Goal: Information Seeking & Learning: Learn about a topic

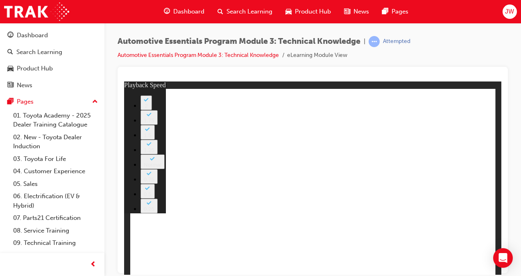
type input "18"
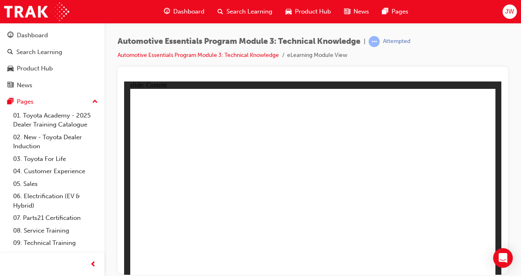
radio input "true"
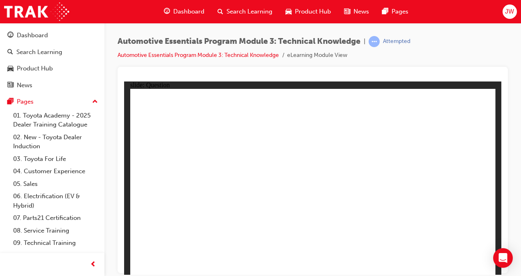
drag, startPoint x: 161, startPoint y: 168, endPoint x: 260, endPoint y: 216, distance: 109.9
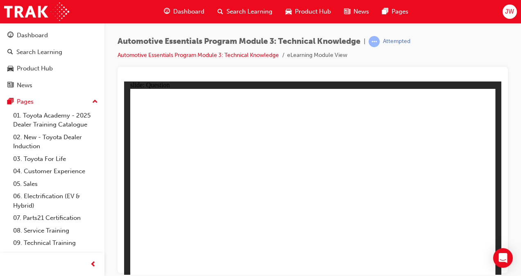
drag, startPoint x: 225, startPoint y: 211, endPoint x: 177, endPoint y: 160, distance: 70.4
drag, startPoint x: 157, startPoint y: 173, endPoint x: 221, endPoint y: 211, distance: 74.4
drag, startPoint x: 221, startPoint y: 211, endPoint x: 235, endPoint y: 206, distance: 14.4
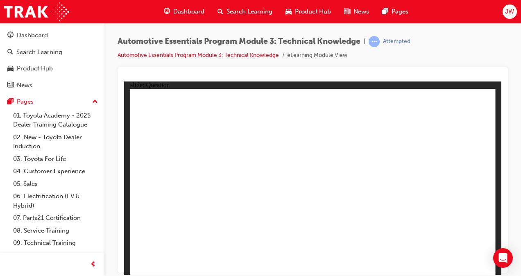
radio input "true"
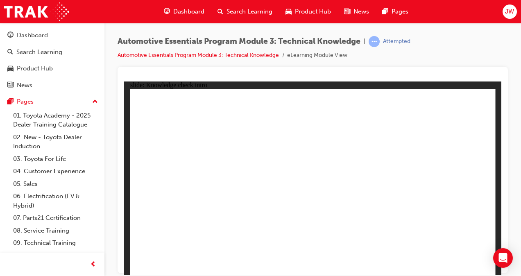
radio input "true"
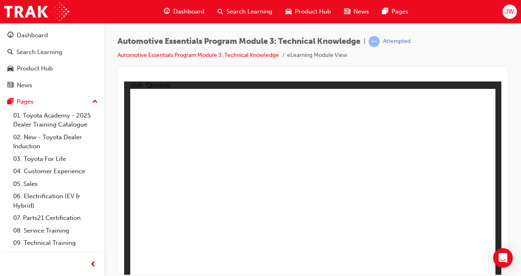
drag, startPoint x: 171, startPoint y: 167, endPoint x: 253, endPoint y: 166, distance: 81.5
radio input "true"
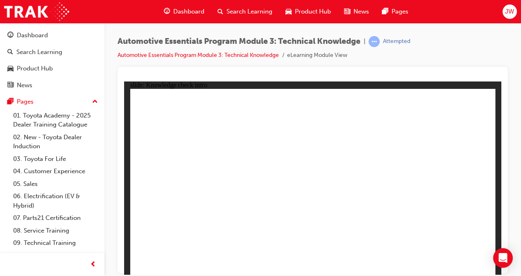
drag, startPoint x: 168, startPoint y: 176, endPoint x: 265, endPoint y: 177, distance: 97.1
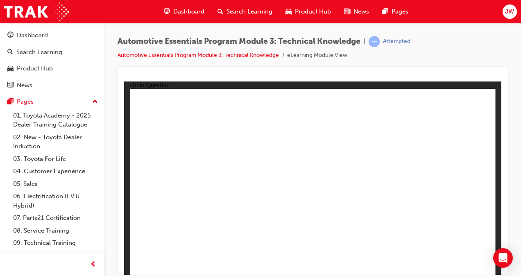
radio input "true"
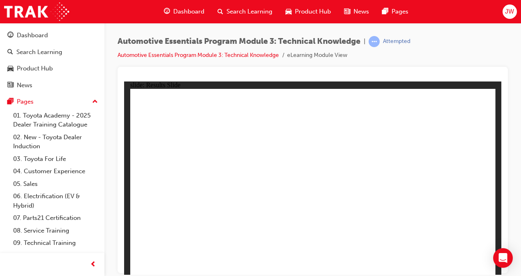
radio input "true"
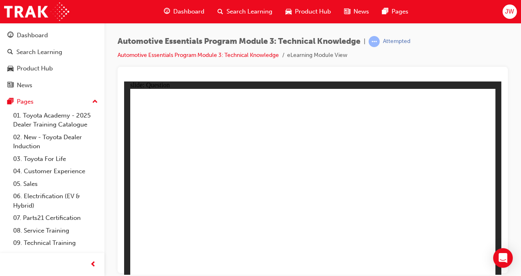
radio input "true"
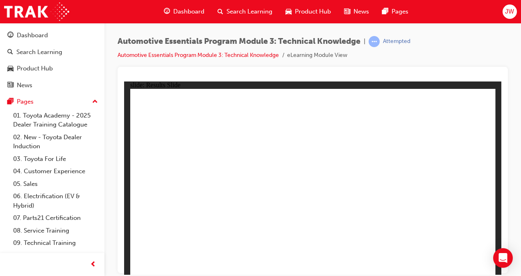
radio input "true"
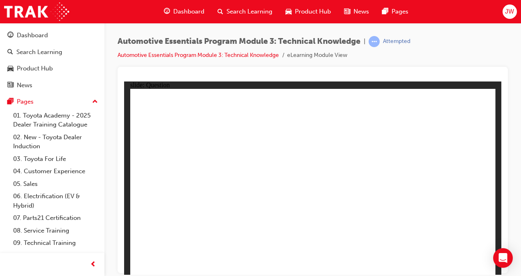
radio input "true"
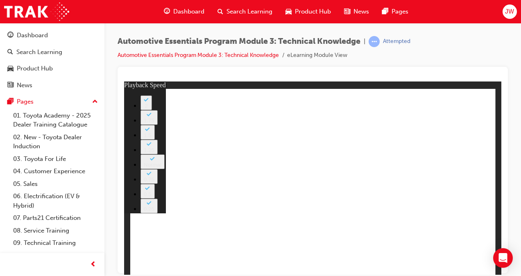
type input "8"
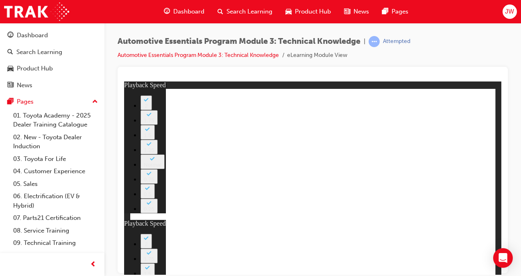
type input "2"
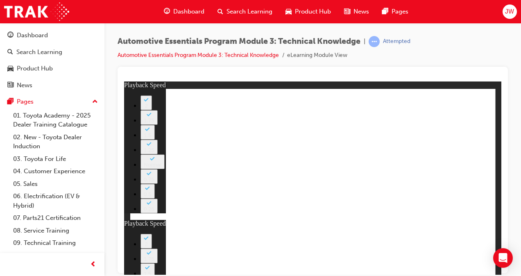
type input "0"
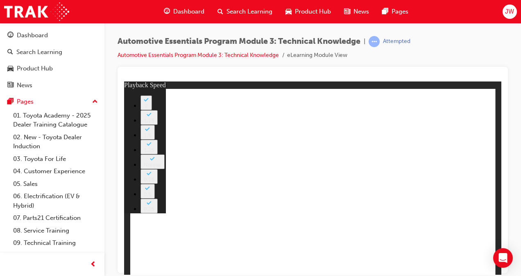
type input "1"
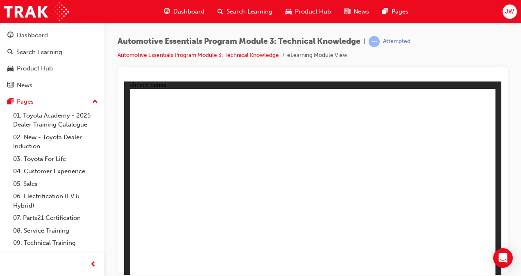
drag, startPoint x: 280, startPoint y: 148, endPoint x: 287, endPoint y: 147, distance: 6.6
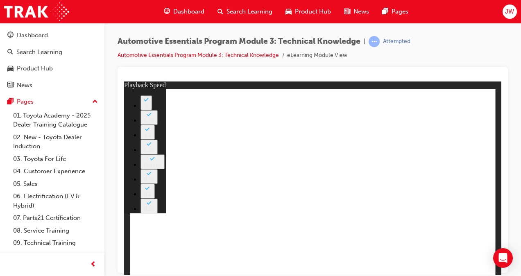
type input "2"
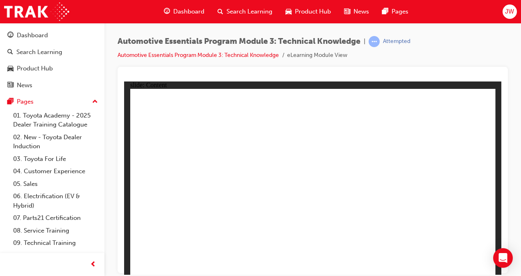
radio input "true"
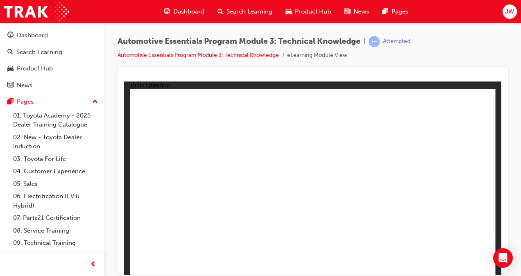
radio input "true"
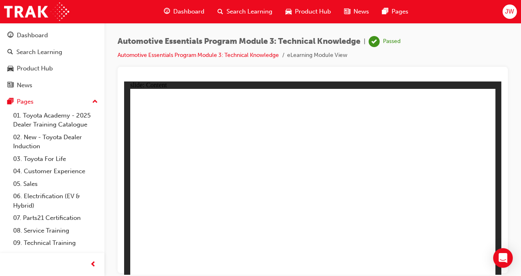
click at [43, 36] on div "Dashboard" at bounding box center [32, 35] width 31 height 9
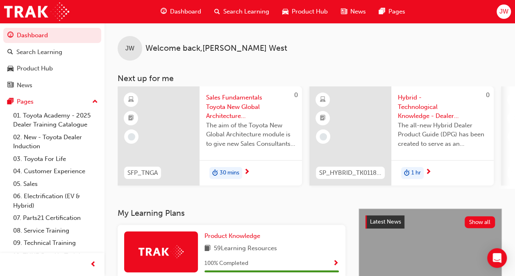
click at [224, 112] on span "Sales Fundamentals Toyota New Global Architecture eLearning Module" at bounding box center [250, 107] width 89 height 28
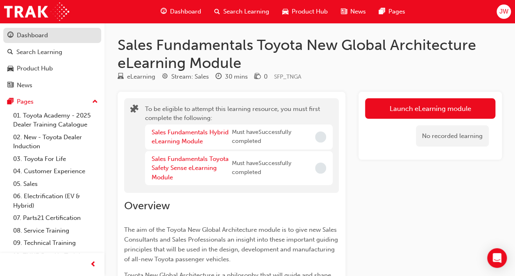
click at [40, 35] on div "Dashboard" at bounding box center [32, 35] width 31 height 9
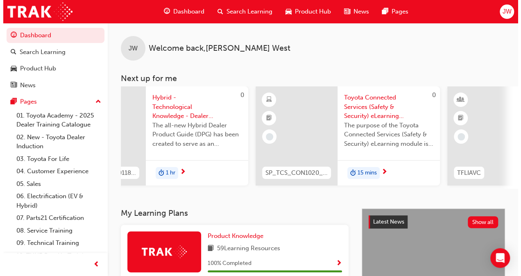
scroll to position [0, 249]
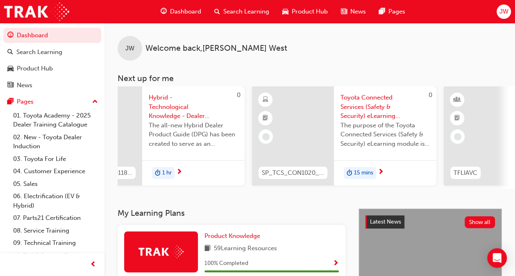
click at [163, 110] on span "Hybrid - Technological Knowledge - Dealer Product Guide (DPG) (04/2021)" at bounding box center [193, 107] width 89 height 28
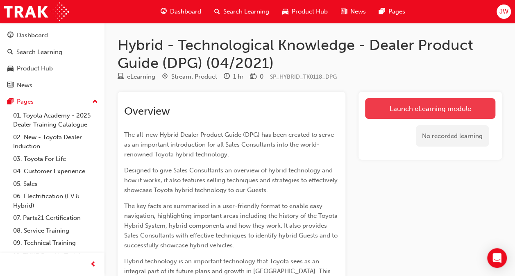
click at [433, 110] on link "Launch eLearning module" at bounding box center [430, 108] width 130 height 20
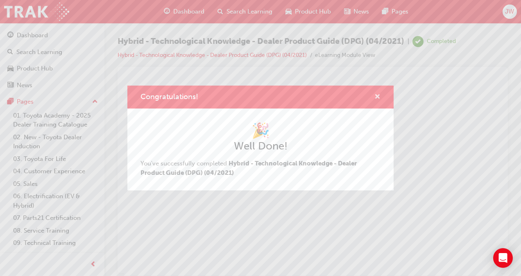
click at [376, 97] on span "cross-icon" at bounding box center [377, 97] width 6 height 7
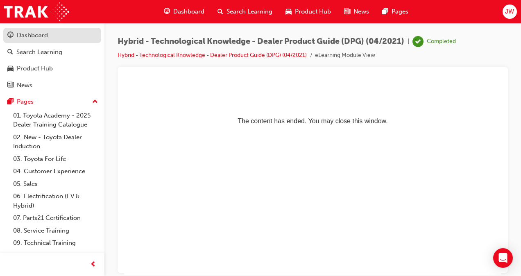
click at [44, 37] on div "Dashboard" at bounding box center [32, 35] width 31 height 9
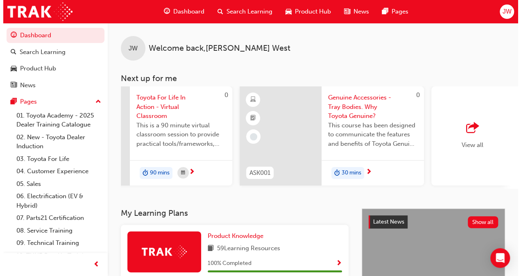
scroll to position [0, 684]
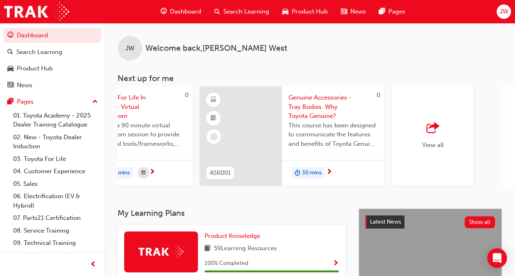
click at [322, 109] on span "Genuine Accessories - Tray Bodies. Why Toyota Genuine?" at bounding box center [332, 107] width 89 height 28
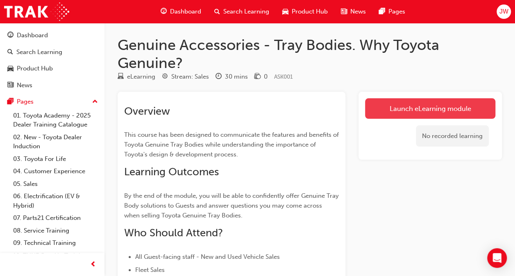
click at [404, 115] on link "Launch eLearning module" at bounding box center [430, 108] width 130 height 20
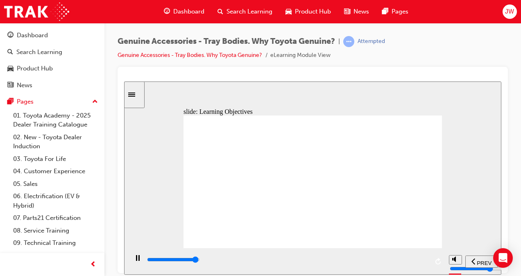
click at [200, 260] on input "slide progress" at bounding box center [173, 259] width 53 height 7
click at [424, 260] on div "playback controls" at bounding box center [287, 259] width 282 height 9
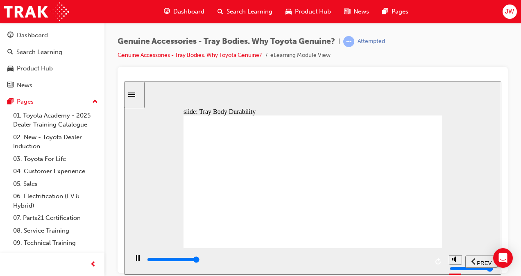
click at [424, 262] on div "playback controls" at bounding box center [287, 259] width 282 height 9
click at [420, 262] on div "playback controls" at bounding box center [287, 259] width 282 height 9
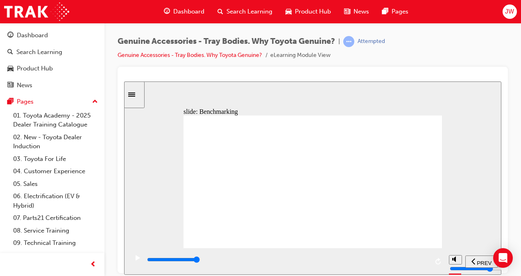
click at [418, 262] on div "playback controls" at bounding box center [287, 259] width 282 height 9
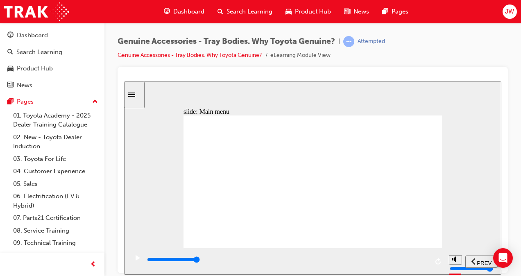
click at [136, 260] on icon "play/pause" at bounding box center [138, 257] width 5 height 5
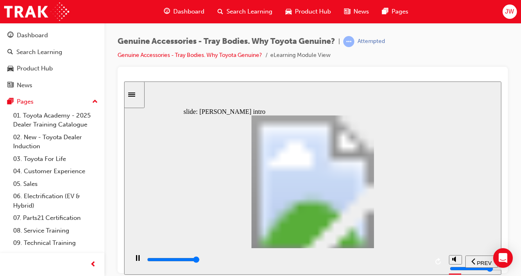
click at [427, 263] on div "playback controls" at bounding box center [287, 259] width 282 height 9
click at [200, 260] on input "slide progress" at bounding box center [173, 259] width 53 height 7
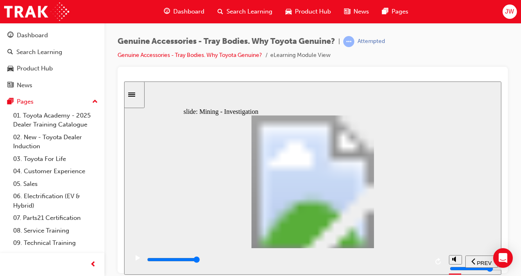
click at [418, 262] on div "playback controls" at bounding box center [287, 259] width 282 height 9
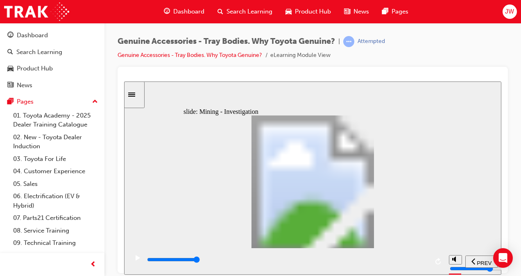
click at [417, 258] on div "playback controls" at bounding box center [287, 259] width 282 height 9
click at [421, 263] on div "playback controls" at bounding box center [287, 259] width 282 height 9
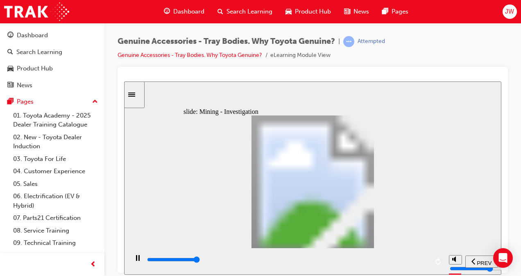
click at [419, 262] on div "playback controls" at bounding box center [287, 259] width 282 height 9
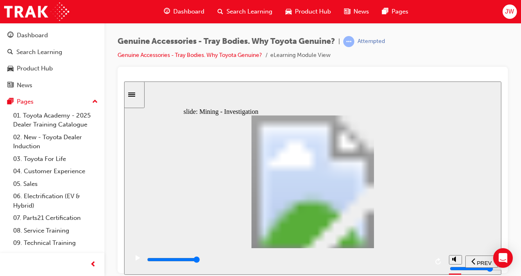
click at [200, 260] on input "slide progress" at bounding box center [173, 259] width 53 height 7
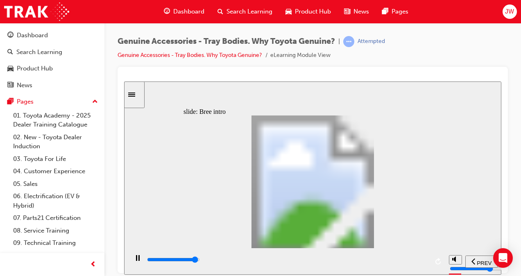
click at [200, 261] on input "slide progress" at bounding box center [173, 259] width 53 height 7
click at [337, 258] on div "playback controls" at bounding box center [287, 259] width 282 height 9
click at [200, 261] on input "slide progress" at bounding box center [173, 259] width 53 height 7
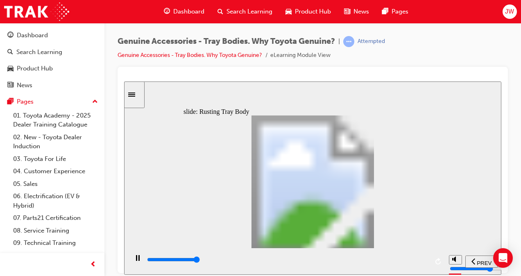
click at [200, 261] on input "slide progress" at bounding box center [173, 259] width 53 height 7
click at [294, 260] on div "playback controls" at bounding box center [287, 259] width 282 height 9
click at [350, 255] on div "playback controls" at bounding box center [287, 261] width 282 height 12
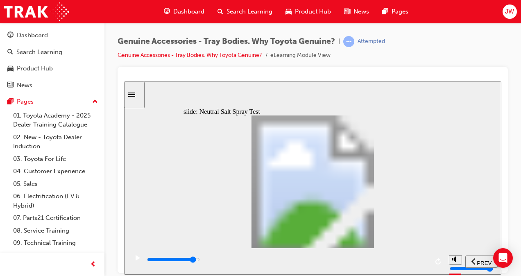
drag, startPoint x: 406, startPoint y: 258, endPoint x: 410, endPoint y: 259, distance: 4.4
click at [407, 258] on div "playback controls" at bounding box center [287, 259] width 282 height 9
drag, startPoint x: 231, startPoint y: 204, endPoint x: 242, endPoint y: 203, distance: 11.1
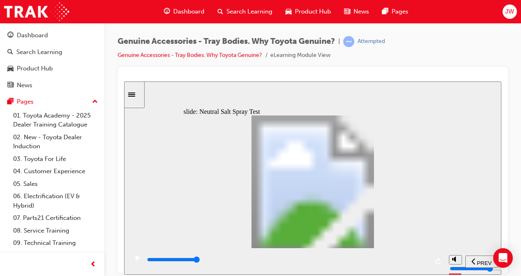
type input "0"
type input "1"
drag, startPoint x: 230, startPoint y: 205, endPoint x: 245, endPoint y: 204, distance: 14.8
type input "3500"
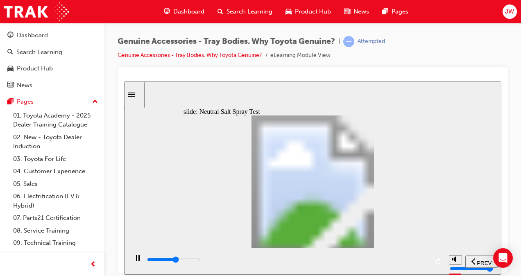
type input "2"
type input "3500"
type input "3"
type input "3600"
type input "4"
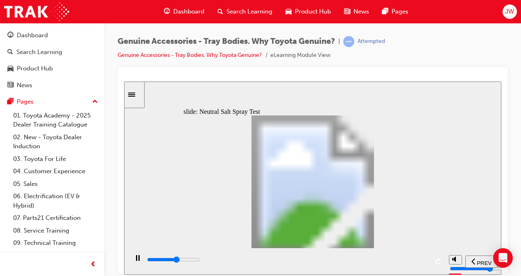
type input "3600"
type input "5"
type input "0"
type input "6"
drag, startPoint x: 245, startPoint y: 204, endPoint x: 318, endPoint y: 202, distance: 73.4
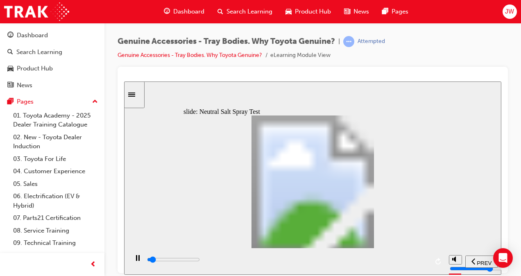
type input "3500"
type input "7"
type input "100"
type input "8"
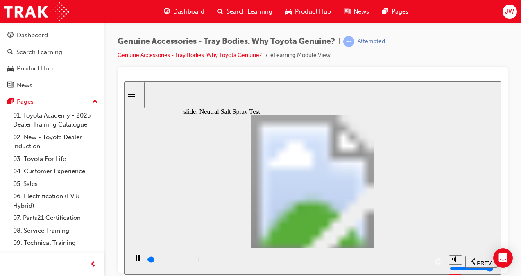
drag, startPoint x: 319, startPoint y: 204, endPoint x: 348, endPoint y: 204, distance: 29.5
drag, startPoint x: 412, startPoint y: 260, endPoint x: 422, endPoint y: 260, distance: 9.4
click at [200, 260] on input "slide progress" at bounding box center [173, 259] width 53 height 7
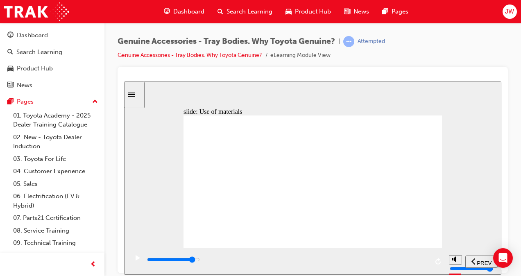
click at [402, 259] on div "playback controls" at bounding box center [287, 259] width 282 height 9
click at [200, 260] on input "slide progress" at bounding box center [173, 259] width 53 height 7
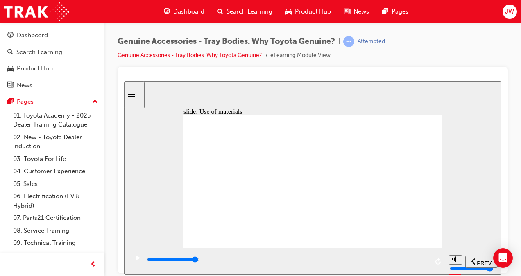
click at [200, 261] on input "slide progress" at bounding box center [173, 259] width 53 height 7
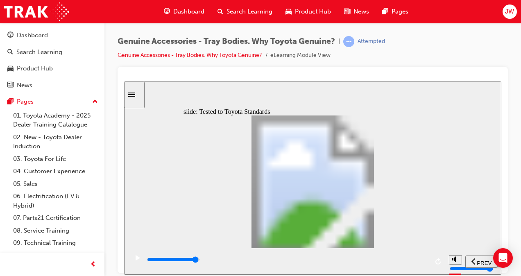
click at [421, 260] on div "playback controls" at bounding box center [287, 259] width 282 height 9
click at [416, 262] on div "playback controls" at bounding box center [287, 259] width 282 height 9
type input "13400"
drag, startPoint x: 260, startPoint y: 158, endPoint x: 375, endPoint y: 158, distance: 115.1
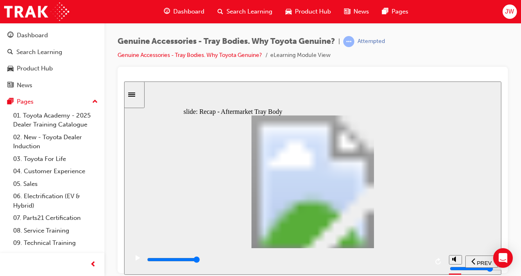
radio input "true"
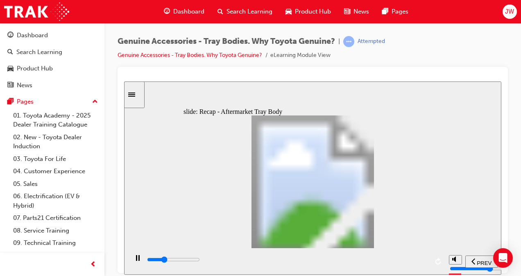
click at [200, 261] on input "slide progress" at bounding box center [173, 259] width 53 height 7
click at [417, 264] on div "playback controls" at bounding box center [287, 259] width 282 height 9
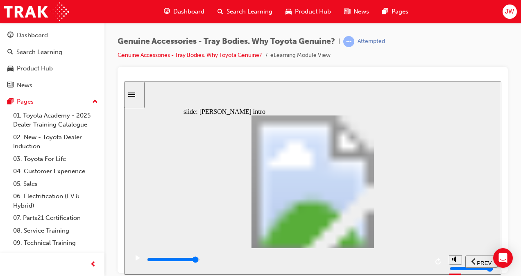
click at [200, 261] on input "slide progress" at bounding box center [173, 259] width 53 height 7
click at [414, 260] on div "playback controls" at bounding box center [287, 259] width 282 height 9
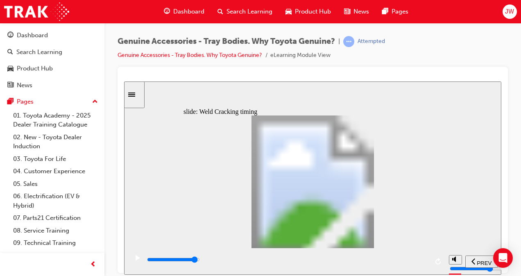
click at [415, 263] on div "playback controls" at bounding box center [287, 259] width 282 height 9
type input "21700"
drag, startPoint x: 269, startPoint y: 206, endPoint x: 271, endPoint y: 192, distance: 14.5
type input "9"
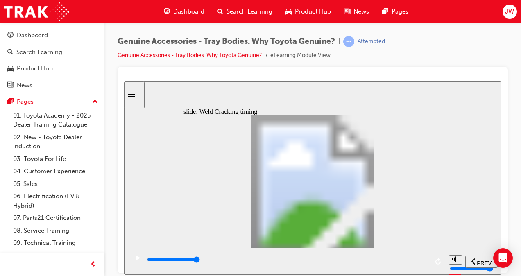
drag, startPoint x: 267, startPoint y: 199, endPoint x: 286, endPoint y: 201, distance: 18.5
click at [421, 262] on div "playback controls" at bounding box center [287, 259] width 282 height 9
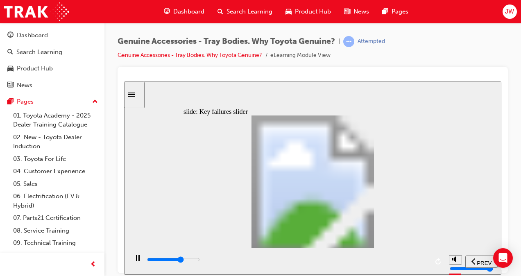
type input "5400"
type input "1"
drag, startPoint x: 195, startPoint y: 206, endPoint x: 219, endPoint y: 205, distance: 24.2
type input "6200"
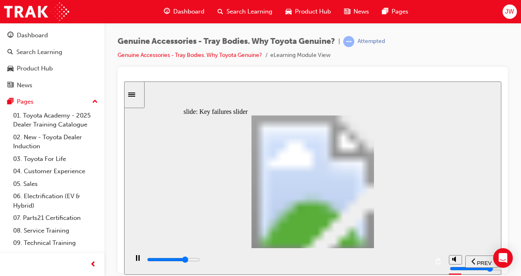
type input "2"
drag, startPoint x: 220, startPoint y: 207, endPoint x: 246, endPoint y: 204, distance: 25.6
type input "0"
type input "3"
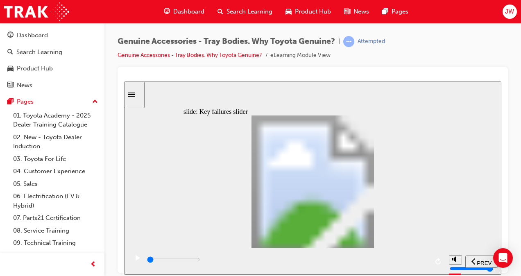
drag, startPoint x: 245, startPoint y: 207, endPoint x: 260, endPoint y: 205, distance: 15.3
drag, startPoint x: 267, startPoint y: 206, endPoint x: 340, endPoint y: 203, distance: 73.0
drag, startPoint x: 270, startPoint y: 211, endPoint x: 351, endPoint y: 206, distance: 80.4
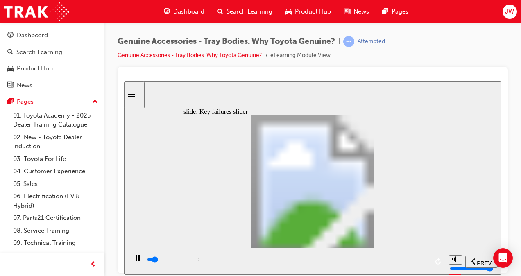
drag, startPoint x: 267, startPoint y: 209, endPoint x: 367, endPoint y: 204, distance: 99.6
click at [367, 204] on div "Oval 2 siren icon 1 Freeform 6 Freeform 4 Freeform 1 Freeform 2 Freeform 3 Free…" at bounding box center [312, 185] width 258 height 140
type input "3300"
drag, startPoint x: 268, startPoint y: 206, endPoint x: 359, endPoint y: 202, distance: 91.5
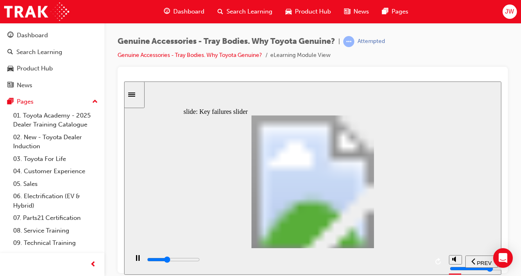
drag, startPoint x: 267, startPoint y: 210, endPoint x: 349, endPoint y: 199, distance: 83.0
drag, startPoint x: 400, startPoint y: 114, endPoint x: 400, endPoint y: 127, distance: 12.3
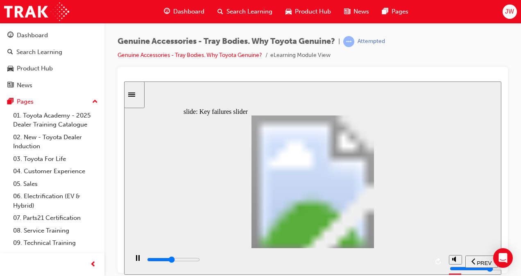
drag, startPoint x: 400, startPoint y: 127, endPoint x: 363, endPoint y: 182, distance: 66.7
drag, startPoint x: 407, startPoint y: 259, endPoint x: 411, endPoint y: 258, distance: 4.1
click at [411, 258] on div "playback controls" at bounding box center [287, 259] width 282 height 9
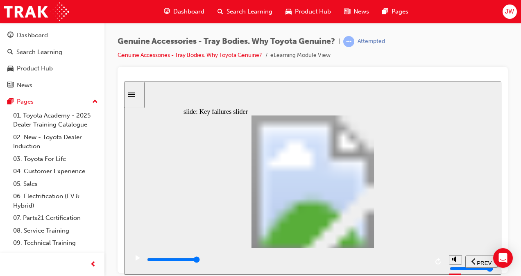
drag, startPoint x: 269, startPoint y: 208, endPoint x: 353, endPoint y: 205, distance: 84.4
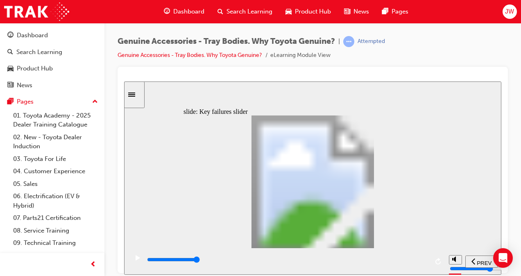
click at [419, 262] on div "playback controls" at bounding box center [287, 259] width 282 height 9
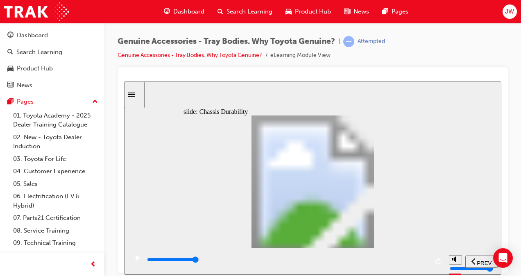
click at [423, 262] on div "playback controls" at bounding box center [287, 259] width 282 height 9
drag, startPoint x: 215, startPoint y: 234, endPoint x: 198, endPoint y: 240, distance: 18.8
click at [417, 262] on div "playback controls" at bounding box center [287, 259] width 282 height 9
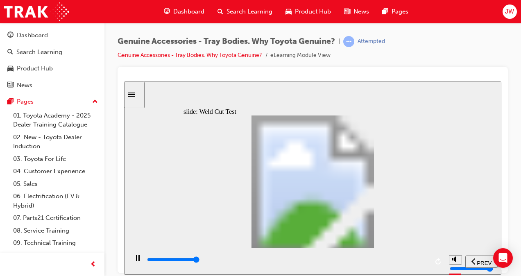
click at [200, 261] on input "slide progress" at bounding box center [173, 259] width 53 height 7
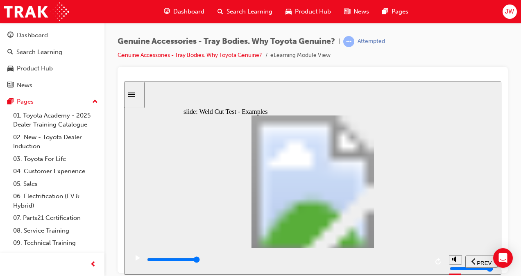
click at [200, 261] on input "slide progress" at bounding box center [173, 259] width 53 height 7
drag, startPoint x: 404, startPoint y: 147, endPoint x: 407, endPoint y: 139, distance: 8.4
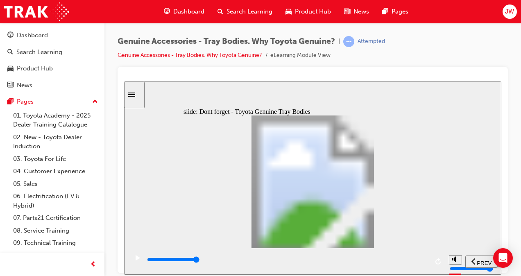
click at [419, 258] on div "playback controls" at bounding box center [287, 259] width 282 height 9
click at [410, 259] on div "playback controls" at bounding box center [287, 259] width 282 height 9
click at [410, 260] on div "playback controls" at bounding box center [287, 259] width 282 height 9
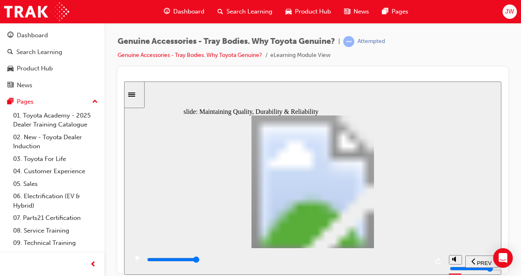
click at [414, 259] on div "playback controls" at bounding box center [287, 259] width 282 height 9
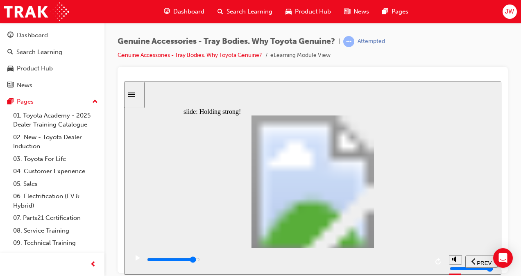
click at [407, 262] on div "playback controls" at bounding box center [287, 259] width 282 height 9
type input "8800"
radio input "true"
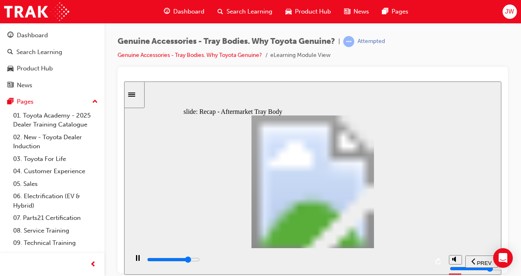
click at [413, 254] on div "playback controls" at bounding box center [286, 261] width 317 height 27
click at [414, 264] on div "playback controls" at bounding box center [287, 259] width 282 height 9
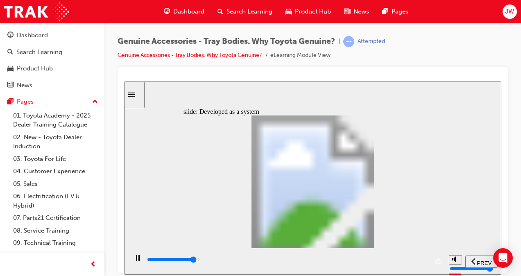
click at [410, 257] on div "playback controls" at bounding box center [287, 261] width 282 height 12
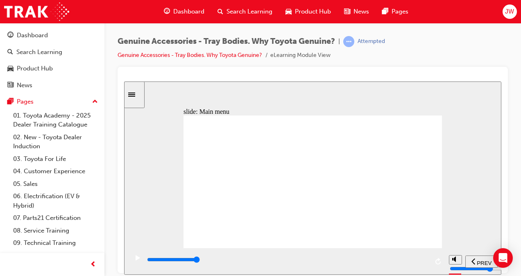
click at [421, 262] on div "playback controls" at bounding box center [287, 259] width 282 height 9
drag, startPoint x: 292, startPoint y: 213, endPoint x: 344, endPoint y: 204, distance: 52.7
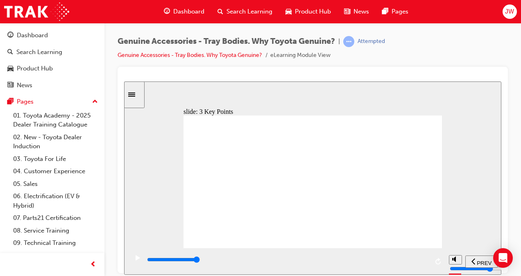
click at [405, 260] on div "playback controls" at bounding box center [287, 259] width 282 height 9
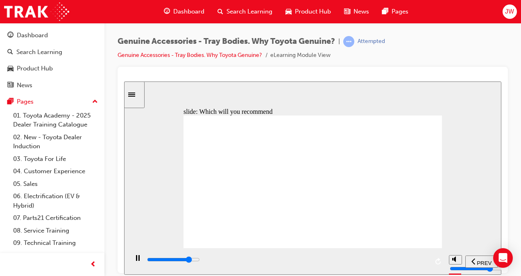
click at [380, 260] on div "playback controls" at bounding box center [287, 259] width 282 height 9
click at [407, 256] on div "playback controls" at bounding box center [287, 261] width 282 height 12
type input "9000"
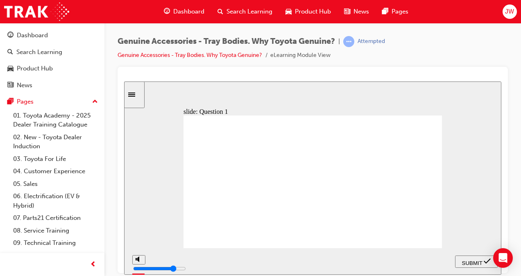
drag, startPoint x: 212, startPoint y: 148, endPoint x: 370, endPoint y: 137, distance: 158.5
click at [370, 137] on div "Knowledge Check – Question 1/10 Rectangle 1 How long prior to vehicle launch do…" at bounding box center [312, 185] width 258 height 140
radio input "true"
click at [482, 263] on span "SUBMIT" at bounding box center [472, 263] width 20 height 6
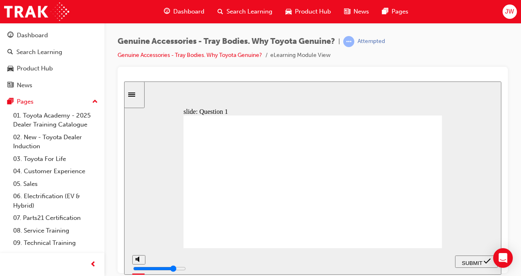
drag, startPoint x: 207, startPoint y: 149, endPoint x: 347, endPoint y: 145, distance: 139.3
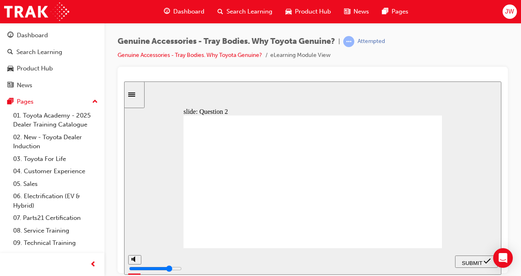
radio input "false"
radio input "true"
click at [471, 263] on span "SUBMIT" at bounding box center [472, 263] width 20 height 6
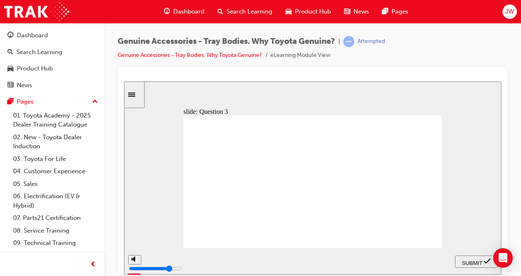
radio input "true"
click at [466, 260] on span "SUBMIT" at bounding box center [472, 263] width 20 height 6
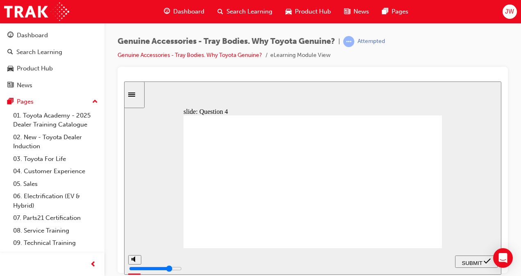
radio input "true"
click at [471, 260] on span "SUBMIT" at bounding box center [472, 263] width 20 height 6
drag, startPoint x: 303, startPoint y: 211, endPoint x: 306, endPoint y: 220, distance: 9.4
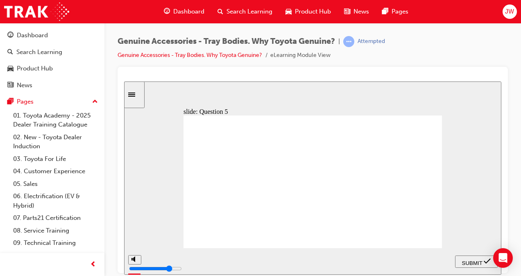
radio input "true"
click at [475, 263] on span "SUBMIT" at bounding box center [472, 263] width 20 height 6
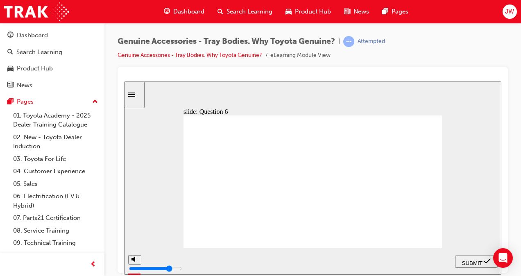
radio input "true"
click at [472, 263] on span "SUBMIT" at bounding box center [472, 263] width 20 height 6
drag, startPoint x: 271, startPoint y: 151, endPoint x: 319, endPoint y: 152, distance: 47.5
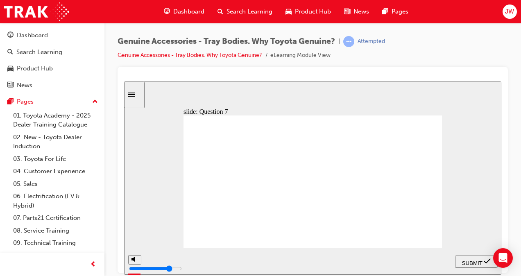
drag, startPoint x: 267, startPoint y: 145, endPoint x: 355, endPoint y: 144, distance: 88.1
drag, startPoint x: 208, startPoint y: 150, endPoint x: 274, endPoint y: 149, distance: 66.4
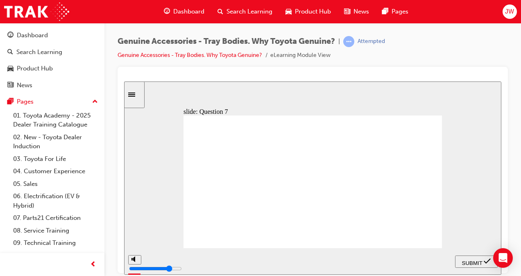
drag, startPoint x: 265, startPoint y: 151, endPoint x: 303, endPoint y: 150, distance: 38.5
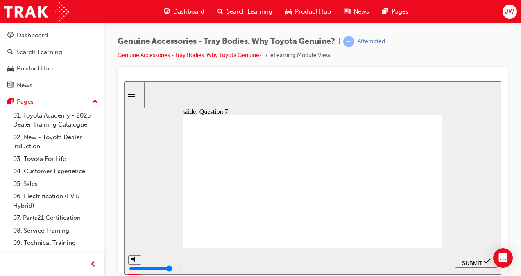
drag, startPoint x: 219, startPoint y: 146, endPoint x: 406, endPoint y: 142, distance: 187.6
radio input "true"
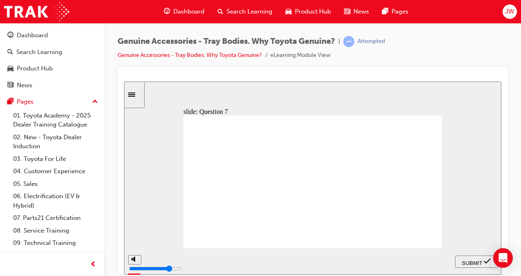
click at [463, 257] on div "SUBMIT" at bounding box center [476, 261] width 36 height 9
drag, startPoint x: 206, startPoint y: 140, endPoint x: 264, endPoint y: 140, distance: 58.2
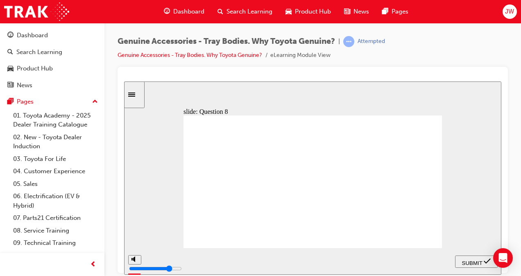
radio input "true"
click at [480, 258] on div "SUBMIT" at bounding box center [476, 261] width 36 height 9
drag, startPoint x: 206, startPoint y: 144, endPoint x: 277, endPoint y: 150, distance: 71.9
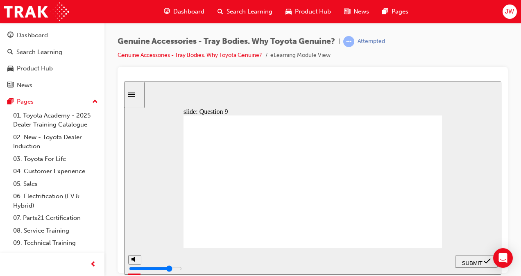
drag, startPoint x: 235, startPoint y: 140, endPoint x: 316, endPoint y: 143, distance: 81.1
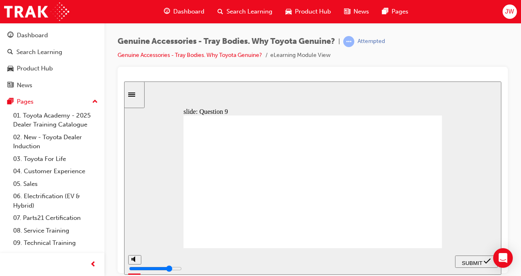
radio input "true"
click at [469, 260] on span "SUBMIT" at bounding box center [472, 263] width 20 height 6
drag, startPoint x: 211, startPoint y: 150, endPoint x: 265, endPoint y: 147, distance: 53.4
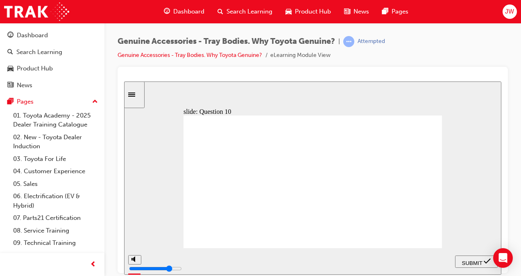
radio input "true"
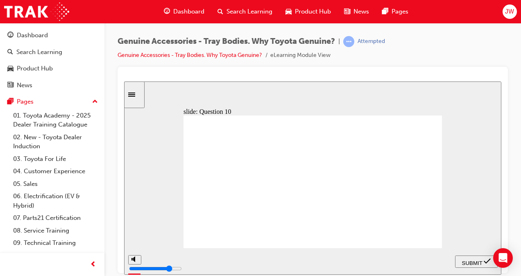
radio input "true"
click at [471, 260] on span "SUBMIT" at bounding box center [472, 263] width 20 height 6
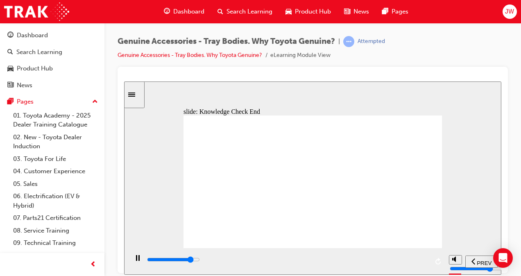
click at [405, 260] on div "playback controls" at bounding box center [287, 259] width 282 height 9
type input "20900"
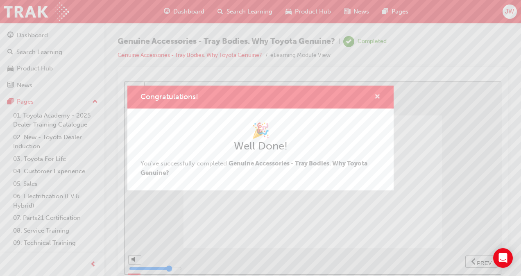
click at [375, 96] on span "cross-icon" at bounding box center [377, 97] width 6 height 7
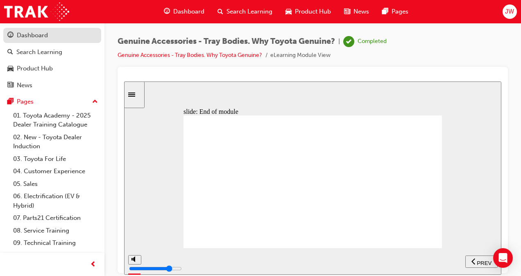
click at [27, 40] on div "Dashboard" at bounding box center [32, 35] width 31 height 9
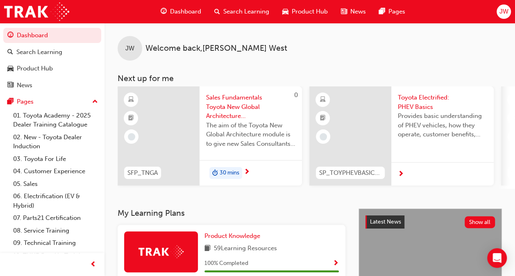
click at [222, 100] on span "Sales Fundamentals Toyota New Global Architecture eLearning Module" at bounding box center [250, 107] width 89 height 28
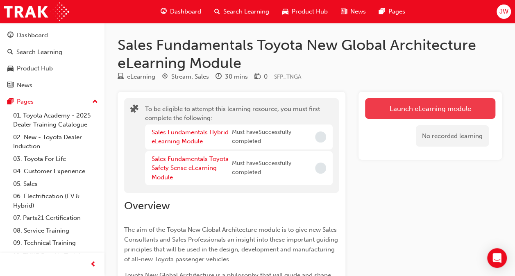
click at [426, 106] on button "Launch eLearning module" at bounding box center [430, 108] width 130 height 20
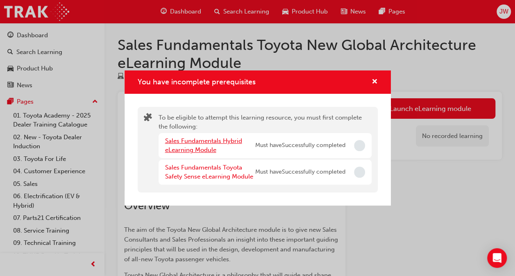
click at [206, 146] on link "Sales Fundamentals Hybrid eLearning Module" at bounding box center [203, 145] width 77 height 17
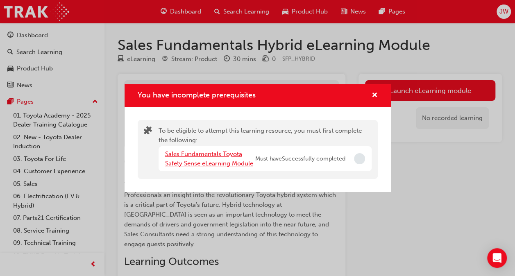
click at [206, 163] on link "Sales Fundamentals Toyota Safety Sense eLearning Module" at bounding box center [209, 158] width 88 height 17
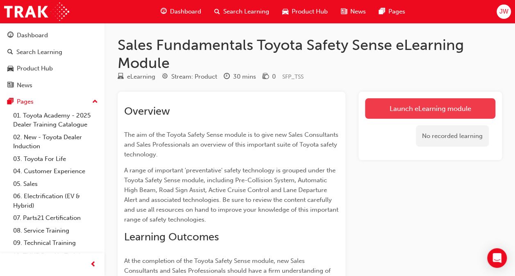
click at [426, 107] on link "Launch eLearning module" at bounding box center [430, 108] width 130 height 20
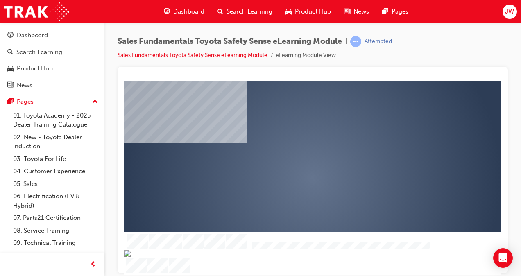
click at [289, 154] on div "play" at bounding box center [289, 154] width 0 height 0
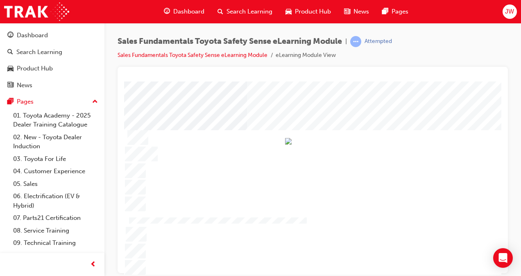
drag, startPoint x: 384, startPoint y: 268, endPoint x: 412, endPoint y: 271, distance: 28.5
click at [292, 144] on img "Progress, Slide 1 of 18" at bounding box center [288, 141] width 7 height 7
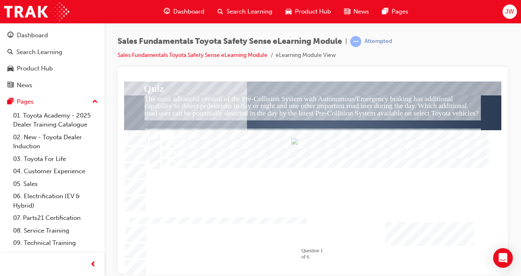
drag, startPoint x: 186, startPoint y: 105, endPoint x: 283, endPoint y: 105, distance: 97.1
click at [283, 105] on div "The most advanced version of the Pre-Collision System with Autonomous/Emergency…" at bounding box center [313, 107] width 336 height 25
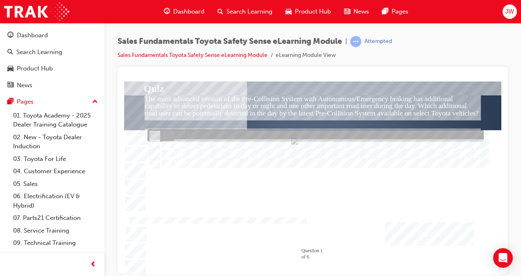
click at [197, 135] on div at bounding box center [315, 136] width 336 height 12
radio input "true"
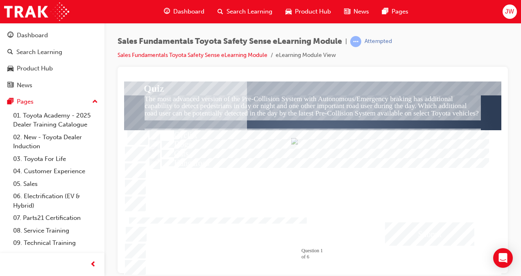
click at [433, 224] on div "Submit" at bounding box center [429, 233] width 89 height 23
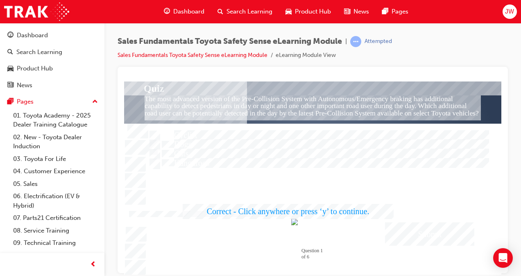
click at [414, 229] on div at bounding box center [312, 177] width 377 height 193
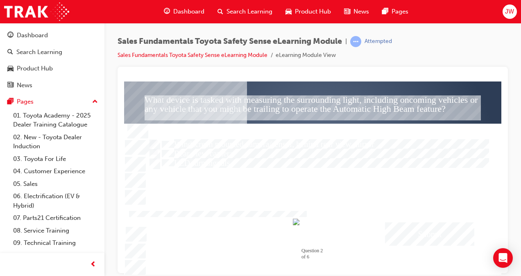
click at [261, 135] on div at bounding box center [315, 136] width 336 height 12
click at [420, 231] on div "Submit" at bounding box center [429, 233] width 89 height 23
click at [196, 140] on div at bounding box center [312, 177] width 377 height 193
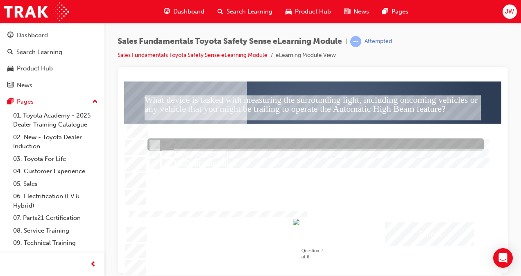
click at [214, 147] on div at bounding box center [315, 145] width 336 height 12
radio input "false"
radio input "true"
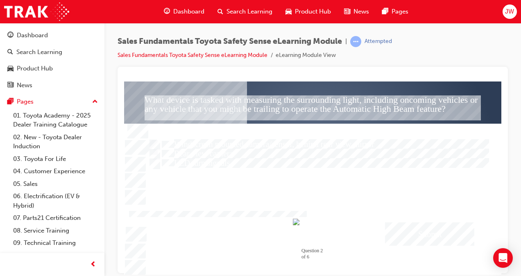
click at [423, 231] on div "Submit" at bounding box center [429, 233] width 89 height 23
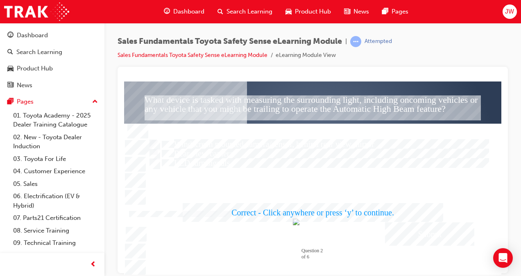
click at [407, 232] on div at bounding box center [312, 177] width 377 height 193
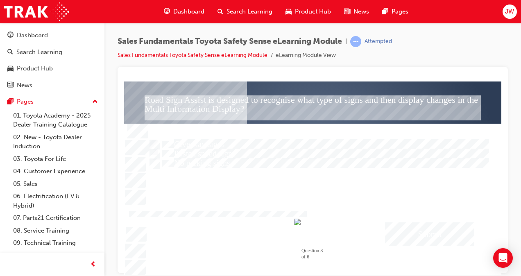
drag, startPoint x: 159, startPoint y: 100, endPoint x: 243, endPoint y: 99, distance: 84.8
click at [243, 99] on div "Road Sign Assist is designed to recognise what type of signs and then display c…" at bounding box center [313, 107] width 336 height 25
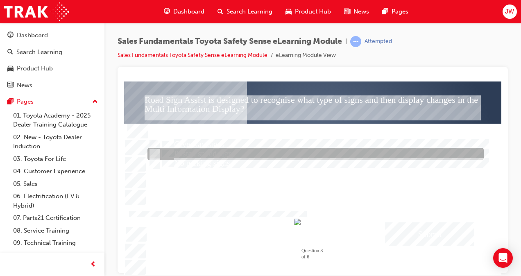
click at [211, 155] on div at bounding box center [315, 154] width 336 height 12
radio input "true"
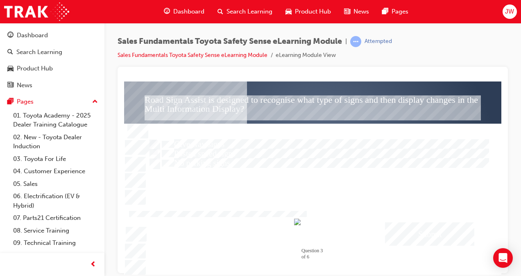
click at [428, 236] on div "Submit" at bounding box center [429, 233] width 89 height 23
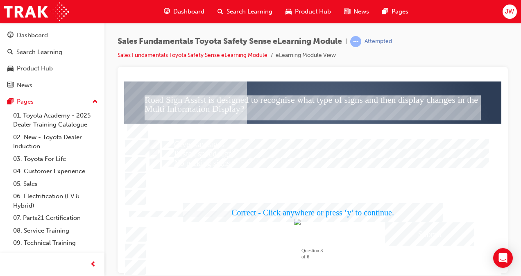
click at [424, 225] on div at bounding box center [312, 177] width 377 height 193
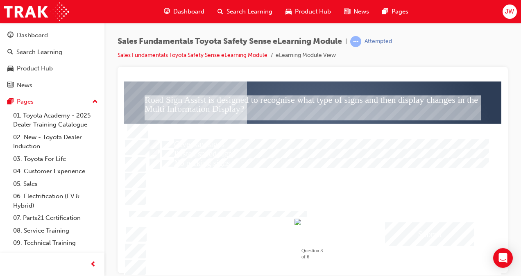
click at [423, 235] on div "Submit" at bounding box center [429, 233] width 89 height 23
click at [250, 130] on div at bounding box center [315, 136] width 336 height 12
radio input "true"
click at [428, 231] on div "Submit" at bounding box center [429, 233] width 89 height 23
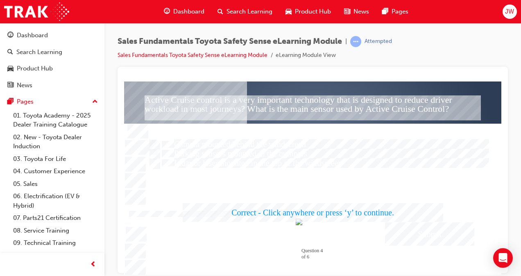
click at [427, 231] on div at bounding box center [312, 177] width 377 height 193
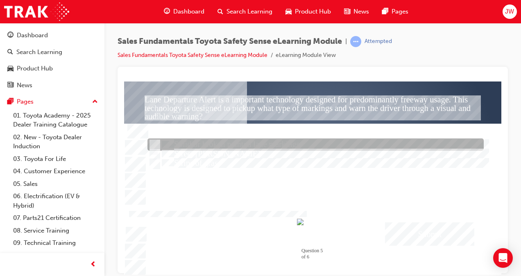
click at [224, 145] on div at bounding box center [315, 145] width 336 height 12
radio input "true"
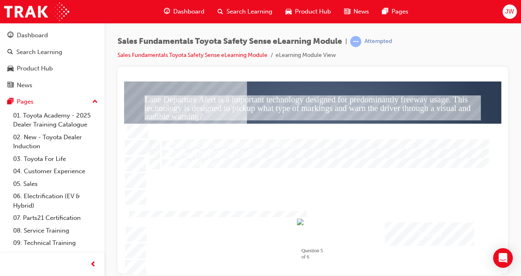
click at [453, 240] on div "Submit" at bounding box center [429, 233] width 89 height 23
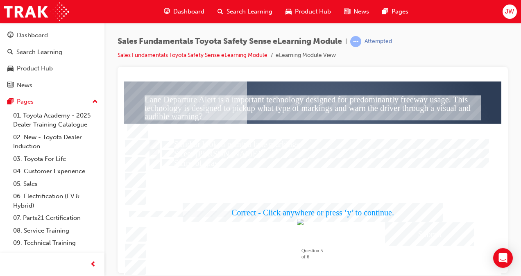
click at [424, 237] on div at bounding box center [312, 177] width 377 height 193
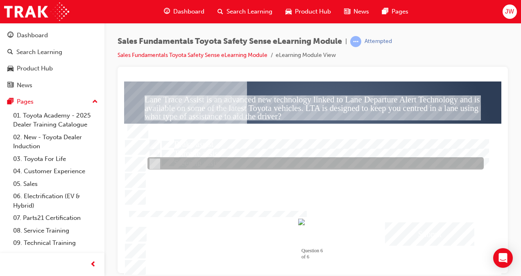
click at [223, 163] on div at bounding box center [315, 164] width 336 height 12
radio input "true"
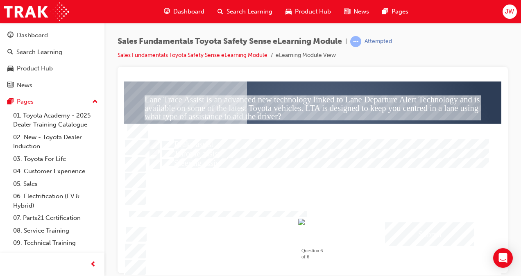
click at [402, 231] on div "Submit" at bounding box center [429, 233] width 89 height 23
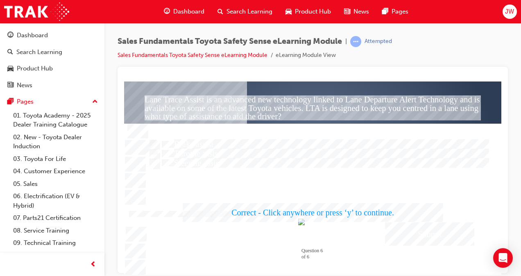
click at [433, 235] on div at bounding box center [312, 177] width 377 height 193
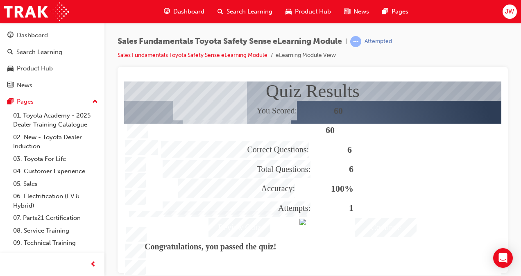
click at [379, 226] on div "Continue" at bounding box center [386, 226] width 62 height 19
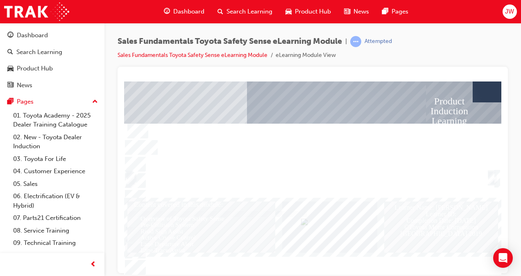
click at [489, 177] on div "Trigger this button to exit" at bounding box center [491, 178] width 7 height 12
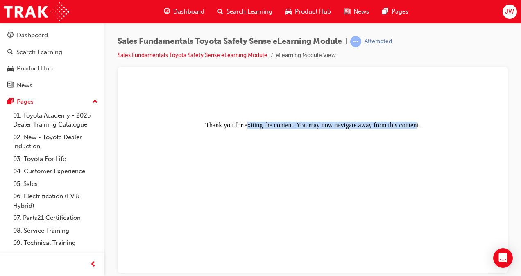
drag, startPoint x: 324, startPoint y: 127, endPoint x: 415, endPoint y: 122, distance: 91.1
click at [415, 122] on center "Thank you for exiting the content. You may now navigate away from this content." at bounding box center [312, 106] width 371 height 44
drag, startPoint x: 415, startPoint y: 122, endPoint x: 324, endPoint y: 131, distance: 91.0
click at [324, 131] on body "Thank you for exiting the content. You may now navigate away from this content." at bounding box center [312, 177] width 371 height 187
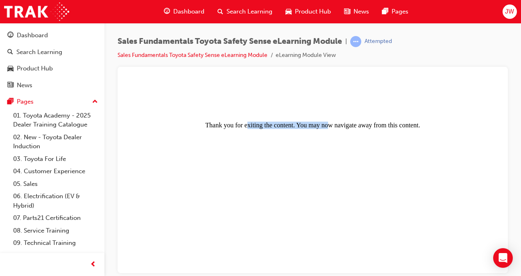
click at [324, 131] on body "Thank you for exiting the content. You may now navigate away from this content." at bounding box center [312, 177] width 371 height 187
click at [268, 133] on body "Thank you for exiting the content. You may now navigate away from this content." at bounding box center [312, 177] width 371 height 187
drag, startPoint x: 263, startPoint y: 129, endPoint x: 377, endPoint y: 128, distance: 113.9
click at [377, 128] on body "Thank you for exiting the content. You may now navigate away from this content." at bounding box center [312, 177] width 371 height 187
drag, startPoint x: 377, startPoint y: 128, endPoint x: 382, endPoint y: 127, distance: 5.2
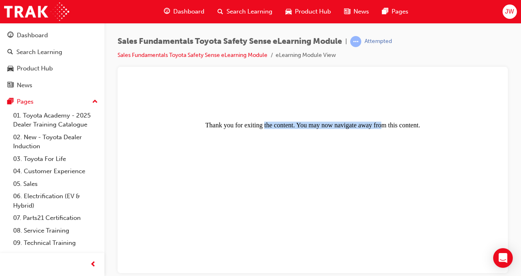
click at [377, 128] on center "Thank you for exiting the content. You may now navigate away from this content." at bounding box center [312, 106] width 371 height 44
drag, startPoint x: 426, startPoint y: 121, endPoint x: 386, endPoint y: 128, distance: 40.3
click at [386, 128] on center "Thank you for exiting the content. You may now navigate away from this content." at bounding box center [312, 106] width 371 height 44
click at [387, 127] on center "Thank you for exiting the content. You may now navigate away from this content." at bounding box center [312, 106] width 371 height 44
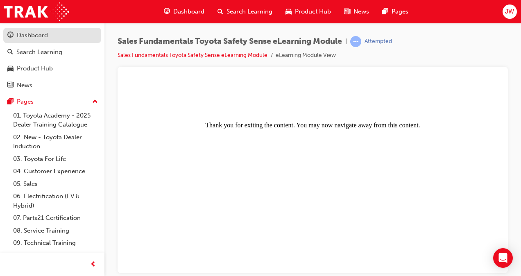
click at [40, 40] on div "Dashboard" at bounding box center [52, 35] width 90 height 10
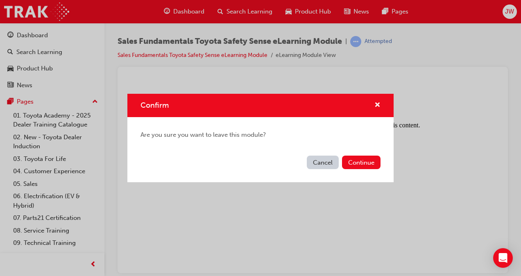
click at [328, 163] on button "Cancel" at bounding box center [323, 163] width 32 height 14
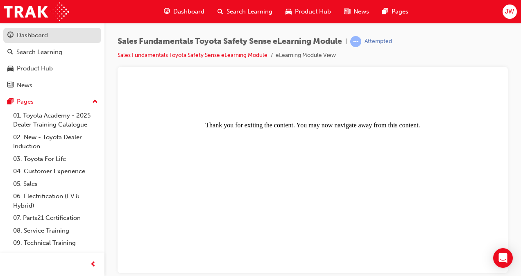
click at [36, 39] on div "Dashboard" at bounding box center [32, 35] width 31 height 9
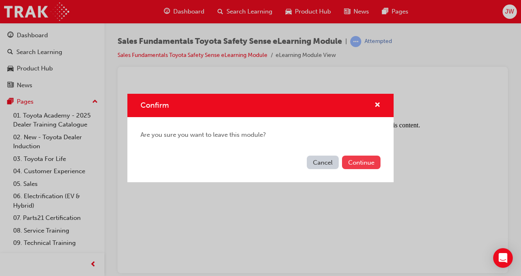
click at [362, 157] on button "Continue" at bounding box center [361, 163] width 39 height 14
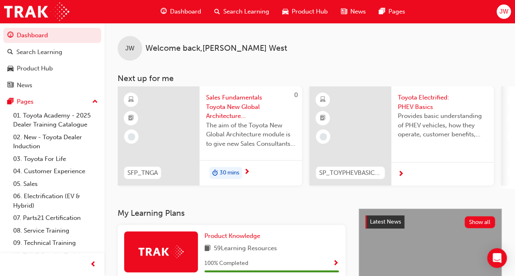
click at [235, 106] on span "Sales Fundamentals Toyota New Global Architecture eLearning Module" at bounding box center [250, 107] width 89 height 28
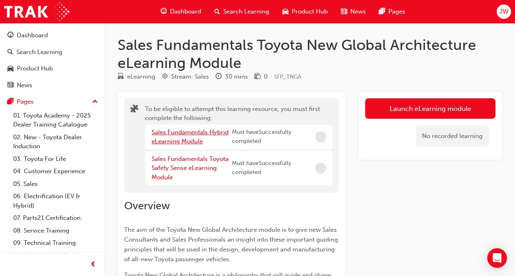
click at [188, 138] on link "Sales Fundamentals Hybrid eLearning Module" at bounding box center [190, 137] width 77 height 17
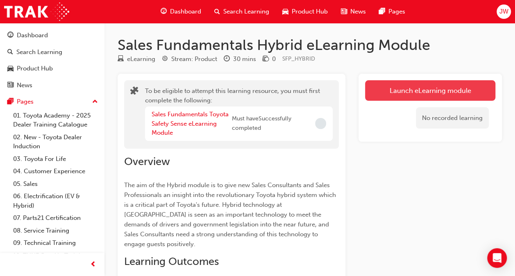
click at [446, 87] on button "Launch eLearning module" at bounding box center [430, 90] width 130 height 20
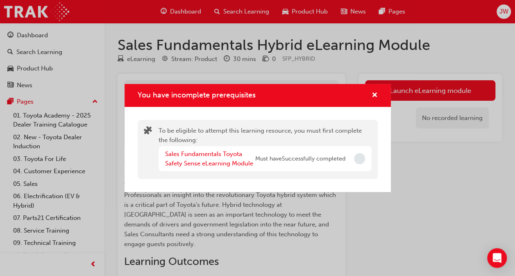
click at [212, 159] on div "Sales Fundamentals Toyota Safety Sense eLearning Module" at bounding box center [210, 158] width 90 height 18
click at [223, 159] on link "Sales Fundamentals Toyota Safety Sense eLearning Module" at bounding box center [209, 158] width 88 height 17
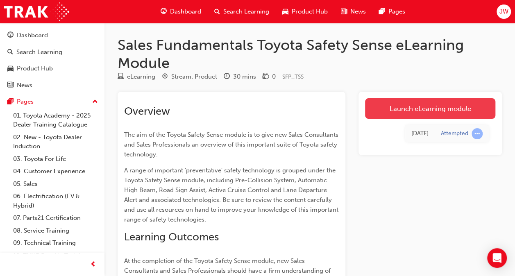
click at [443, 115] on link "Launch eLearning module" at bounding box center [430, 108] width 130 height 20
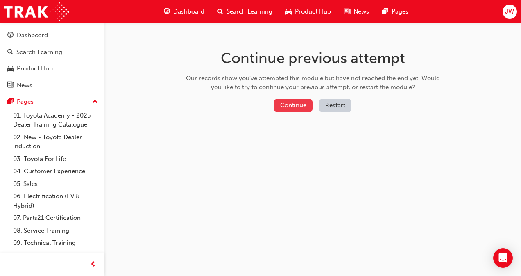
click at [300, 109] on button "Continue" at bounding box center [293, 106] width 39 height 14
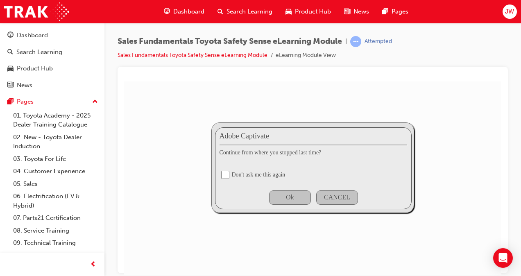
click at [226, 172] on input "checkbox" at bounding box center [225, 174] width 8 height 8
checkbox input "true"
click at [293, 198] on div "Ok" at bounding box center [290, 196] width 8 height 7
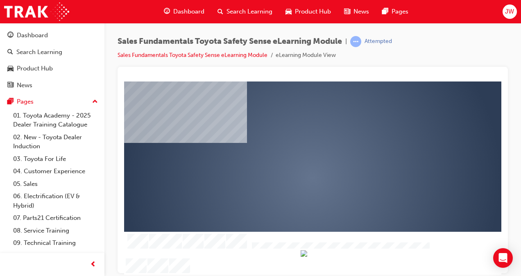
click at [289, 154] on div "play" at bounding box center [289, 154] width 0 height 0
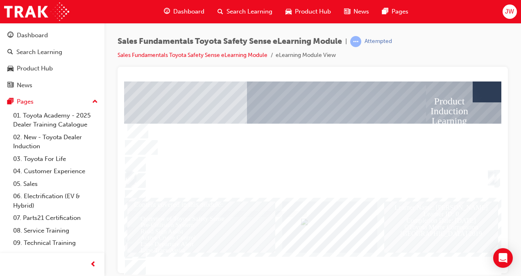
drag, startPoint x: 237, startPoint y: 183, endPoint x: 295, endPoint y: 183, distance: 58.2
click at [295, 183] on div "Congratulations! You have completed Toyota Safety Sense. Access your next modul…" at bounding box center [313, 174] width 344 height 48
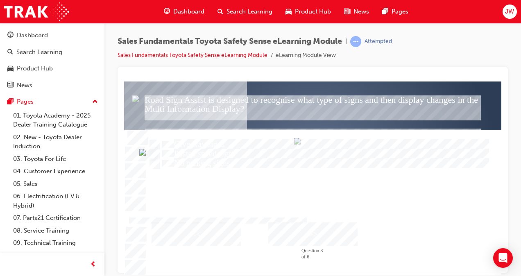
drag, startPoint x: 367, startPoint y: 268, endPoint x: 433, endPoint y: 267, distance: 66.4
click at [433, 267] on div at bounding box center [312, 202] width 377 height 145
click at [298, 247] on div "" at bounding box center [312, 168] width 311 height 175
click at [303, 242] on div ">>" at bounding box center [312, 233] width 89 height 23
click at [307, 233] on div ">>" at bounding box center [312, 233] width 89 height 23
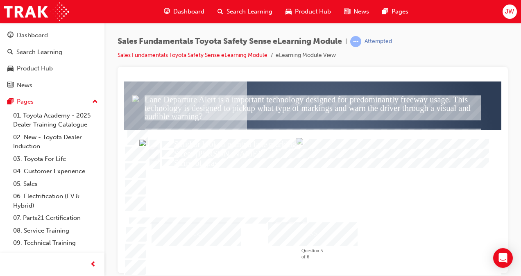
click at [307, 233] on div ">>" at bounding box center [312, 233] width 89 height 23
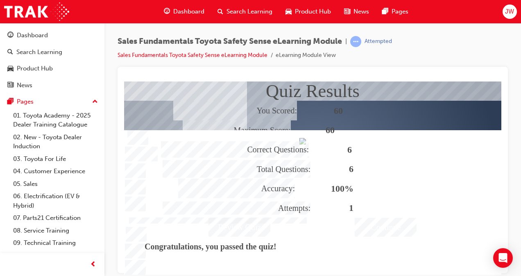
click at [380, 231] on div "Continue" at bounding box center [386, 226] width 62 height 19
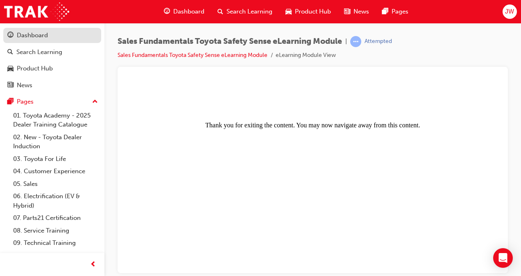
click at [31, 41] on link "Dashboard" at bounding box center [52, 35] width 98 height 15
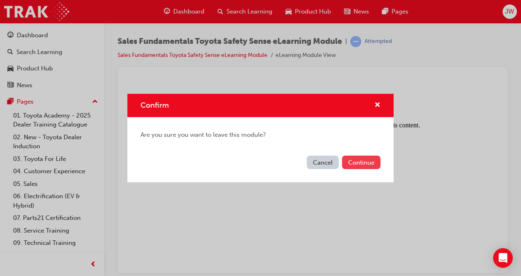
click at [356, 156] on button "Continue" at bounding box center [361, 163] width 39 height 14
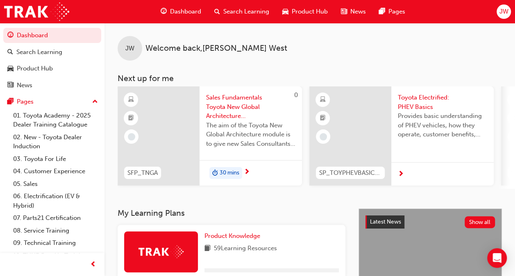
click at [416, 105] on span "Toyota Electrified: PHEV Basics" at bounding box center [442, 102] width 89 height 18
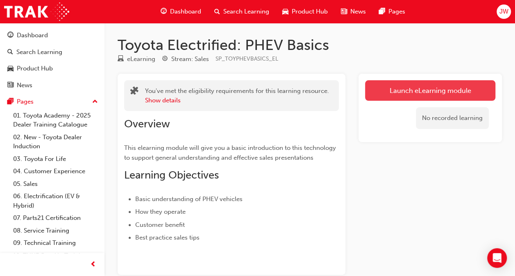
click at [431, 94] on link "Launch eLearning module" at bounding box center [430, 90] width 130 height 20
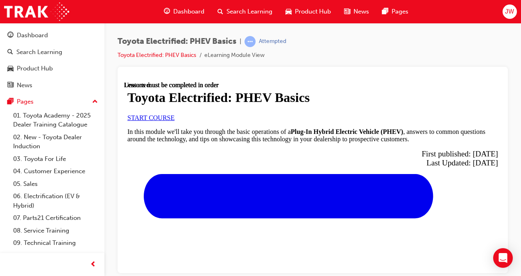
scroll to position [82, 0]
click at [174, 121] on span "START COURSE" at bounding box center [150, 117] width 47 height 7
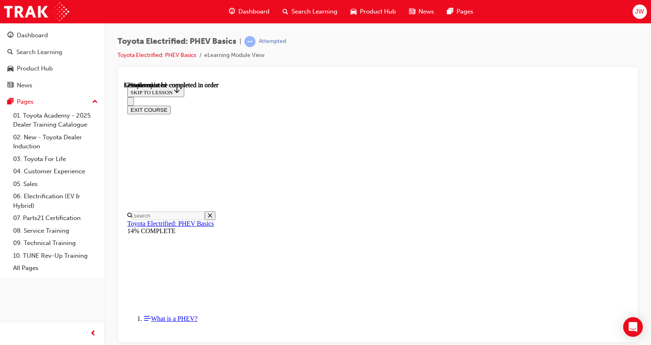
scroll to position [315, 0]
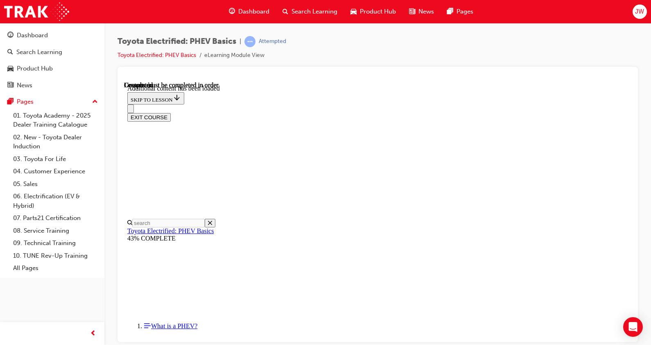
scroll to position [213, 0]
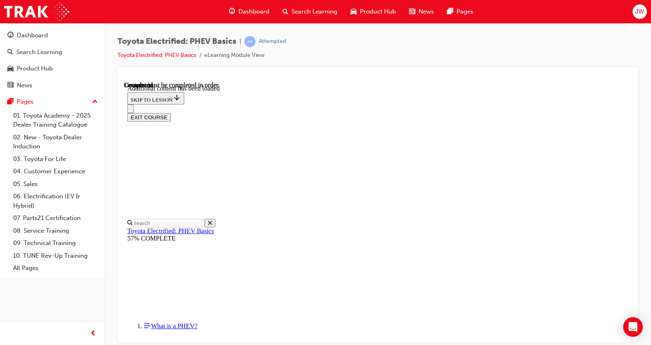
drag, startPoint x: 383, startPoint y: 196, endPoint x: 387, endPoint y: 151, distance: 45.2
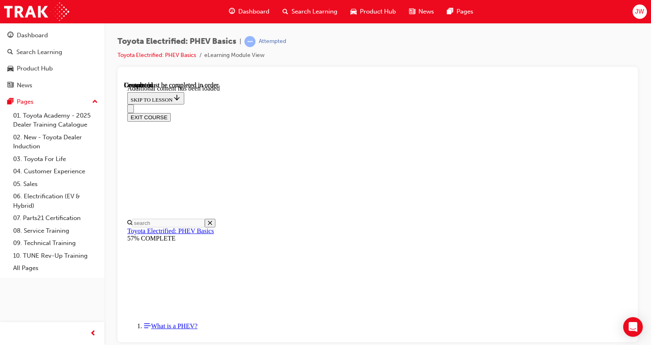
drag, startPoint x: 374, startPoint y: 225, endPoint x: 376, endPoint y: 211, distance: 13.6
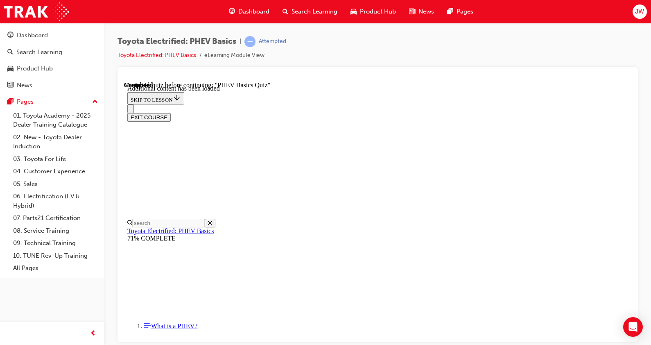
drag, startPoint x: 337, startPoint y: 195, endPoint x: 428, endPoint y: 204, distance: 91.8
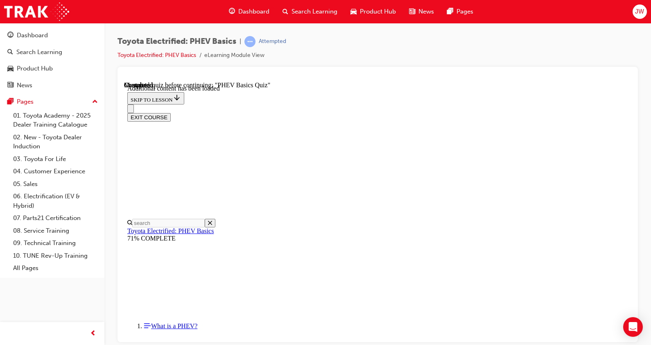
radio input "true"
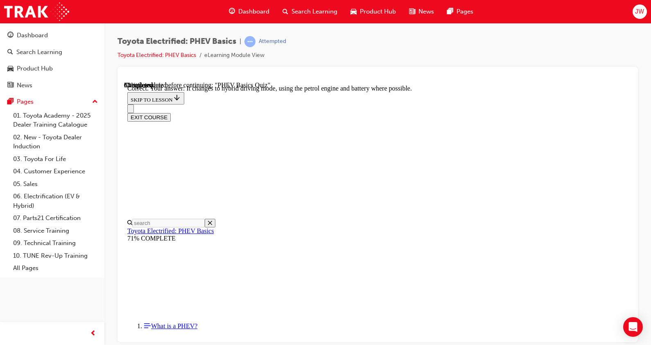
scroll to position [133, 0]
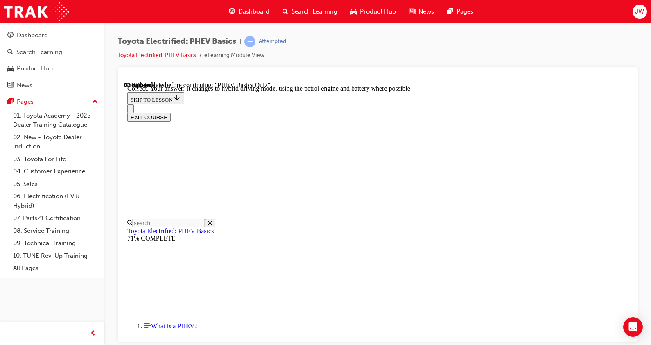
radio input "true"
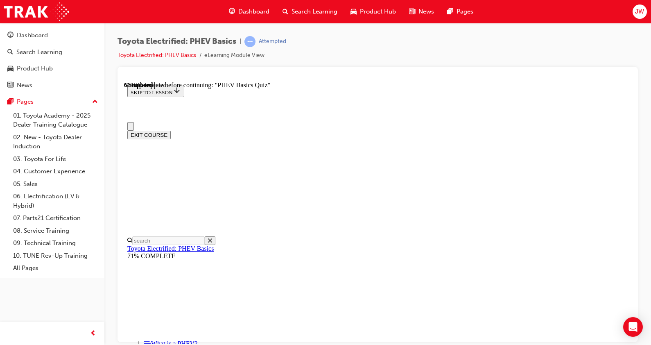
scroll to position [51, 0]
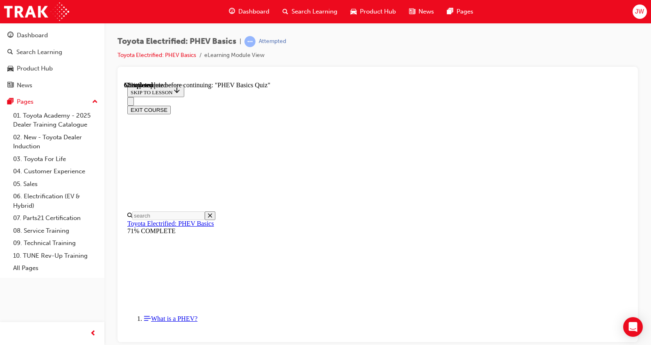
drag, startPoint x: 389, startPoint y: 178, endPoint x: 480, endPoint y: 166, distance: 91.7
drag, startPoint x: 352, startPoint y: 192, endPoint x: 462, endPoint y: 181, distance: 110.2
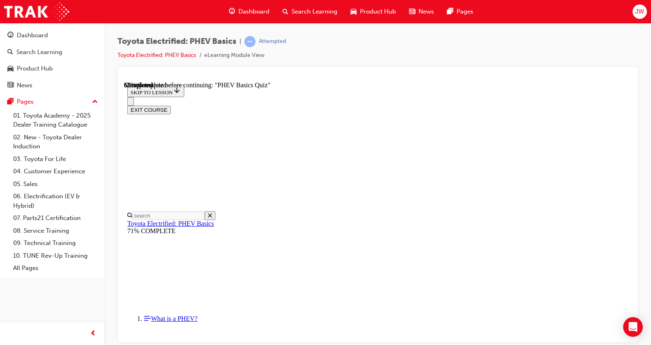
radio input "true"
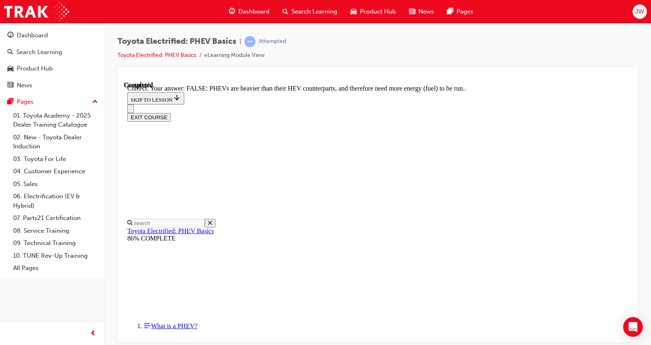
scroll to position [194, 0]
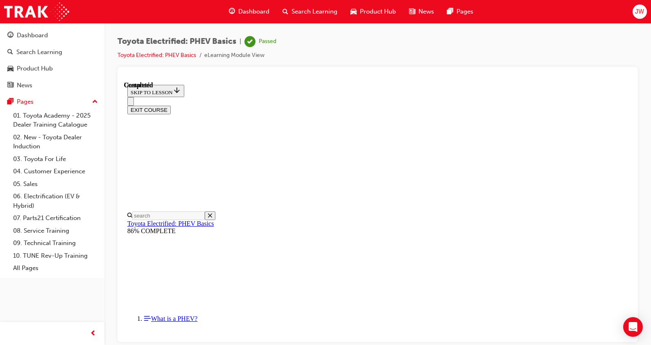
scroll to position [182, 0]
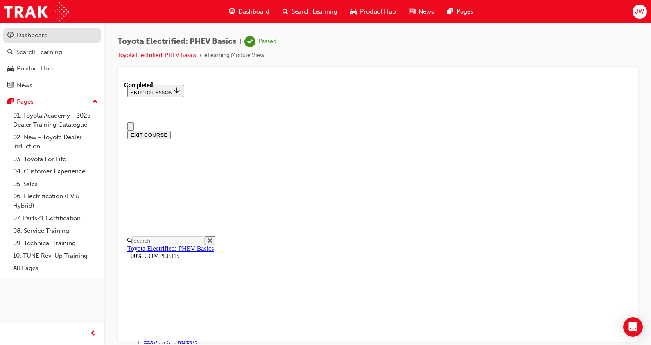
click at [29, 33] on div "Dashboard" at bounding box center [32, 35] width 31 height 9
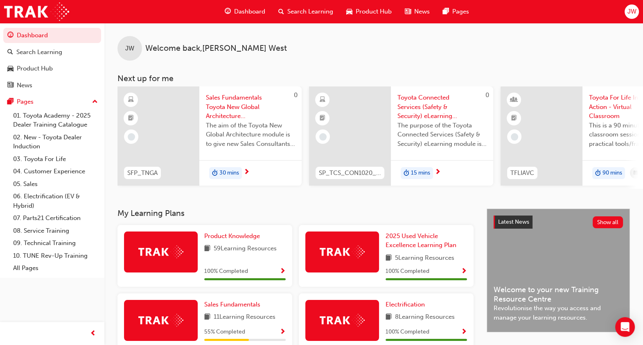
click at [430, 111] on span "Toyota Connected Services (Safety & Security) eLearning module" at bounding box center [442, 107] width 89 height 28
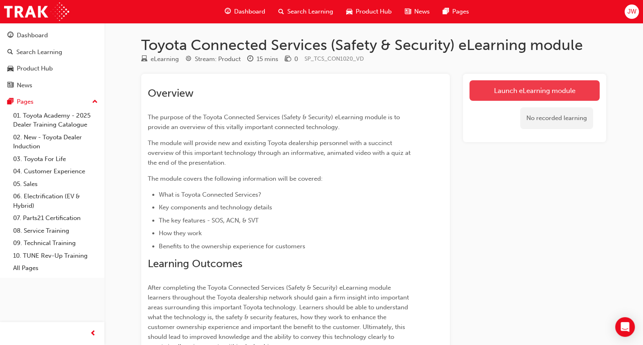
click at [521, 96] on link "Launch eLearning module" at bounding box center [535, 90] width 130 height 20
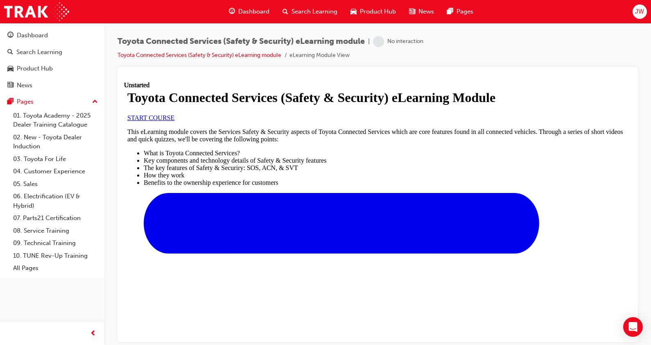
click at [174, 121] on span "START COURSE" at bounding box center [150, 117] width 47 height 7
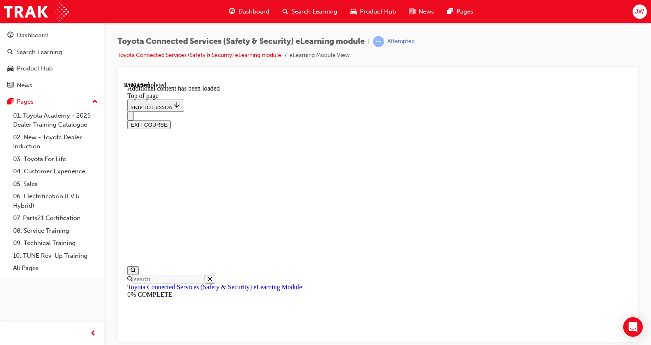
scroll to position [239, 0]
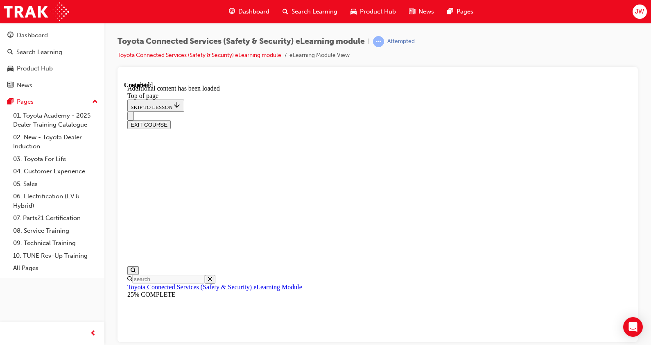
scroll to position [1165, 0]
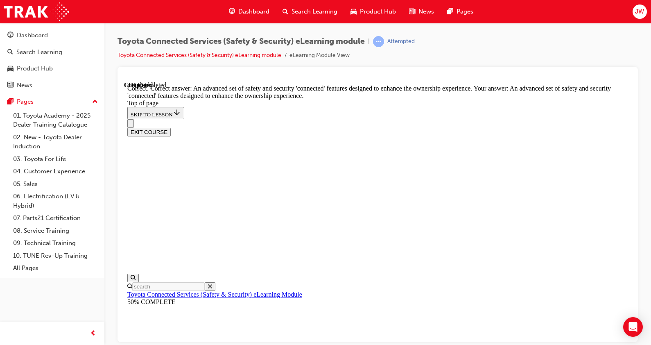
scroll to position [121, 0]
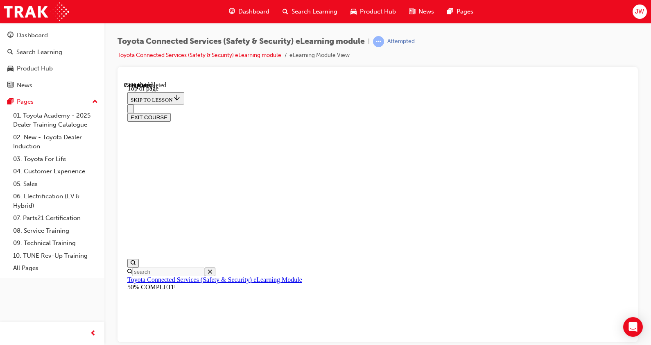
scroll to position [63, 0]
drag, startPoint x: 344, startPoint y: 175, endPoint x: 513, endPoint y: 169, distance: 168.9
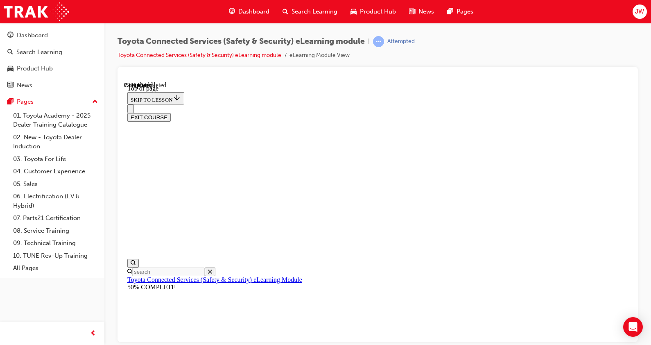
drag, startPoint x: 362, startPoint y: 178, endPoint x: 509, endPoint y: 175, distance: 146.7
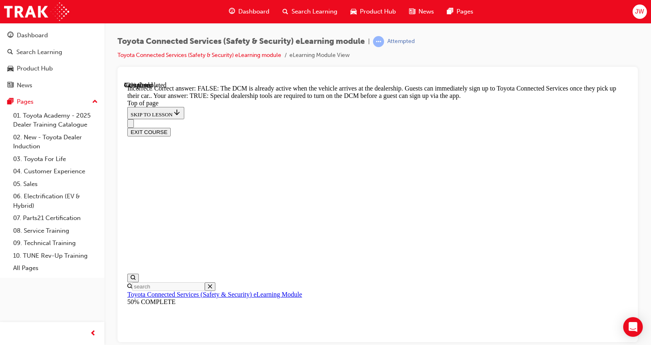
scroll to position [192, 0]
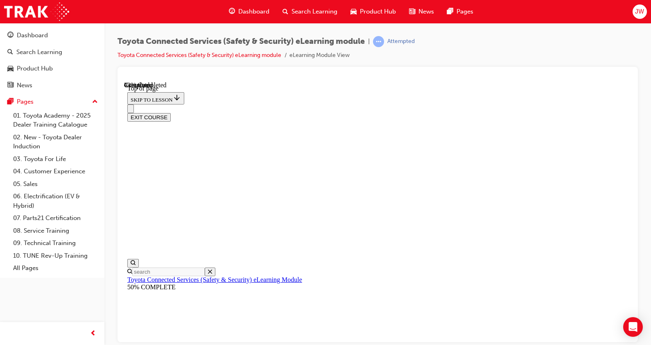
scroll to position [76, 0]
drag, startPoint x: 330, startPoint y: 152, endPoint x: 514, endPoint y: 144, distance: 184.1
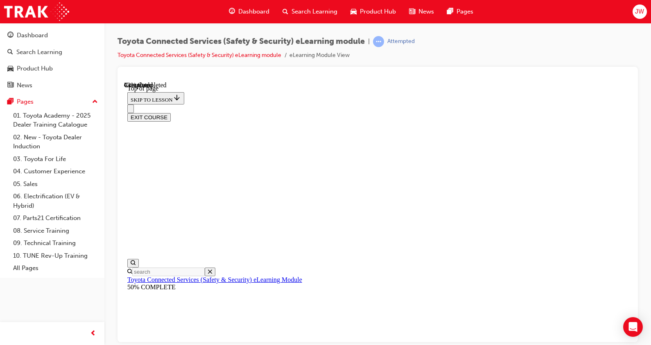
drag, startPoint x: 378, startPoint y: 147, endPoint x: 459, endPoint y: 169, distance: 83.4
drag, startPoint x: 370, startPoint y: 178, endPoint x: 430, endPoint y: 177, distance: 60.6
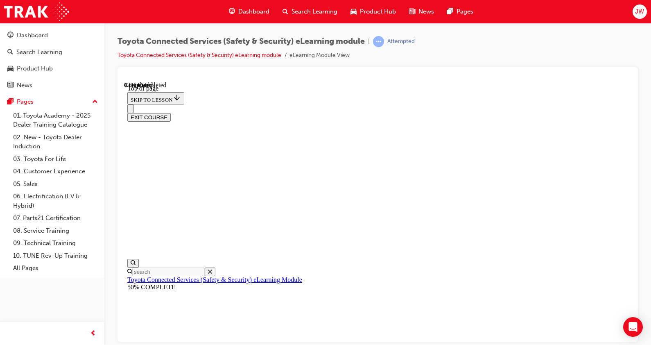
drag, startPoint x: 333, startPoint y: 186, endPoint x: 476, endPoint y: 172, distance: 142.8
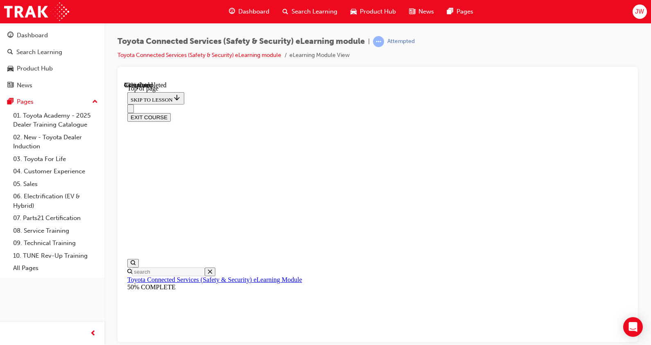
drag, startPoint x: 385, startPoint y: 182, endPoint x: 494, endPoint y: 180, distance: 109.0
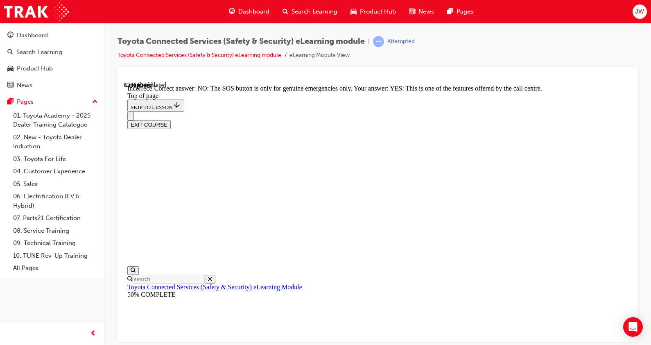
scroll to position [203, 0]
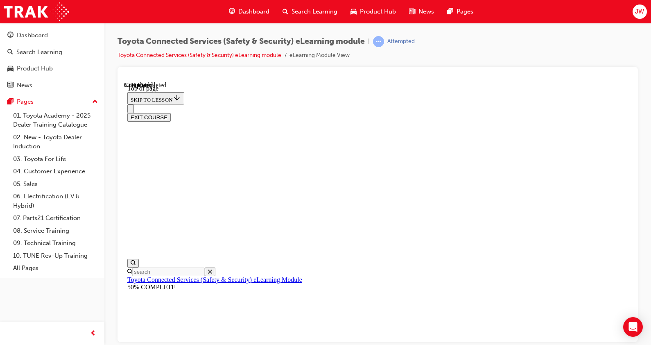
scroll to position [25, 0]
drag, startPoint x: 360, startPoint y: 204, endPoint x: 444, endPoint y: 213, distance: 83.6
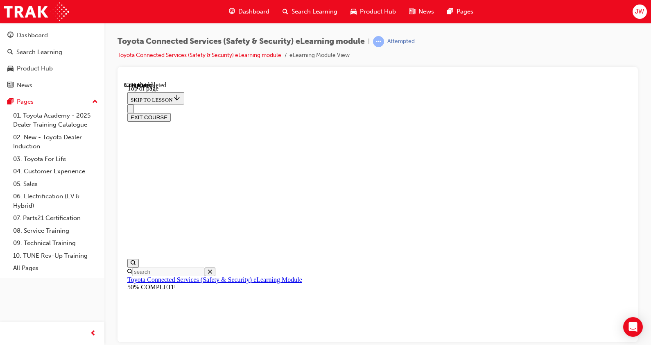
drag, startPoint x: 444, startPoint y: 213, endPoint x: 442, endPoint y: 220, distance: 7.8
drag, startPoint x: 442, startPoint y: 220, endPoint x: 427, endPoint y: 220, distance: 14.3
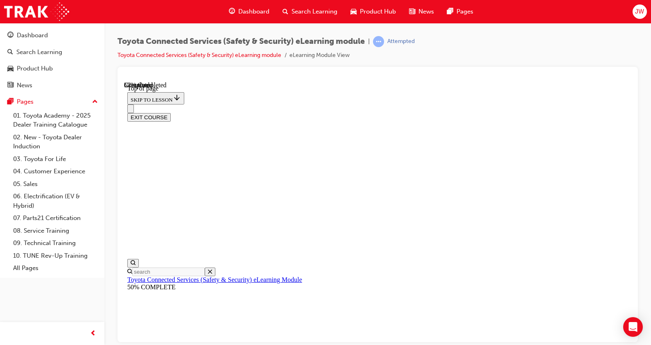
drag, startPoint x: 429, startPoint y: 222, endPoint x: 301, endPoint y: 216, distance: 127.9
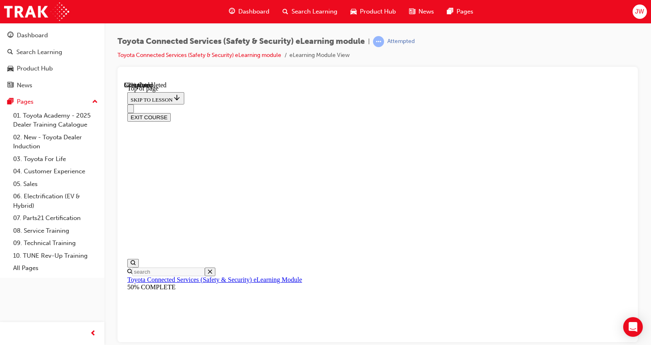
scroll to position [127, 0]
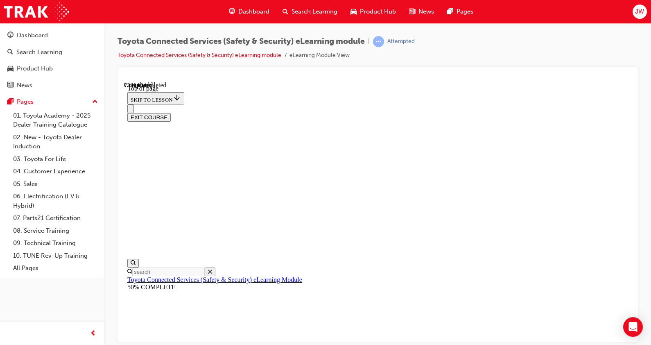
scroll to position [161, 0]
drag, startPoint x: 385, startPoint y: 122, endPoint x: 455, endPoint y: 143, distance: 73.5
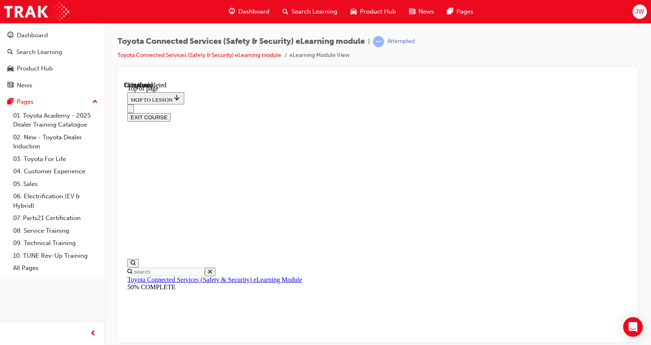
drag, startPoint x: 372, startPoint y: 143, endPoint x: 463, endPoint y: 144, distance: 90.5
drag, startPoint x: 489, startPoint y: 154, endPoint x: 379, endPoint y: 157, distance: 109.8
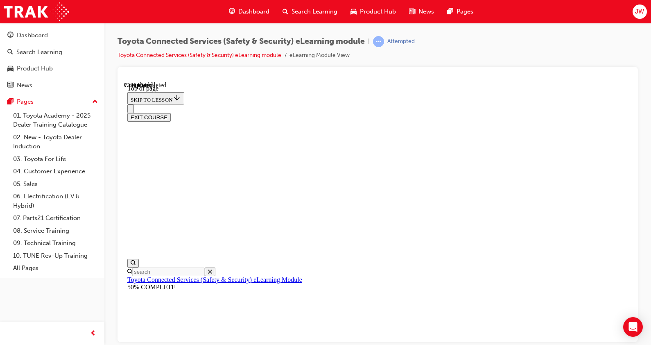
drag, startPoint x: 329, startPoint y: 161, endPoint x: 406, endPoint y: 184, distance: 80.2
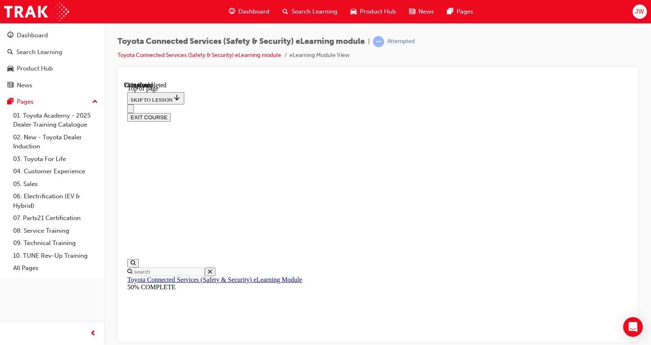
drag, startPoint x: 329, startPoint y: 168, endPoint x: 391, endPoint y: 202, distance: 70.2
drag, startPoint x: 293, startPoint y: 172, endPoint x: 331, endPoint y: 165, distance: 38.2
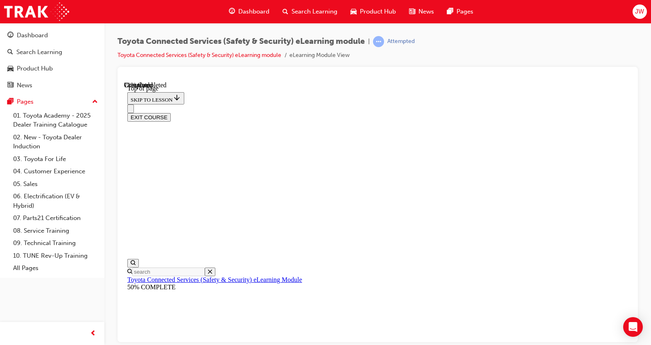
drag, startPoint x: 331, startPoint y: 165, endPoint x: 380, endPoint y: 215, distance: 70.7
drag, startPoint x: 380, startPoint y: 215, endPoint x: 400, endPoint y: 202, distance: 24.2
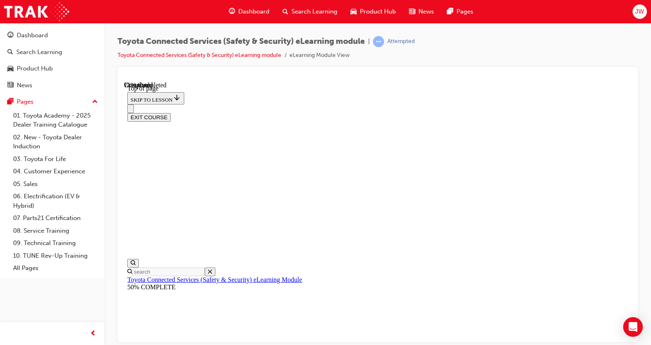
drag, startPoint x: 366, startPoint y: 270, endPoint x: 366, endPoint y: 275, distance: 5.7
drag, startPoint x: 366, startPoint y: 275, endPoint x: 369, endPoint y: 283, distance: 8.2
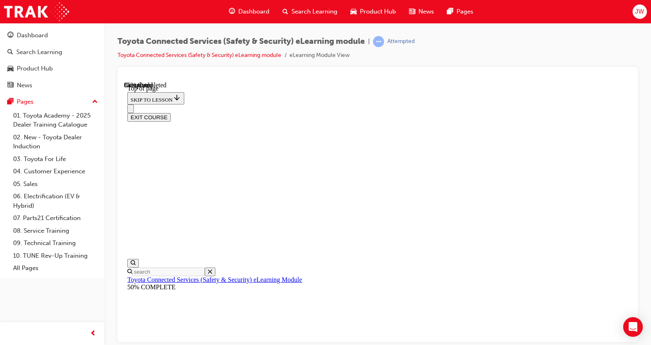
scroll to position [147, 0]
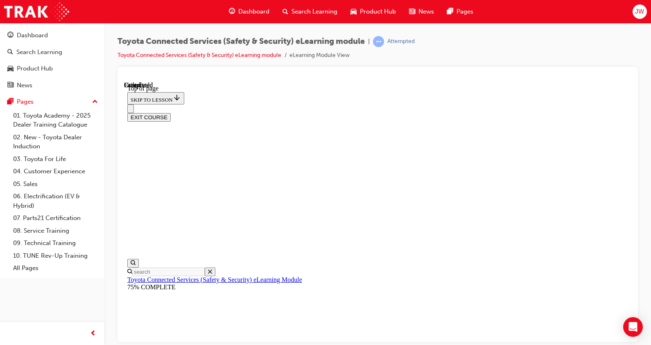
scroll to position [182, 0]
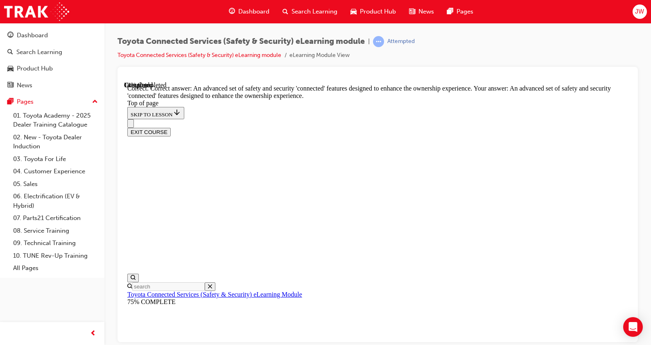
scroll to position [224, 0]
drag, startPoint x: 430, startPoint y: 287, endPoint x: 428, endPoint y: 300, distance: 13.3
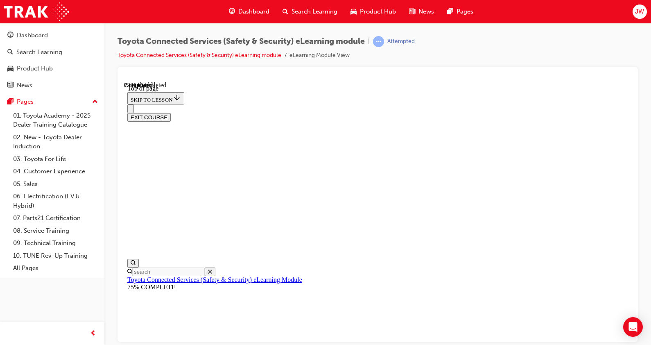
scroll to position [127, 0]
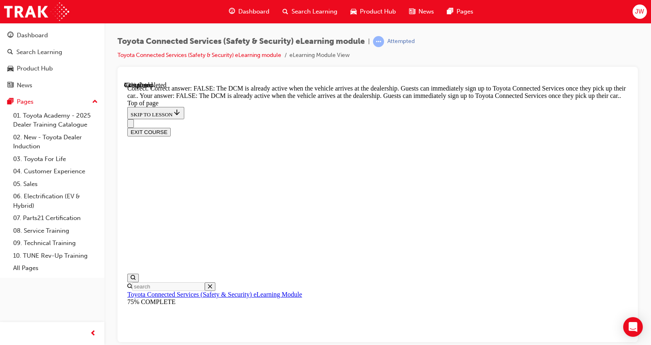
scroll to position [192, 0]
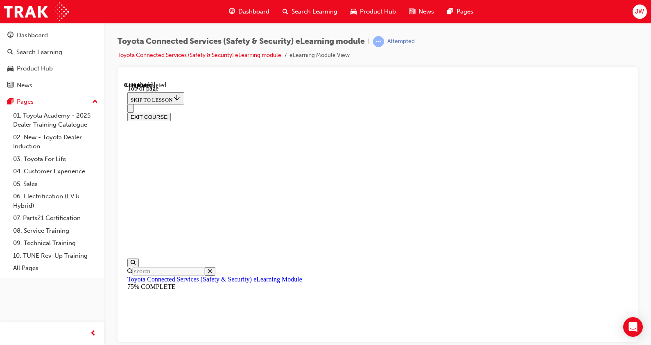
scroll to position [127, 0]
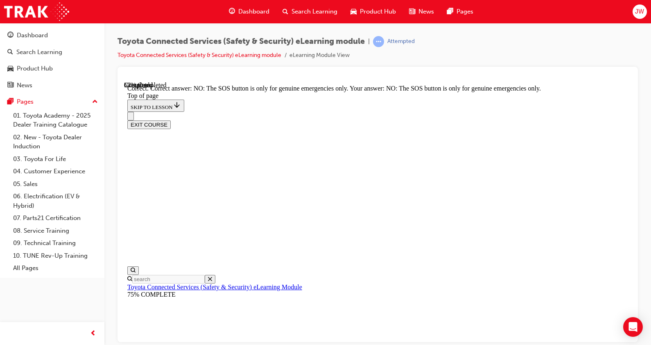
scroll to position [203, 0]
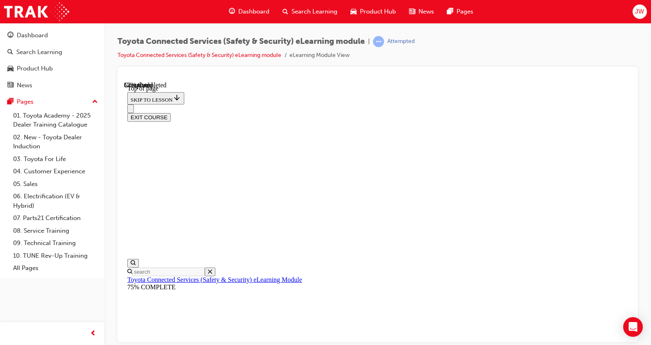
drag, startPoint x: 362, startPoint y: 301, endPoint x: 408, endPoint y: 276, distance: 51.9
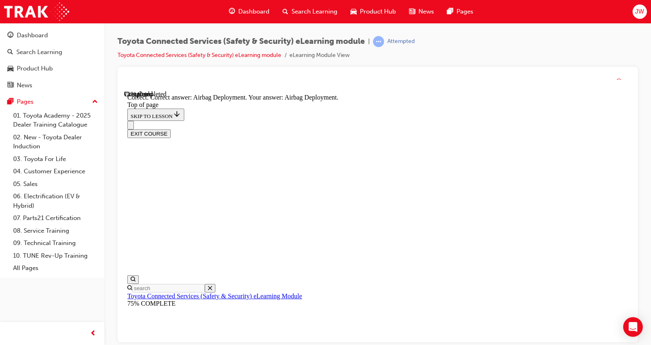
scroll to position [197, 0]
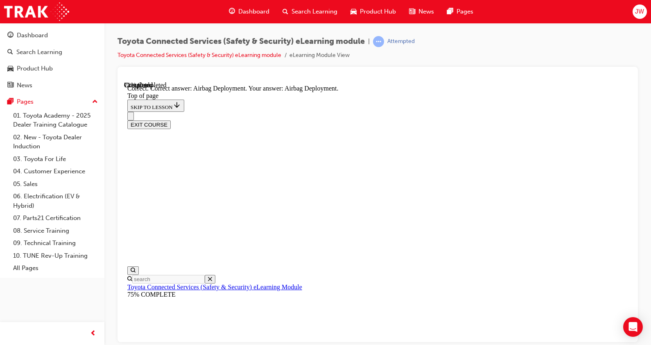
drag, startPoint x: 434, startPoint y: 256, endPoint x: 434, endPoint y: 275, distance: 18.8
drag, startPoint x: 434, startPoint y: 275, endPoint x: 428, endPoint y: 299, distance: 24.4
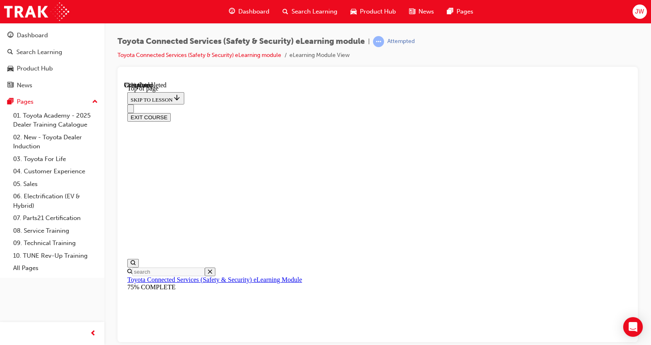
scroll to position [127, 0]
drag, startPoint x: 379, startPoint y: 251, endPoint x: 440, endPoint y: 293, distance: 74.4
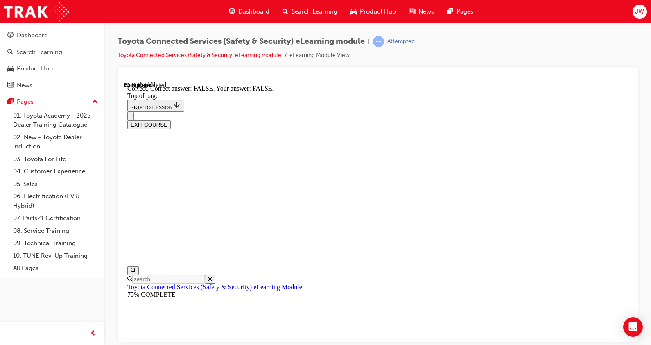
scroll to position [187, 0]
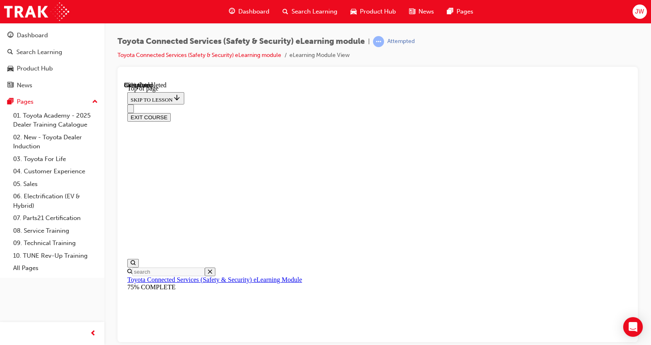
scroll to position [127, 0]
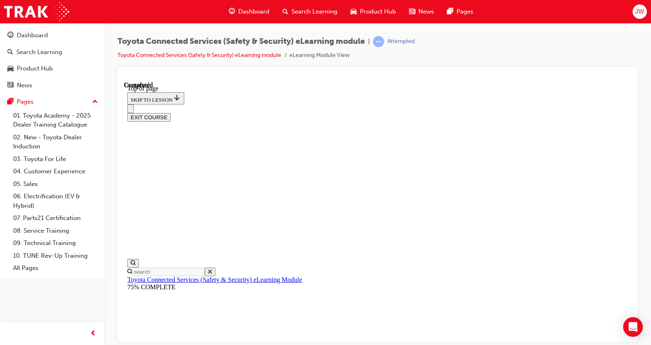
scroll to position [182, 0]
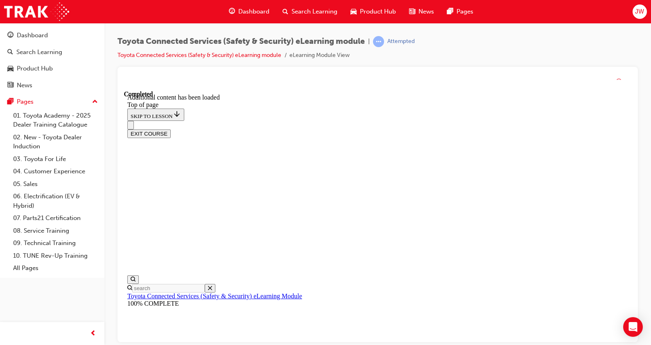
scroll to position [240, 0]
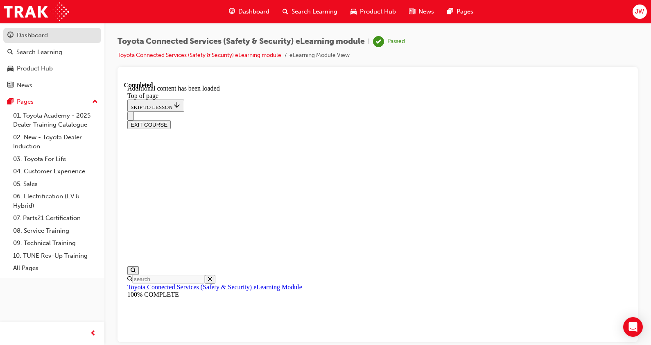
click at [46, 39] on div "Dashboard" at bounding box center [32, 35] width 31 height 9
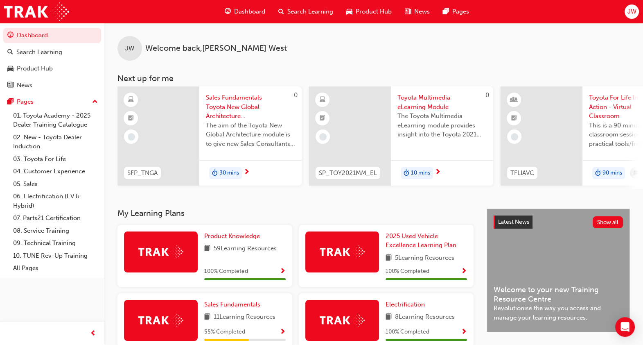
click at [430, 104] on span "Toyota Multimedia eLearning Module" at bounding box center [442, 102] width 89 height 18
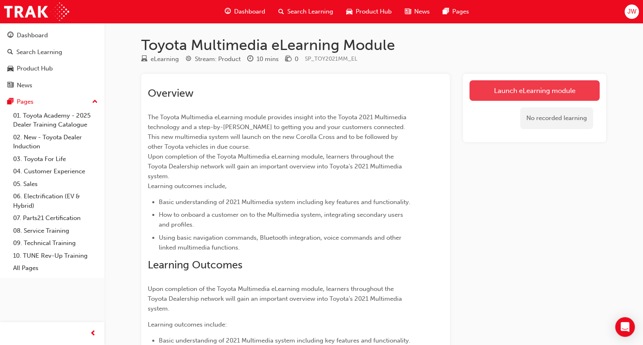
click at [521, 95] on link "Launch eLearning module" at bounding box center [535, 90] width 130 height 20
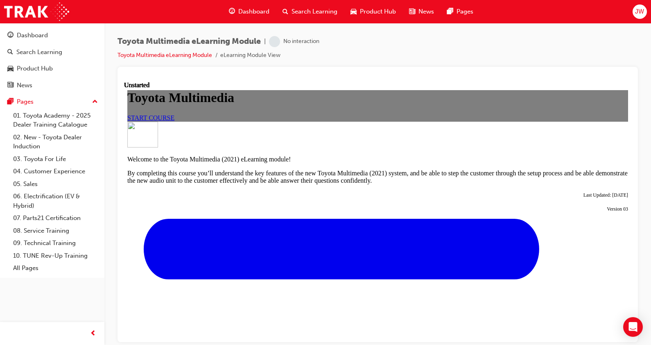
click at [174, 121] on span "START COURSE" at bounding box center [150, 117] width 47 height 7
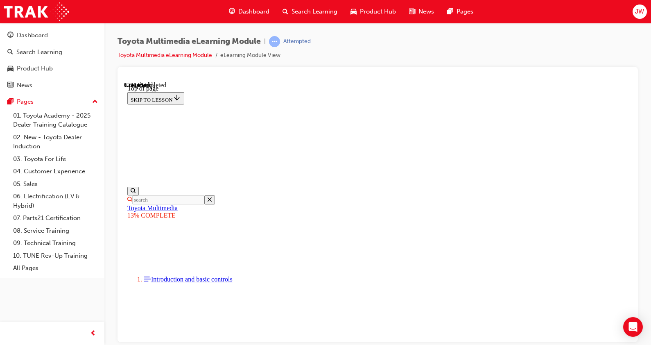
scroll to position [690, 0]
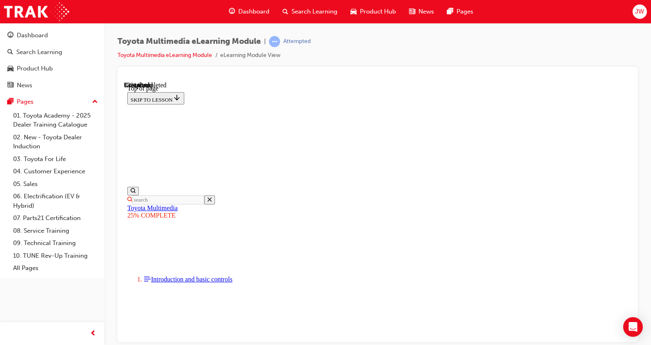
scroll to position [485, 0]
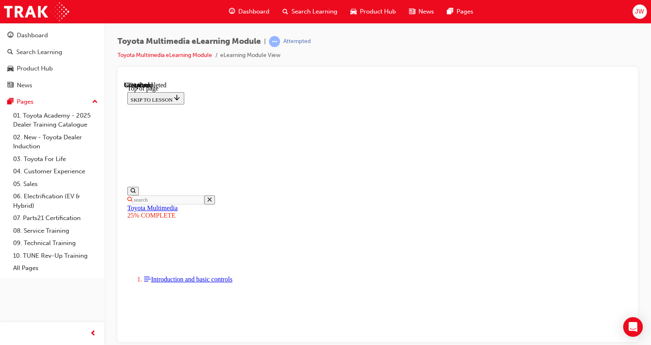
scroll to position [1106, 0]
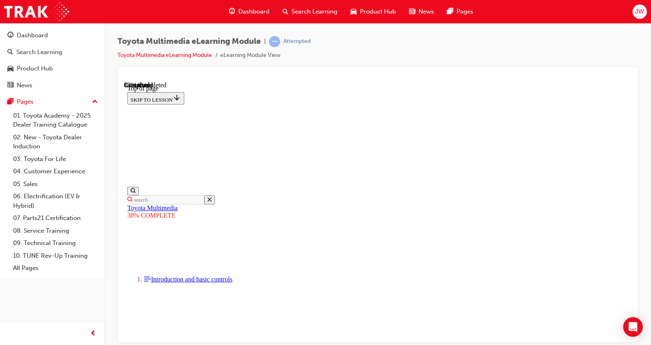
scroll to position [969, 0]
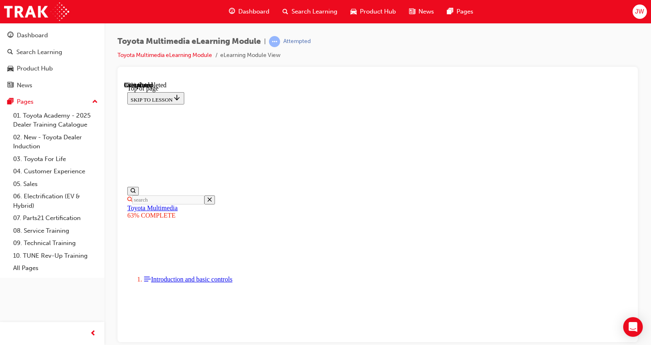
drag, startPoint x: 445, startPoint y: 121, endPoint x: 435, endPoint y: 140, distance: 21.8
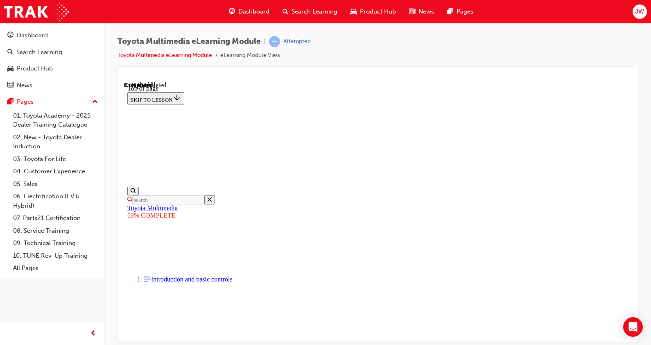
scroll to position [1479, 0]
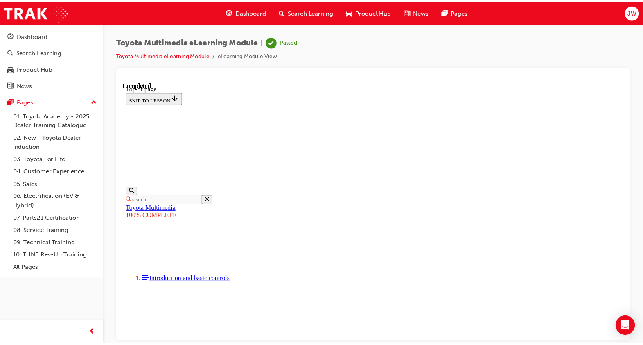
scroll to position [41, 0]
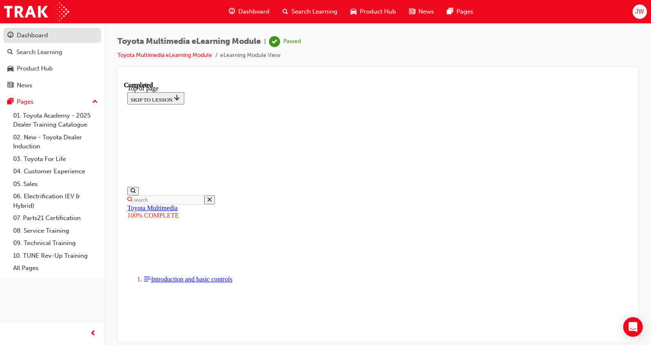
click at [39, 37] on div "Dashboard" at bounding box center [32, 35] width 31 height 9
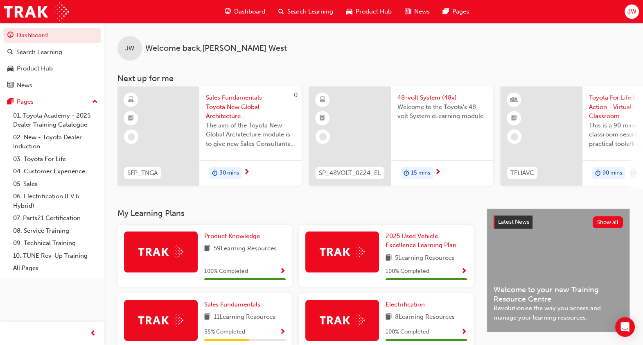
click at [424, 95] on span "48-volt System (48v)" at bounding box center [442, 97] width 89 height 9
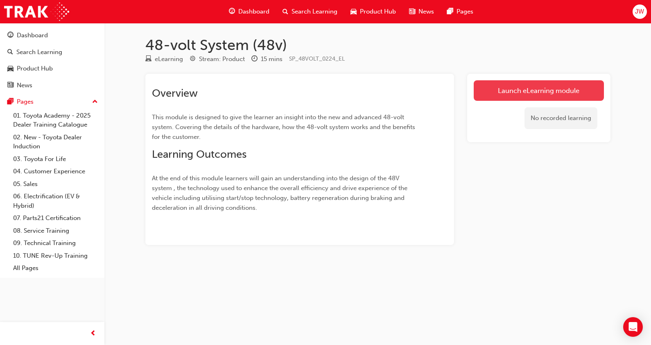
click at [521, 92] on link "Launch eLearning module" at bounding box center [539, 90] width 130 height 20
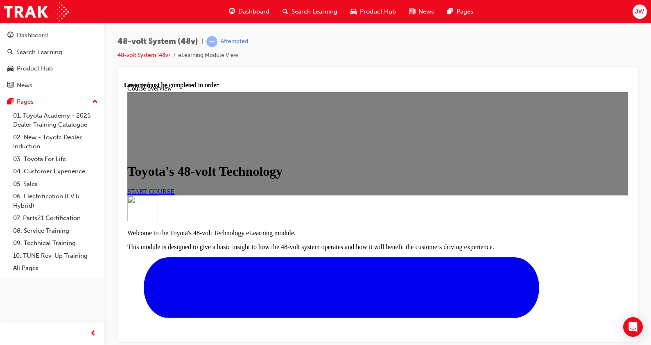
click at [174, 195] on link "START COURSE" at bounding box center [150, 191] width 47 height 7
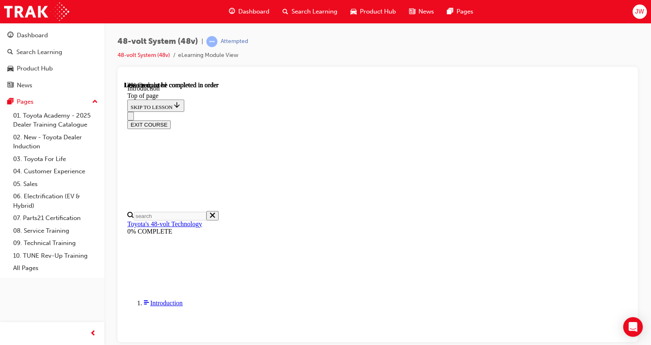
scroll to position [29, 0]
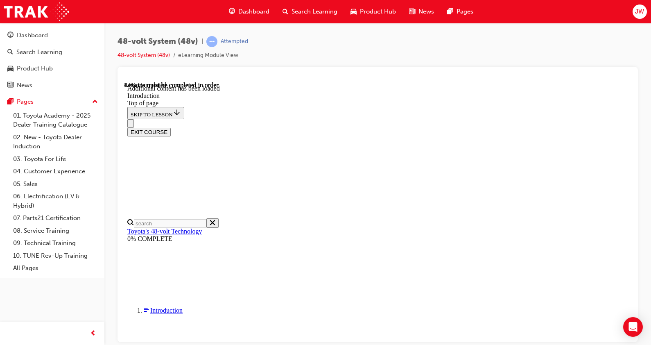
scroll to position [346, 0]
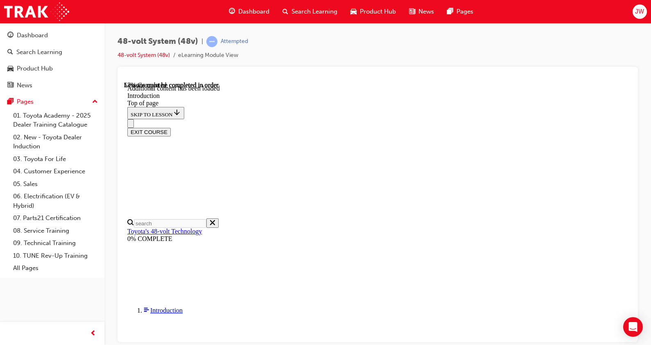
scroll to position [344, 0]
drag, startPoint x: 438, startPoint y: 253, endPoint x: 437, endPoint y: 270, distance: 17.2
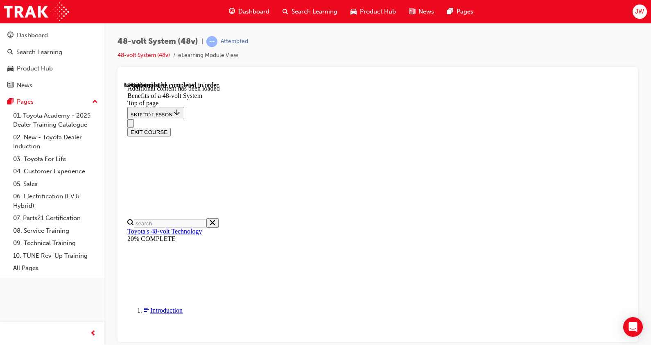
drag, startPoint x: 419, startPoint y: 207, endPoint x: 417, endPoint y: 177, distance: 30.0
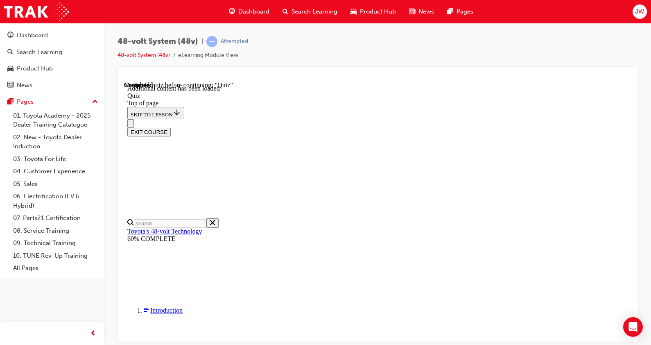
scroll to position [131, 0]
drag, startPoint x: 330, startPoint y: 100, endPoint x: 440, endPoint y: 100, distance: 110.6
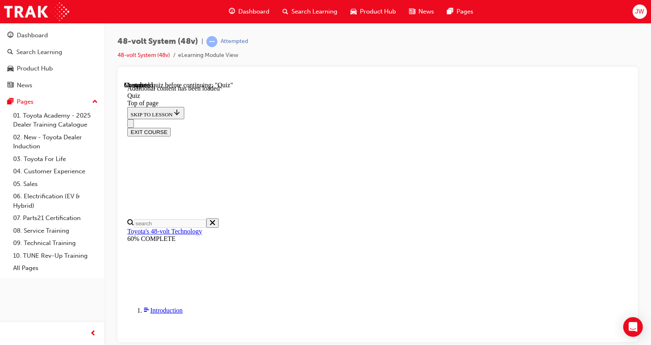
drag, startPoint x: 360, startPoint y: 93, endPoint x: 508, endPoint y: 104, distance: 148.7
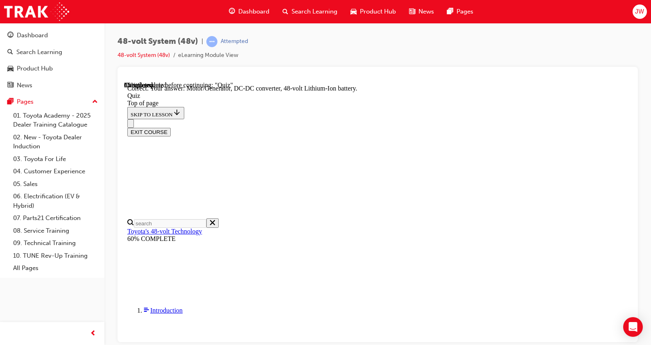
drag, startPoint x: 326, startPoint y: 112, endPoint x: 425, endPoint y: 120, distance: 99.9
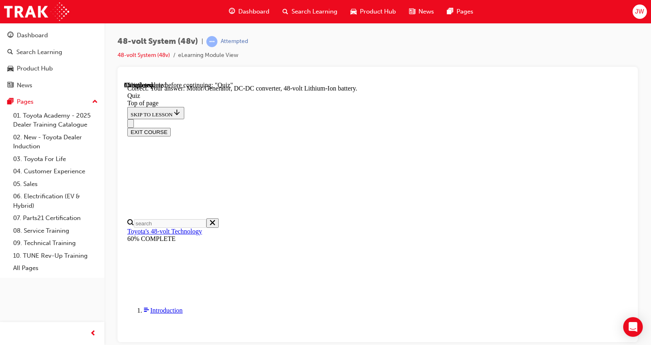
drag, startPoint x: 390, startPoint y: 224, endPoint x: 383, endPoint y: 270, distance: 46.9
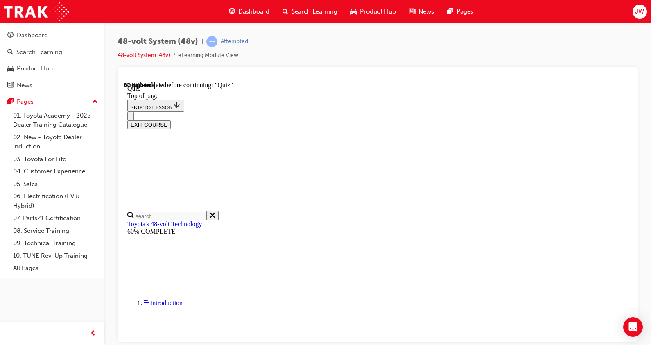
scroll to position [82, 0]
drag, startPoint x: 346, startPoint y: 145, endPoint x: 485, endPoint y: 146, distance: 139.3
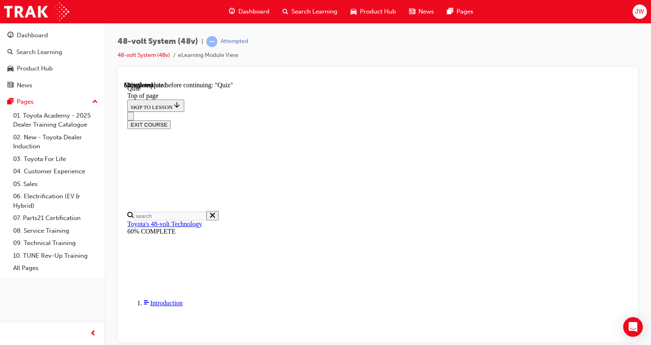
drag, startPoint x: 335, startPoint y: 153, endPoint x: 489, endPoint y: 163, distance: 154.3
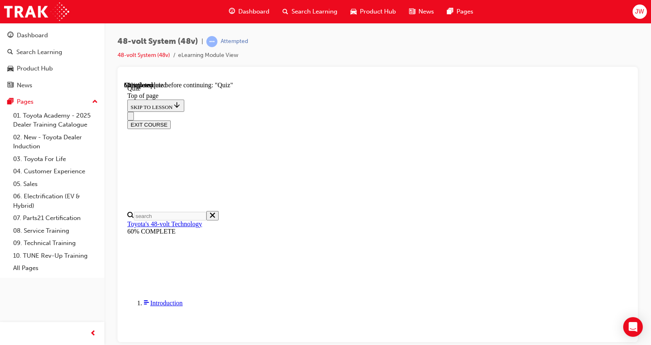
drag, startPoint x: 489, startPoint y: 163, endPoint x: 471, endPoint y: 163, distance: 18.4
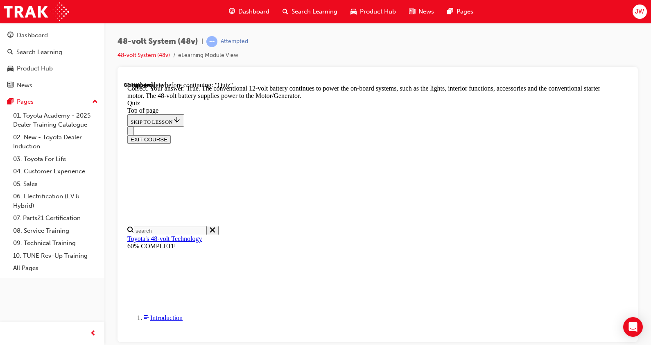
scroll to position [222, 0]
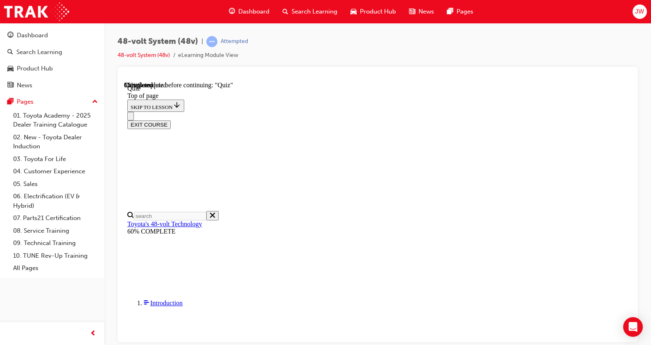
scroll to position [28, 0]
drag, startPoint x: 340, startPoint y: 202, endPoint x: 456, endPoint y: 200, distance: 116.7
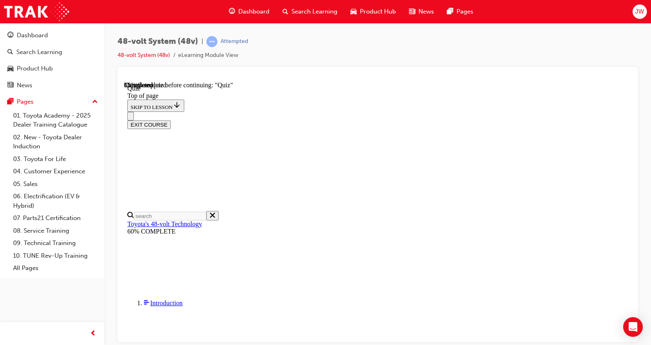
drag, startPoint x: 500, startPoint y: 217, endPoint x: 403, endPoint y: 219, distance: 97.1
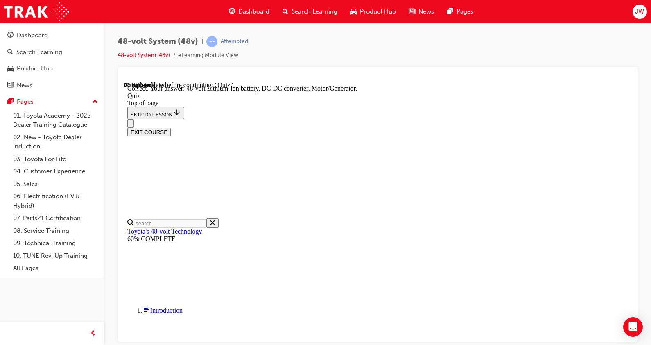
scroll to position [220, 0]
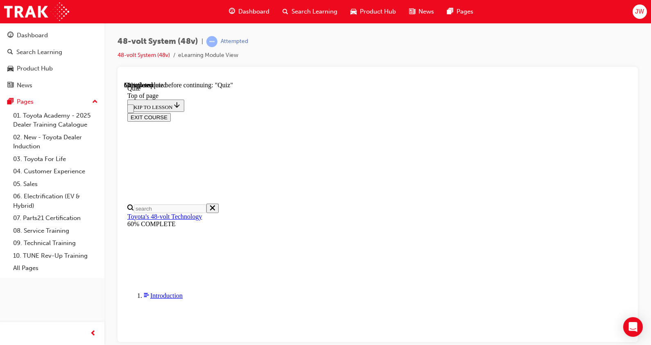
scroll to position [131, 0]
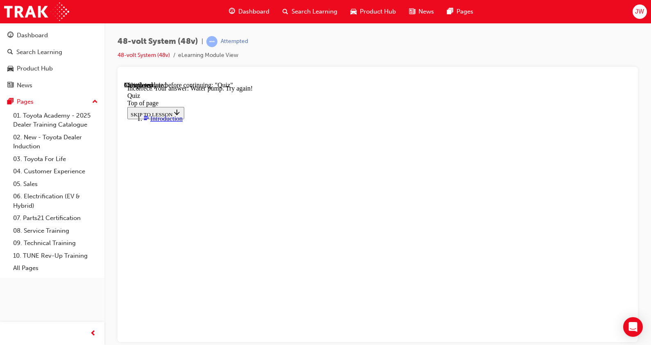
scroll to position [176, 0]
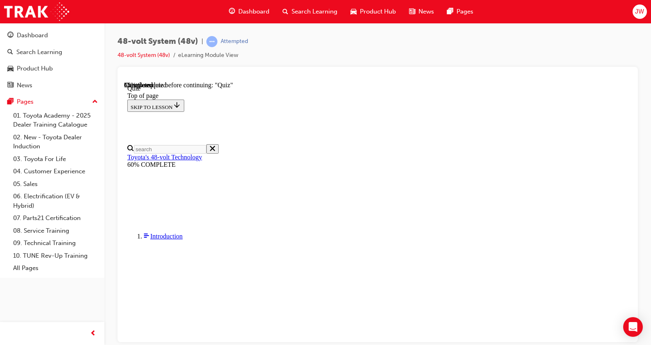
scroll to position [95, 0]
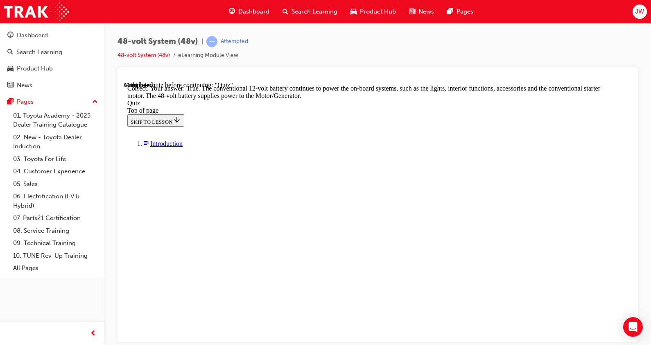
scroll to position [222, 0]
drag, startPoint x: 437, startPoint y: 297, endPoint x: 427, endPoint y: 317, distance: 21.8
drag, startPoint x: 427, startPoint y: 317, endPoint x: 427, endPoint y: 288, distance: 29.1
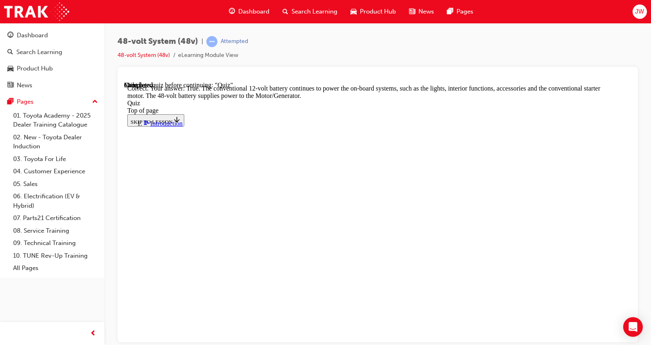
drag, startPoint x: 424, startPoint y: 296, endPoint x: 424, endPoint y: 304, distance: 8.2
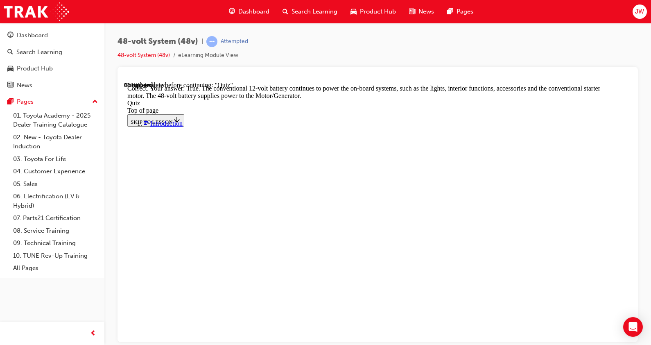
scroll to position [222, 0]
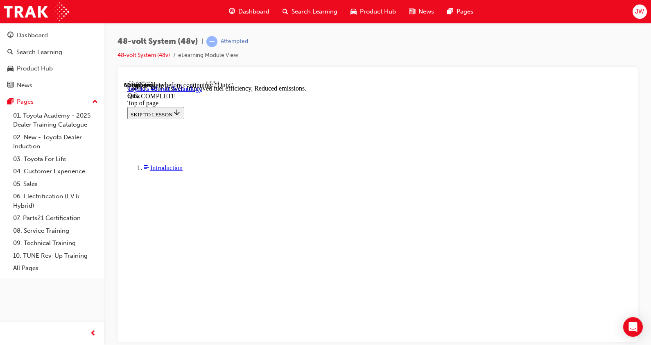
scroll to position [187, 0]
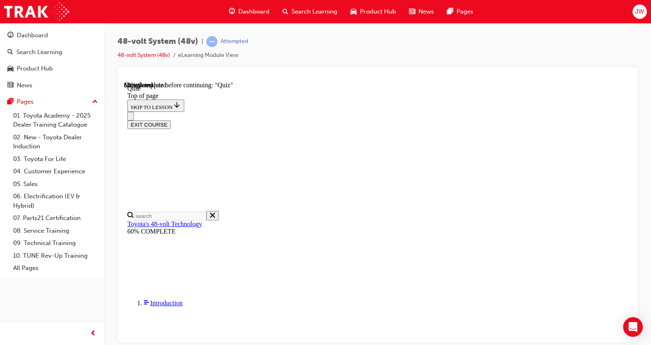
scroll to position [131, 0]
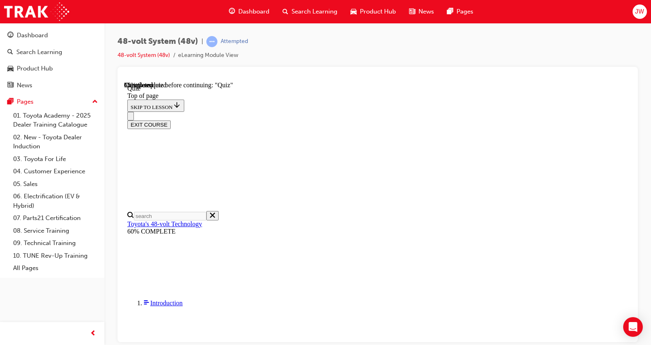
scroll to position [79, 0]
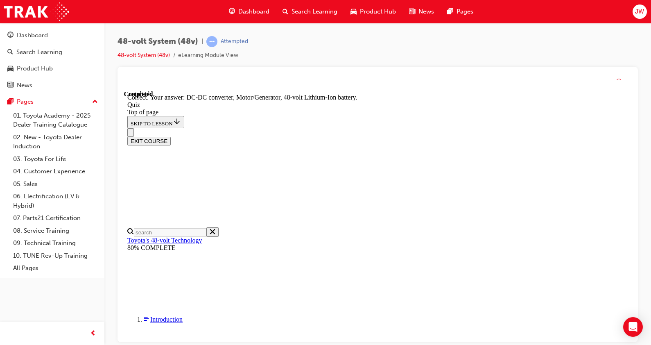
scroll to position [220, 0]
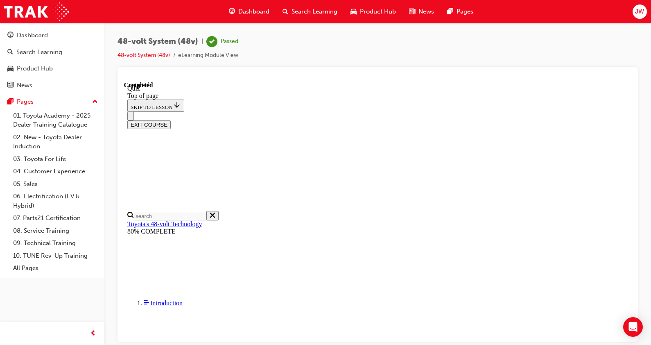
scroll to position [188, 0]
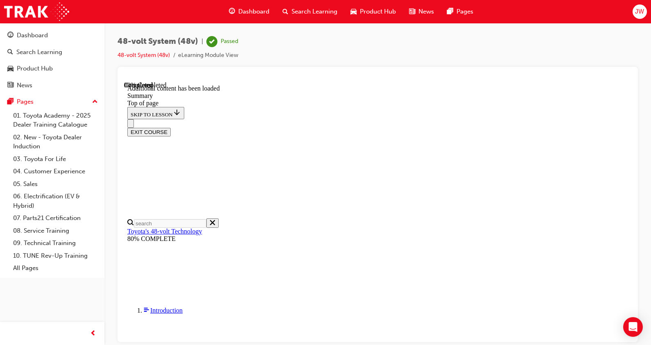
scroll to position [336, 0]
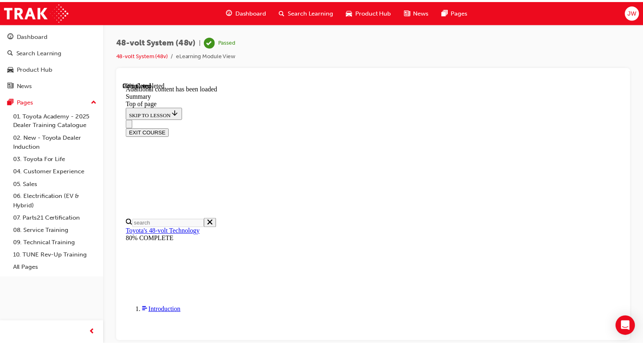
scroll to position [1059, 0]
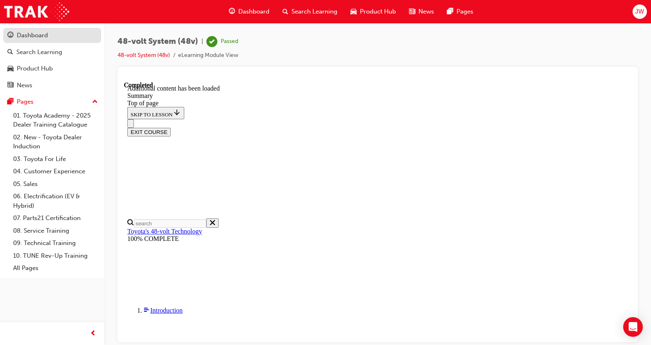
click at [49, 36] on div "Dashboard" at bounding box center [52, 35] width 90 height 10
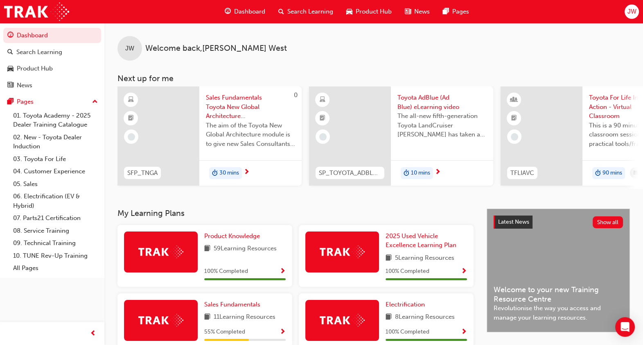
click at [424, 96] on span "Toyota AdBlue (Ad Blue) eLearning video" at bounding box center [442, 102] width 89 height 18
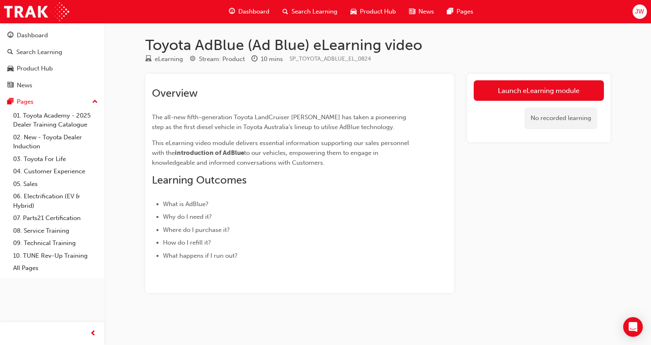
click at [520, 80] on div "Launch eLearning module No recorded learning" at bounding box center [538, 108] width 143 height 68
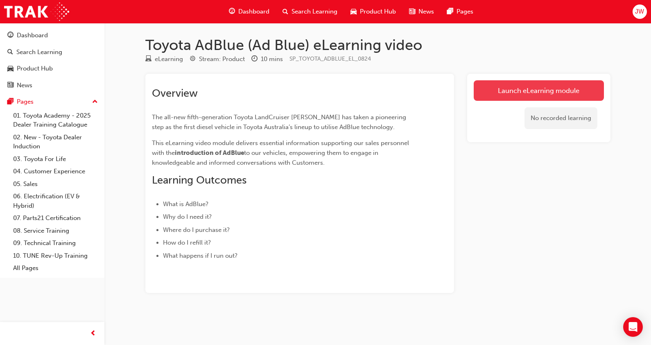
click at [521, 97] on link "Launch eLearning module" at bounding box center [539, 90] width 130 height 20
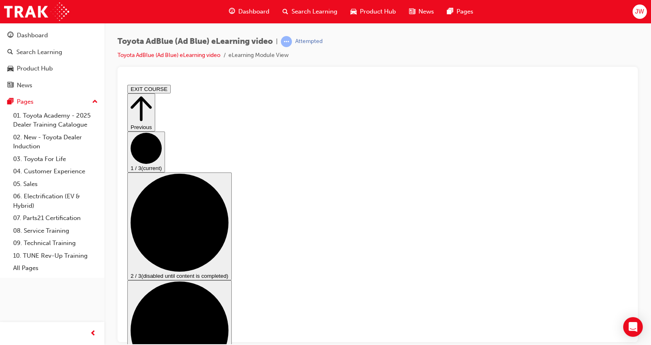
drag, startPoint x: 185, startPoint y: 328, endPoint x: 196, endPoint y: 328, distance: 11.1
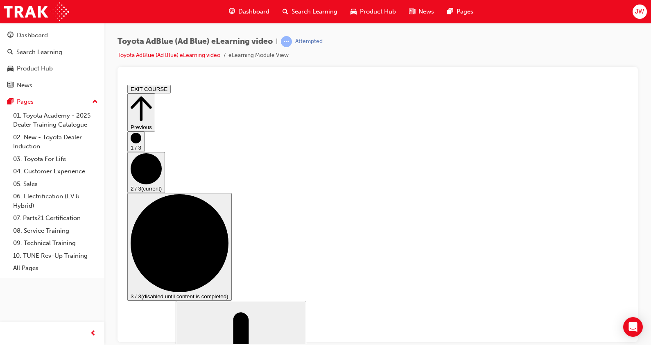
scroll to position [154, 0]
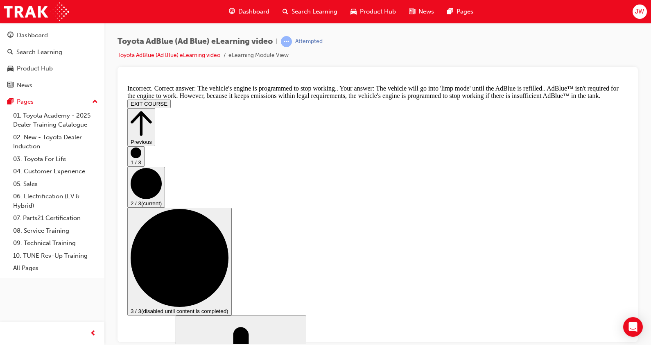
scroll to position [302, 0]
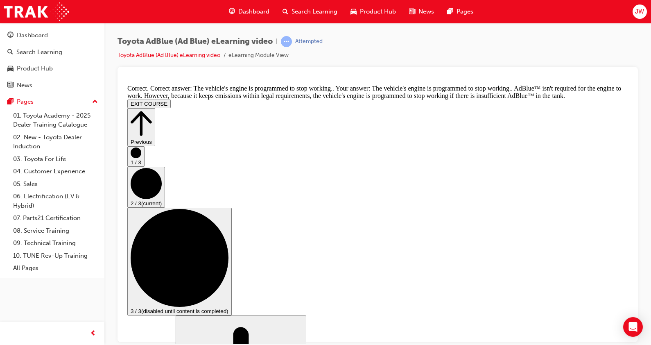
scroll to position [366, 0]
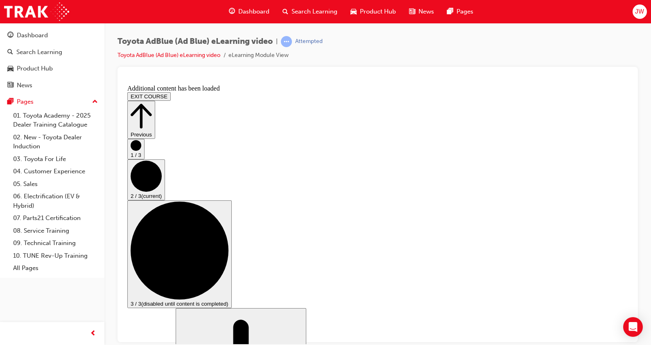
scroll to position [741, 0]
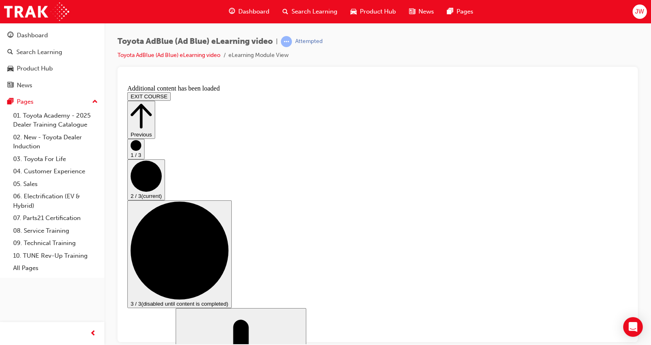
scroll to position [1294, 0]
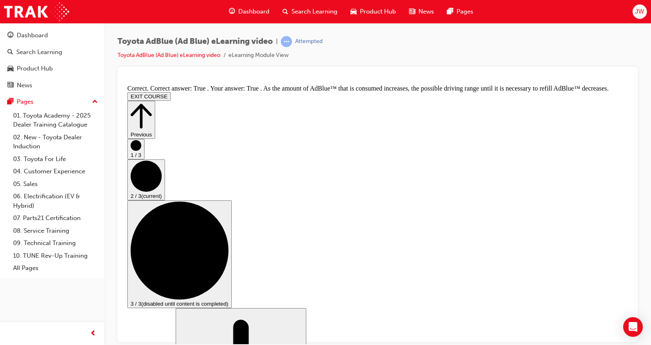
scroll to position [1454, 0]
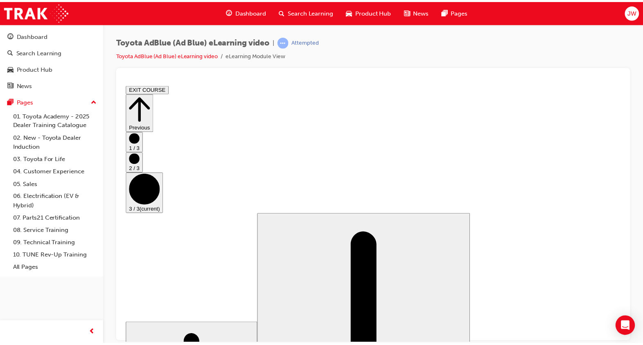
scroll to position [12, 0]
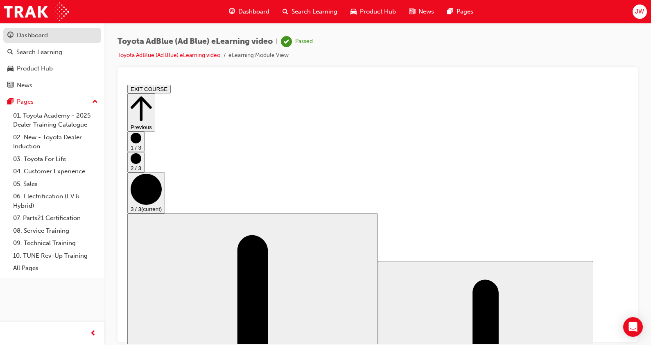
click at [43, 38] on div "Dashboard" at bounding box center [32, 35] width 31 height 9
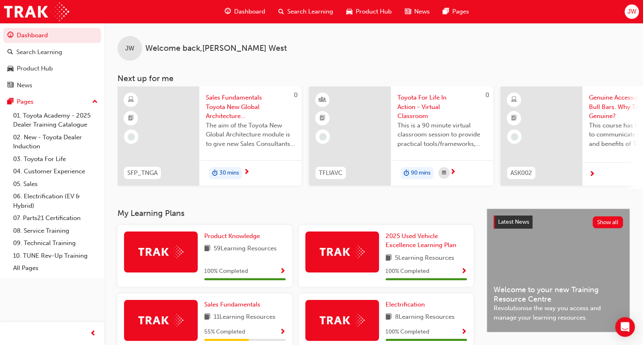
click at [231, 102] on span "Sales Fundamentals Toyota New Global Architecture eLearning Module" at bounding box center [250, 107] width 89 height 28
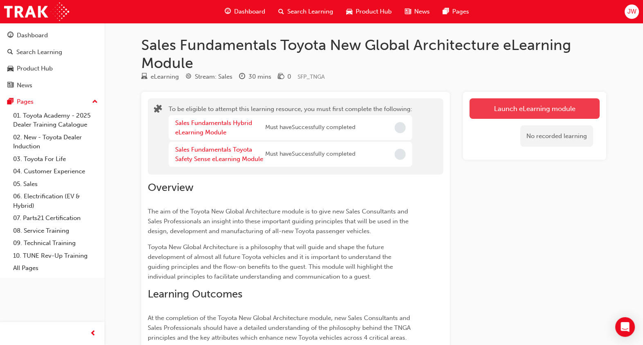
click at [521, 112] on button "Launch eLearning module" at bounding box center [535, 108] width 130 height 20
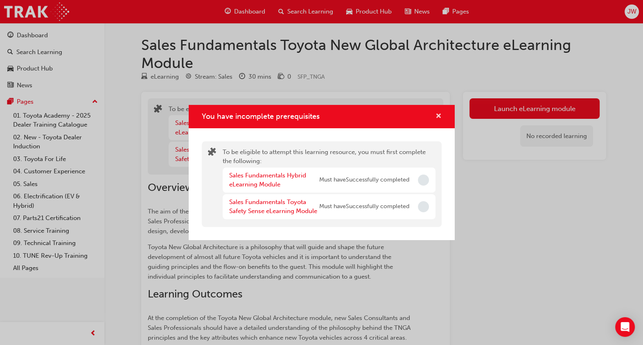
click at [440, 115] on span "cross-icon" at bounding box center [439, 116] width 6 height 7
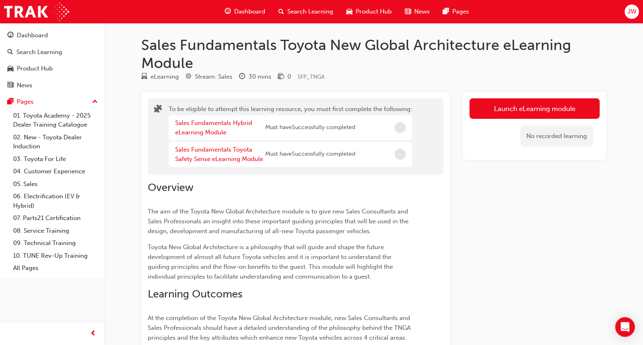
click at [54, 43] on button "Dashboard Search Learning Product Hub News Pages" at bounding box center [52, 60] width 98 height 68
click at [52, 36] on div "Dashboard" at bounding box center [52, 35] width 90 height 10
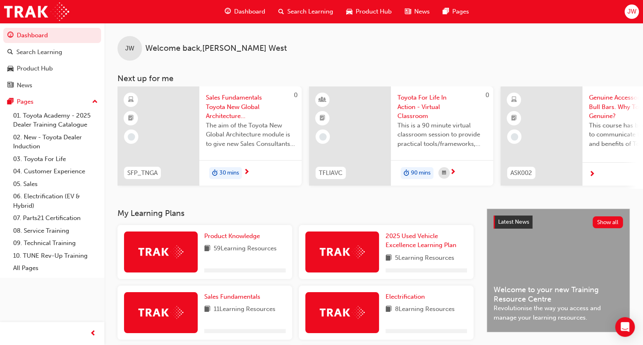
click at [435, 104] on span "Toyota For Life In Action - Virtual Classroom" at bounding box center [442, 107] width 89 height 28
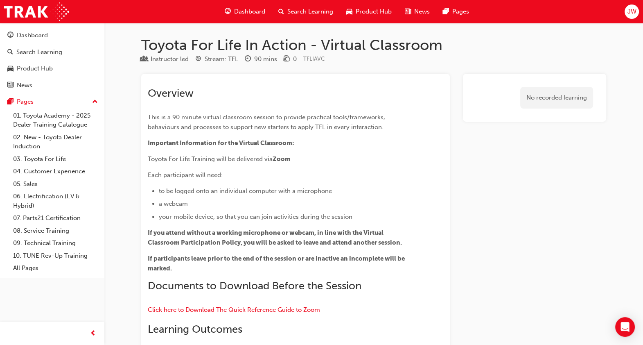
click at [17, 43] on button "Dashboard Search Learning Product Hub News Pages" at bounding box center [52, 60] width 98 height 68
click at [51, 37] on div "Dashboard" at bounding box center [52, 35] width 90 height 10
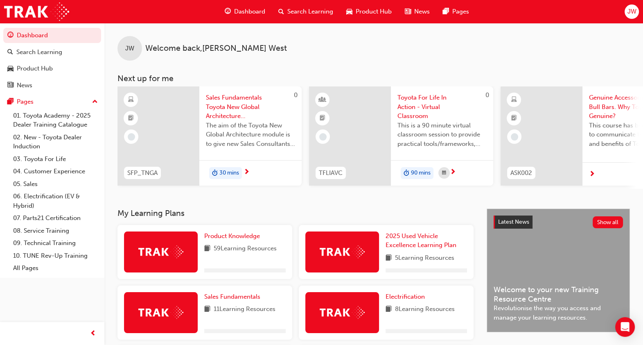
click at [521, 92] on div "Genuine Accessories - Bull Bars. Why Toyota Genuine? This course has been desig…" at bounding box center [634, 123] width 102 height 74
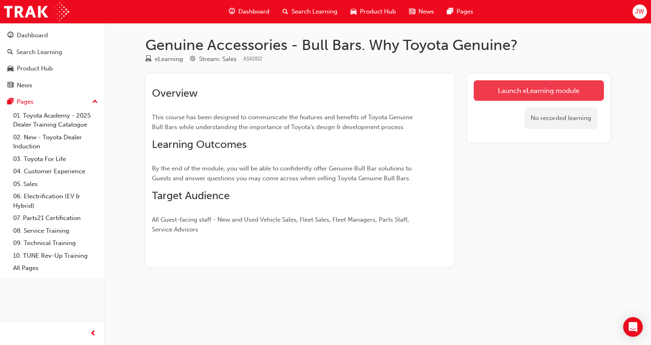
click at [521, 92] on link "Launch eLearning module" at bounding box center [539, 90] width 130 height 20
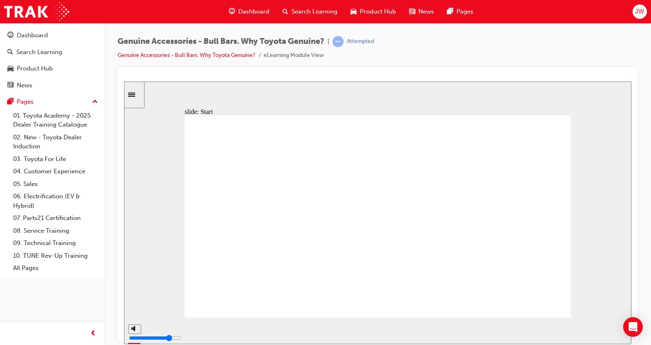
click at [200, 276] on input "slide progress" at bounding box center [173, 328] width 53 height 7
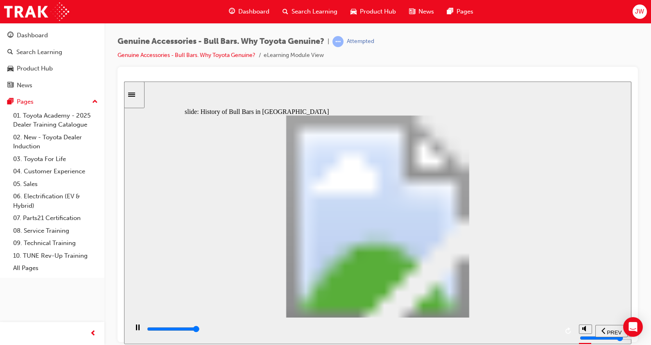
click at [521, 276] on div "playback controls" at bounding box center [352, 328] width 412 height 9
type input "25500"
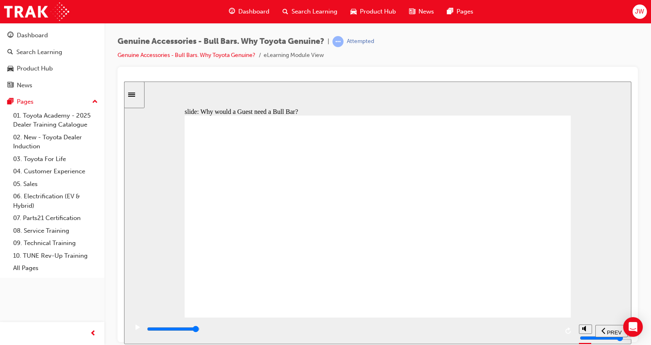
click at [550, 326] on div "playback controls" at bounding box center [352, 330] width 412 height 12
click at [200, 331] on input "slide progress" at bounding box center [173, 328] width 53 height 7
drag, startPoint x: 531, startPoint y: 142, endPoint x: 531, endPoint y: 134, distance: 7.8
click at [531, 136] on div "Genuine Vs Non Genuine Accessories Continue Toyota Genuine Bull Bars are design…" at bounding box center [378, 219] width 386 height 209
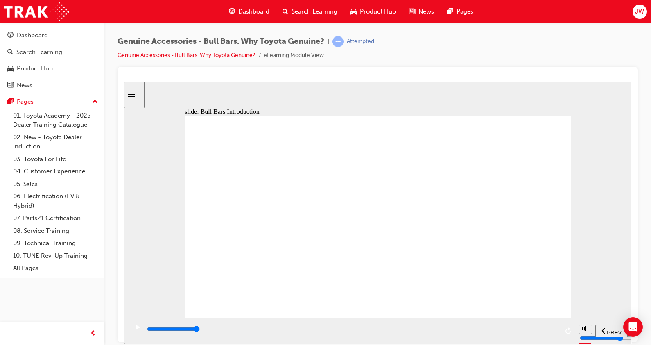
click at [200, 330] on input "slide progress" at bounding box center [173, 328] width 53 height 7
click at [553, 328] on div "playback controls" at bounding box center [352, 328] width 412 height 9
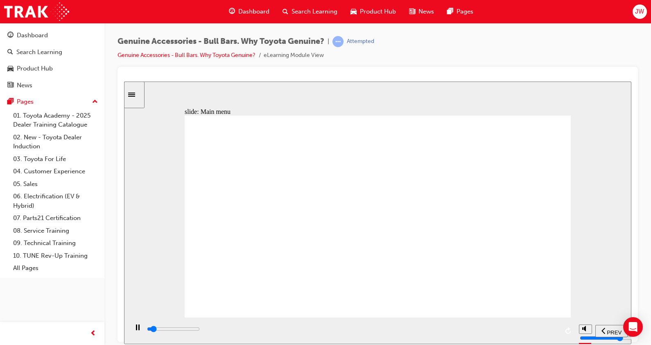
click at [555, 329] on div "playback controls" at bounding box center [352, 328] width 412 height 9
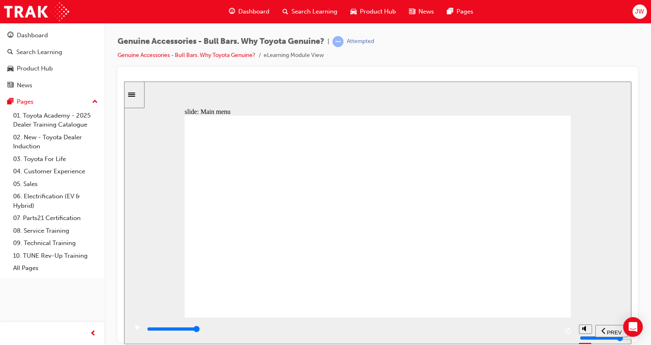
click at [550, 328] on div "playback controls" at bounding box center [352, 328] width 412 height 9
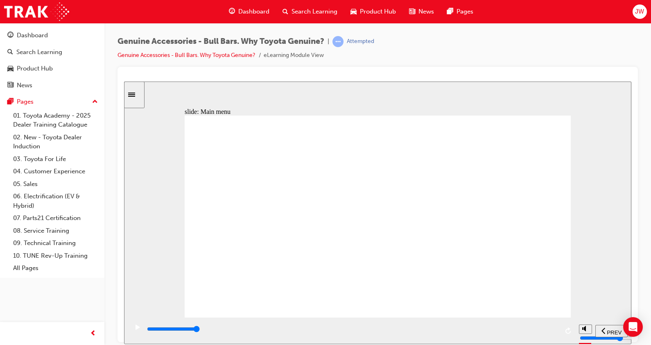
drag, startPoint x: 540, startPoint y: 326, endPoint x: 549, endPoint y: 330, distance: 9.6
click at [545, 329] on div "playback controls" at bounding box center [352, 330] width 412 height 12
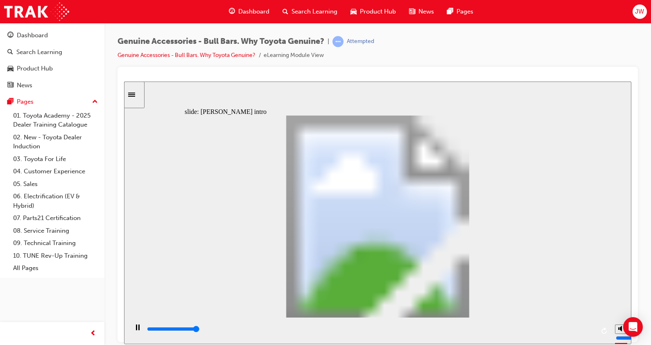
click at [200, 330] on input "slide progress" at bounding box center [173, 328] width 53 height 7
click at [200, 329] on input "slide progress" at bounding box center [173, 328] width 53 height 7
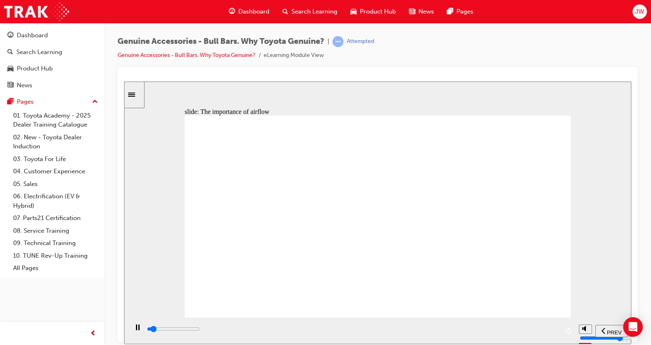
click at [552, 322] on div "playback controls" at bounding box center [351, 330] width 447 height 27
click at [546, 333] on div "playback controls" at bounding box center [352, 328] width 412 height 9
click at [546, 326] on div "playback controls" at bounding box center [352, 330] width 412 height 12
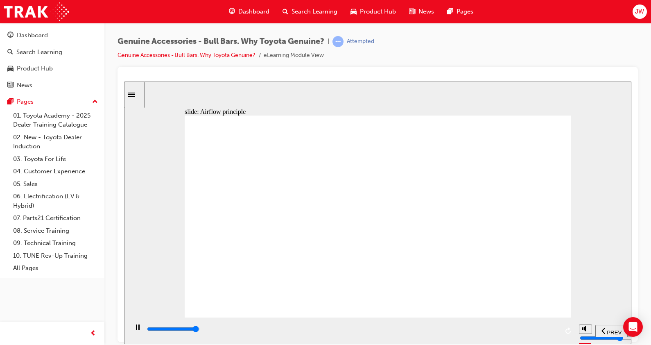
click at [549, 329] on div "playback controls" at bounding box center [352, 328] width 412 height 9
click at [539, 328] on div "playback controls" at bounding box center [352, 328] width 412 height 9
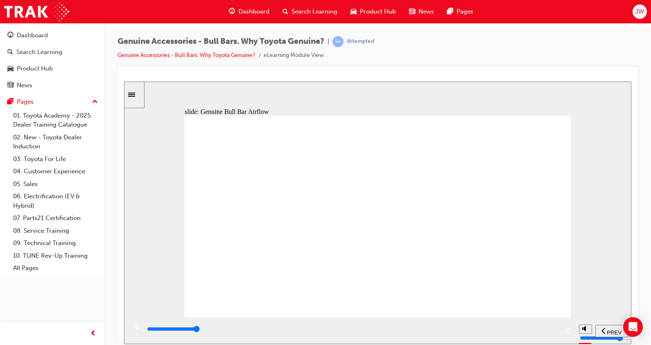
click at [555, 328] on div "playback controls" at bounding box center [352, 328] width 412 height 9
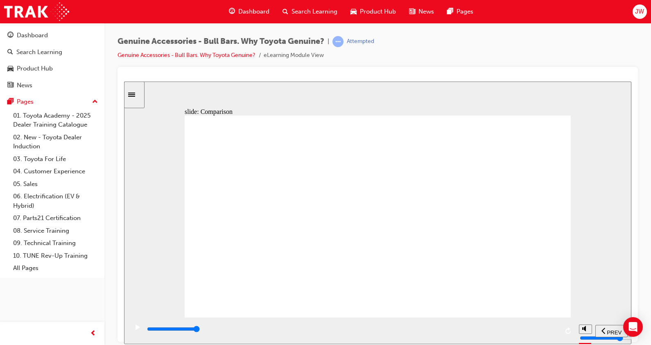
click at [544, 331] on div "playback controls" at bounding box center [352, 328] width 412 height 9
click at [549, 333] on div "playback controls" at bounding box center [352, 328] width 412 height 9
click at [396, 140] on div "1 2 Let’s see Aftermarket Bull Bars, due to their modular design constraints , …" at bounding box center [378, 219] width 386 height 209
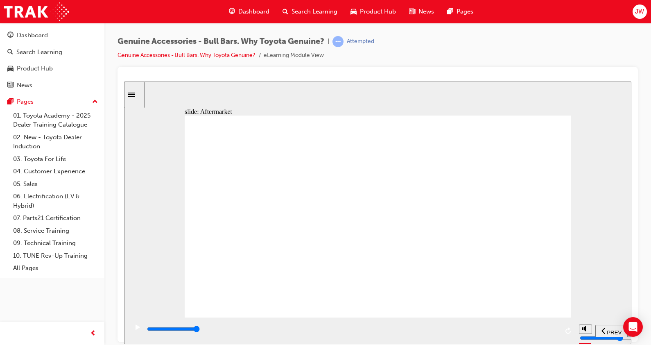
click at [200, 331] on input "slide progress" at bounding box center [173, 328] width 53 height 7
click at [200, 329] on input "slide progress" at bounding box center [173, 328] width 53 height 7
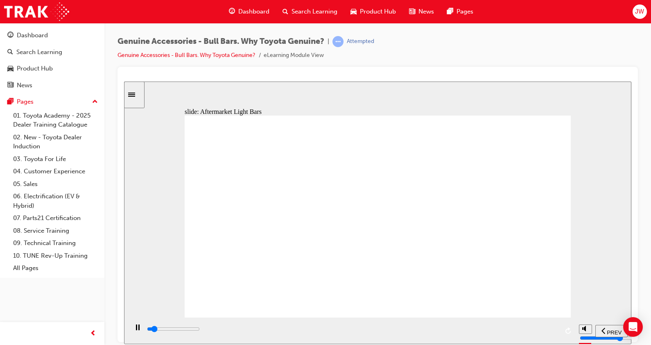
click at [537, 333] on div "playback controls" at bounding box center [352, 328] width 412 height 9
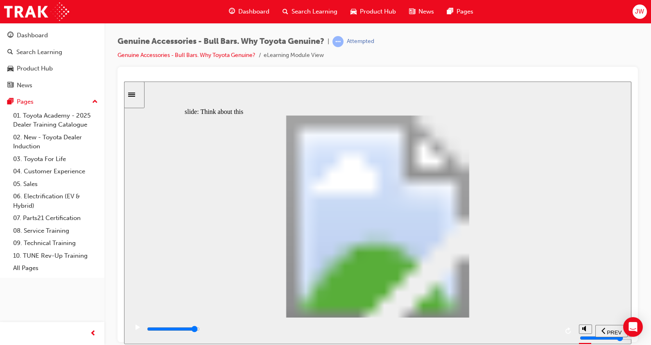
click at [538, 329] on div "playback controls" at bounding box center [352, 328] width 412 height 9
click at [200, 330] on input "slide progress" at bounding box center [173, 328] width 53 height 7
drag, startPoint x: 312, startPoint y: 198, endPoint x: 377, endPoint y: 193, distance: 65.3
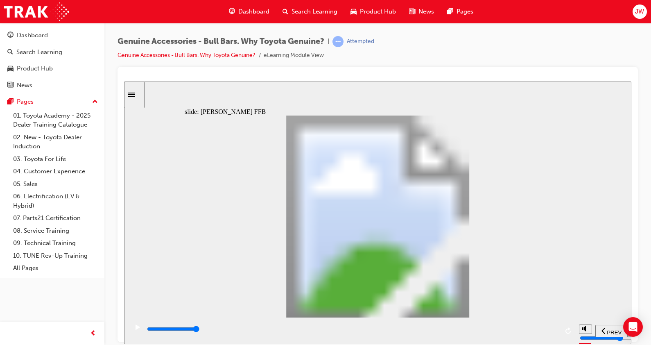
click at [552, 328] on div "playback controls" at bounding box center [352, 328] width 412 height 9
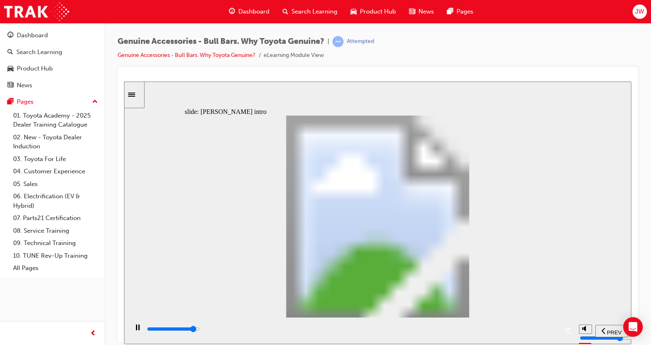
click at [530, 325] on div "playback controls" at bounding box center [352, 330] width 412 height 12
click at [510, 329] on div "playback controls" at bounding box center [352, 328] width 412 height 9
click at [539, 327] on div "playback controls" at bounding box center [352, 328] width 412 height 9
drag, startPoint x: 412, startPoint y: 237, endPoint x: 417, endPoint y: 241, distance: 7.0
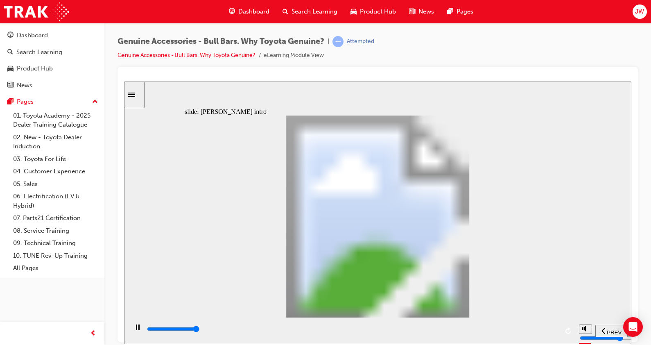
drag, startPoint x: 514, startPoint y: 329, endPoint x: 530, endPoint y: 329, distance: 16.0
click at [516, 329] on div "playback controls" at bounding box center [352, 328] width 412 height 9
click at [200, 329] on input "slide progress" at bounding box center [173, 328] width 53 height 7
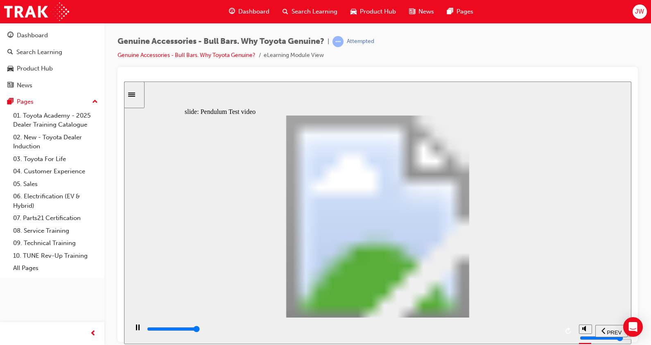
type input "8500"
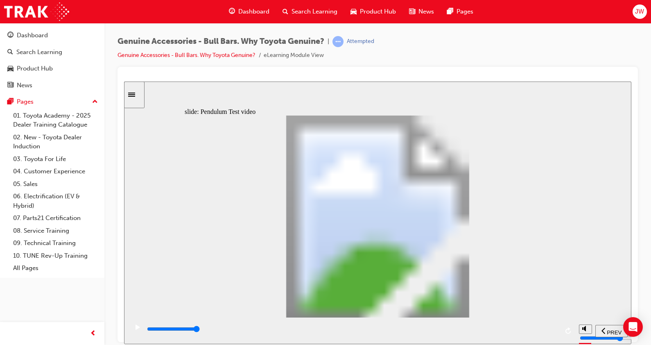
type input "102"
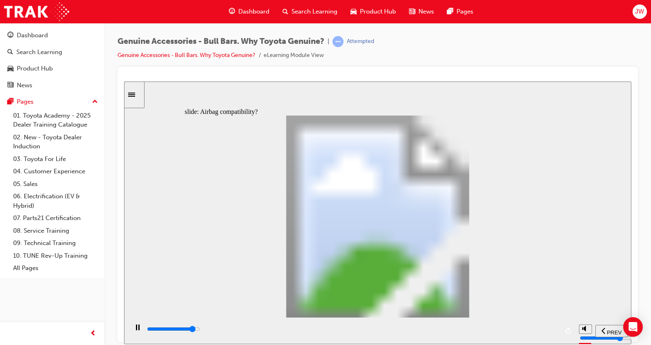
click at [200, 330] on input "slide progress" at bounding box center [173, 328] width 53 height 7
click at [552, 331] on div "playback controls" at bounding box center [352, 328] width 412 height 9
click at [532, 327] on div "playback controls" at bounding box center [352, 330] width 412 height 12
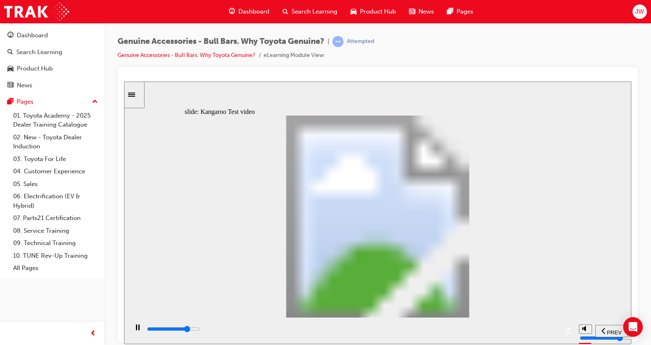
click at [476, 331] on div "playback controls" at bounding box center [352, 328] width 412 height 9
type input "17700"
type input "0"
type input "17700"
type input "0"
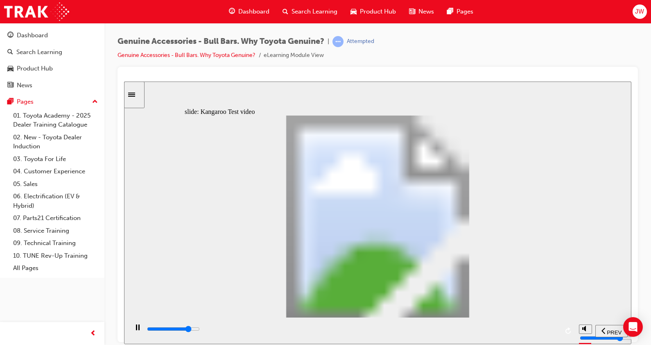
type input "17700"
type input "0"
type input "17700"
type input "0"
type input "17800"
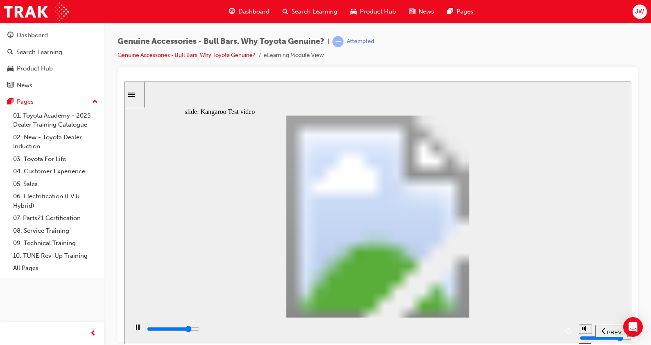
type input "0"
type input "17800"
type input "0"
type input "17800"
type input "0"
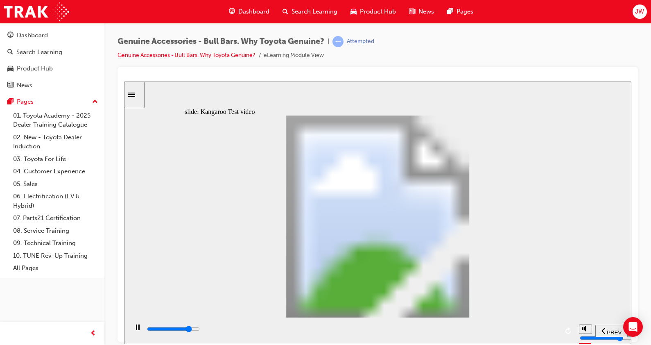
type input "17800"
type input "0"
type input "17800"
type input "0"
type input "17800"
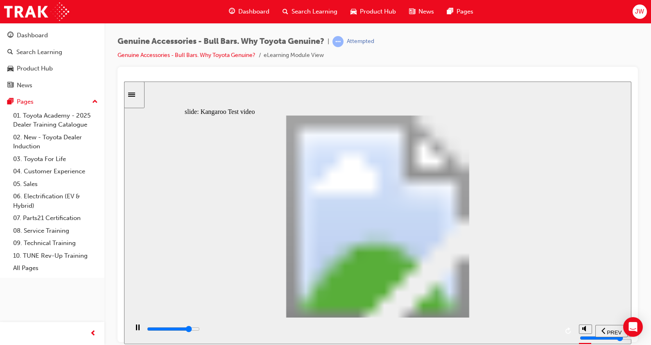
type input "0"
type input "17900"
type input "0"
type input "17900"
type input "0"
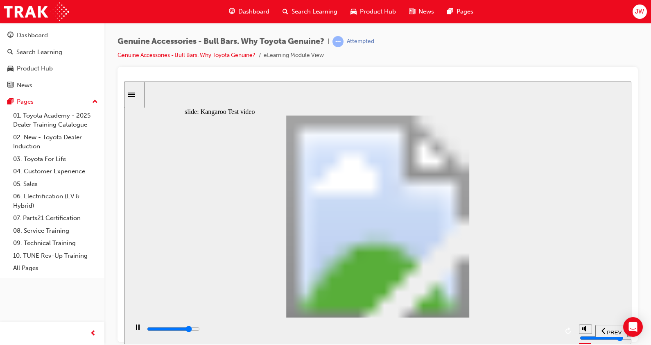
type input "17900"
type input "0"
type input "18200"
type input "1"
type input "18500"
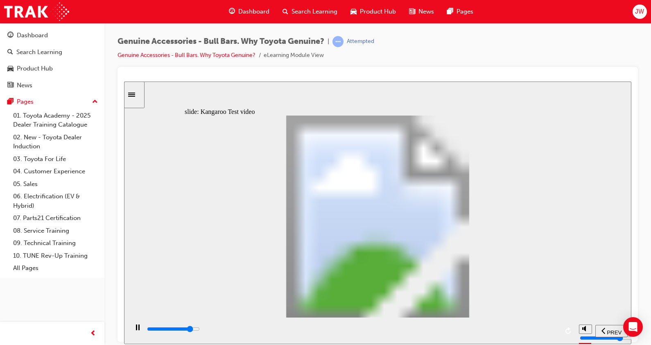
type input "1"
type input "18700"
type input "1"
type input "19000"
type input "2"
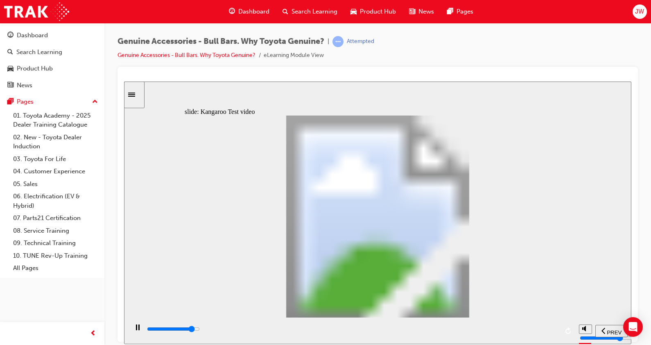
type input "19300"
type input "2"
type input "19500"
type input "2"
type input "19800"
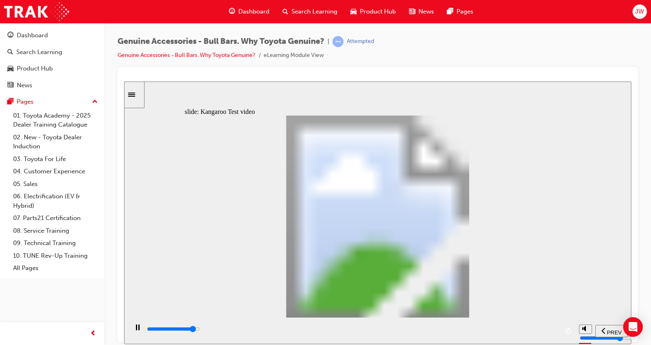
type input "2"
type input "20100"
type input "3"
type input "20300"
type input "3"
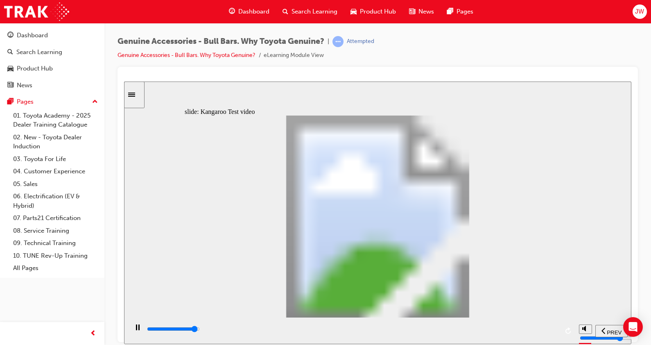
type input "20600"
type input "3"
type input "20900"
type input "3"
type input "21100"
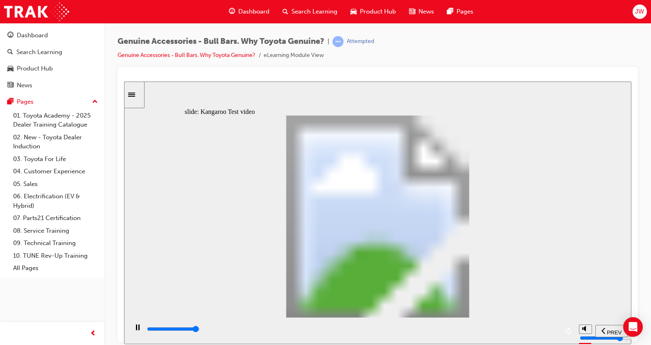
type input "4"
type input "21400"
type input "4"
type input "21500"
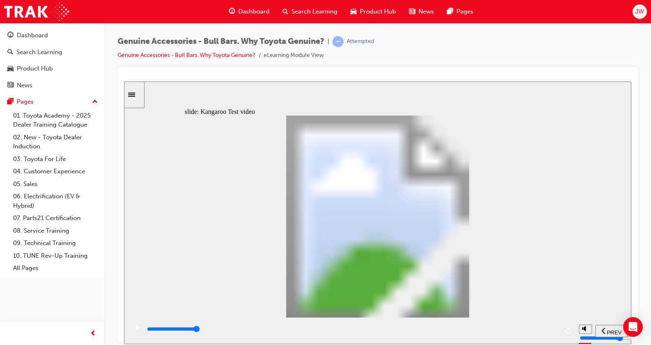
type input "4"
click at [507, 328] on div "playback controls" at bounding box center [352, 328] width 412 height 9
click at [543, 327] on div "playback controls" at bounding box center [352, 328] width 412 height 9
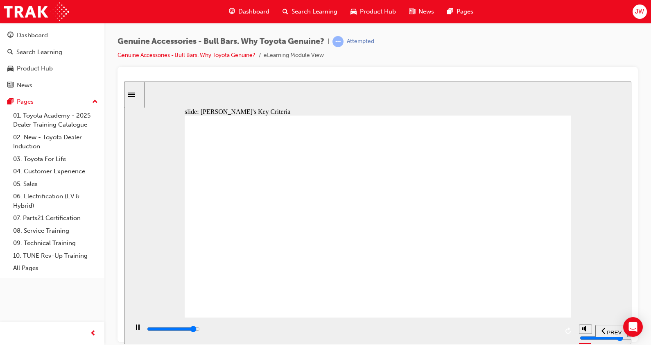
click at [529, 327] on div "playback controls" at bounding box center [352, 328] width 412 height 9
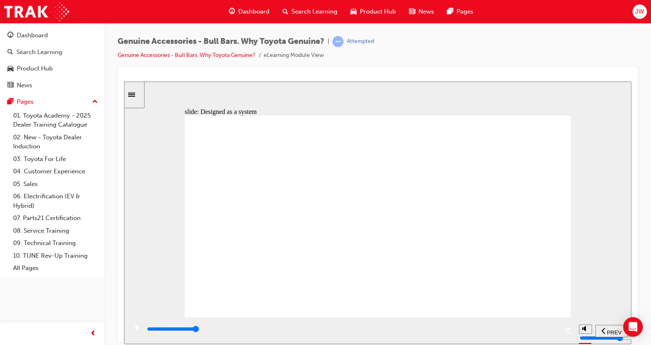
click at [548, 327] on div "playback controls" at bounding box center [352, 328] width 412 height 9
click at [506, 329] on div "playback controls" at bounding box center [352, 328] width 412 height 9
click at [537, 328] on div "playback controls" at bounding box center [352, 328] width 412 height 9
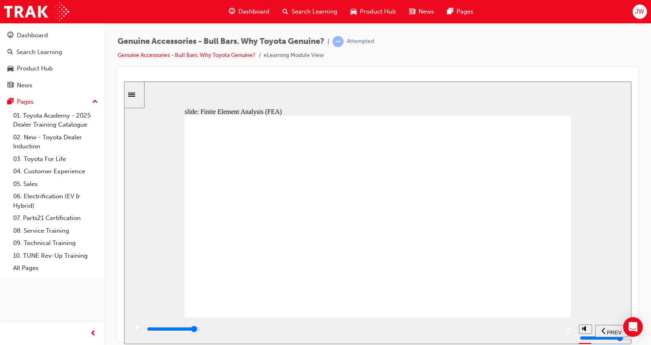
drag, startPoint x: 497, startPoint y: 313, endPoint x: 463, endPoint y: 294, distance: 39.1
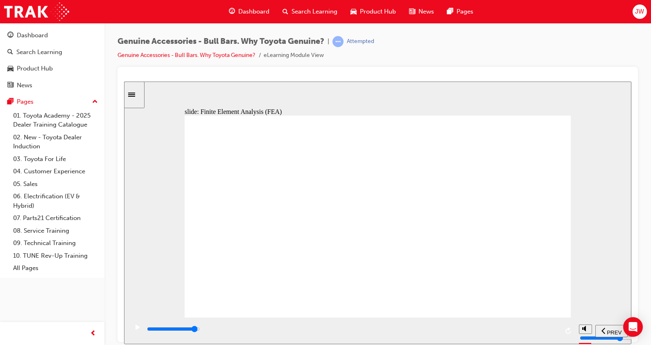
drag, startPoint x: 542, startPoint y: 333, endPoint x: 552, endPoint y: 329, distance: 10.5
click at [543, 332] on div "playback controls" at bounding box center [352, 328] width 412 height 9
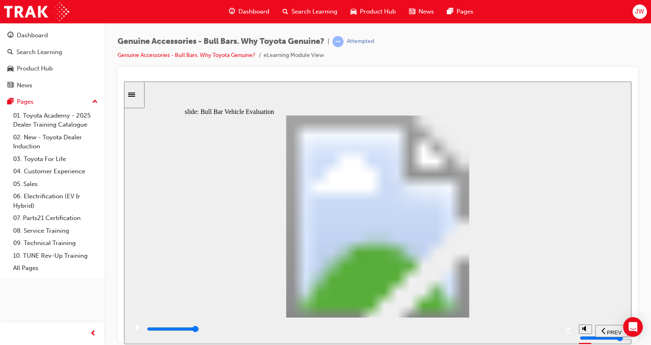
click at [548, 331] on div "playback controls" at bounding box center [352, 328] width 412 height 9
click at [466, 327] on div "playback controls" at bounding box center [352, 328] width 412 height 9
click at [493, 333] on div "playback controls" at bounding box center [352, 328] width 412 height 9
drag, startPoint x: 520, startPoint y: 335, endPoint x: 529, endPoint y: 331, distance: 9.9
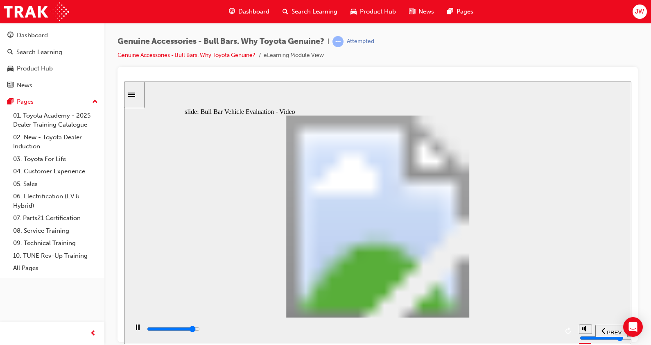
click at [525, 333] on div "playback controls" at bounding box center [352, 328] width 412 height 9
click at [200, 331] on input "slide progress" at bounding box center [173, 328] width 53 height 7
click at [200, 330] on input "slide progress" at bounding box center [173, 328] width 53 height 7
click at [517, 333] on div "playback controls" at bounding box center [352, 328] width 412 height 9
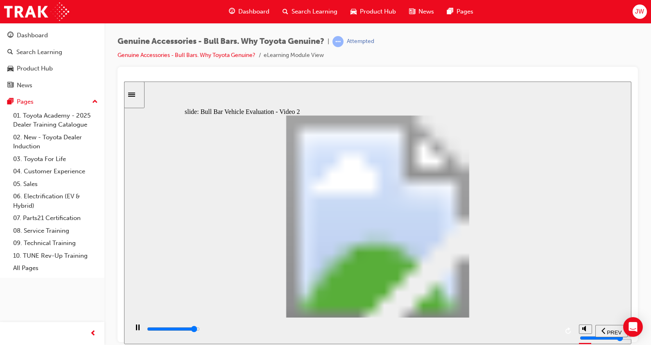
click at [537, 329] on div "playback controls" at bounding box center [352, 328] width 412 height 9
click at [545, 331] on div "playback controls" at bounding box center [352, 328] width 412 height 9
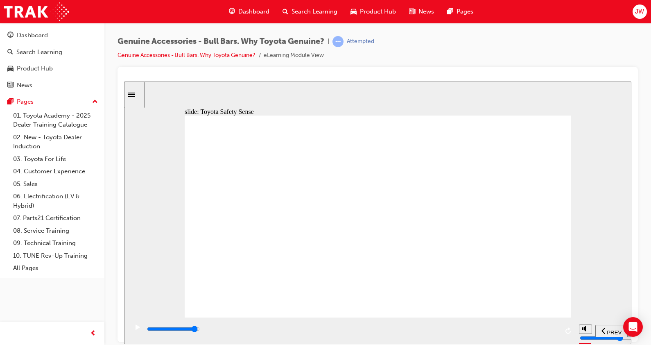
click at [541, 331] on div "playback controls" at bounding box center [352, 328] width 412 height 9
click at [533, 328] on div "playback controls" at bounding box center [352, 328] width 412 height 9
click at [542, 331] on div "playback controls" at bounding box center [352, 328] width 412 height 9
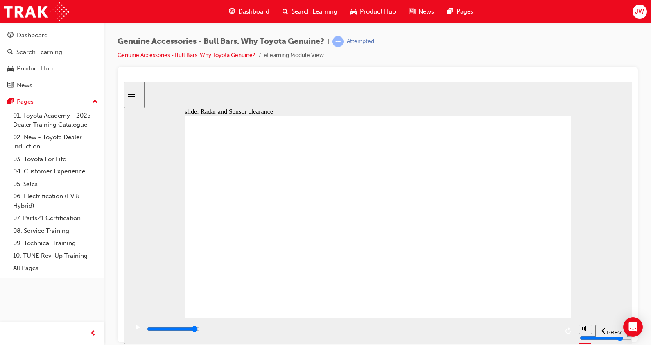
click at [504, 333] on div "playback controls" at bounding box center [352, 328] width 412 height 9
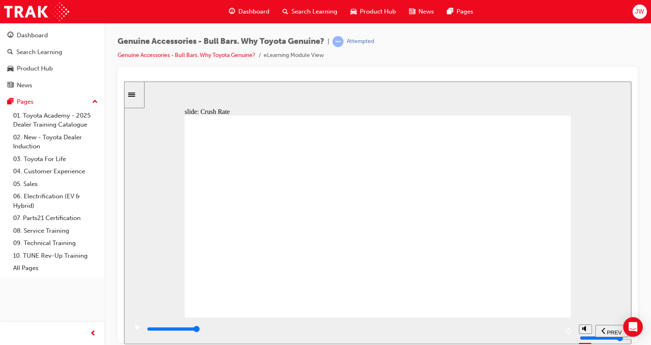
drag, startPoint x: 494, startPoint y: 282, endPoint x: 502, endPoint y: 285, distance: 8.3
click at [502, 285] on div "Line 1 Rectangle Line 2 Pentagon 2 airbag icon 1 Freeform 3 Freeform 4 Freeform…" at bounding box center [378, 219] width 386 height 209
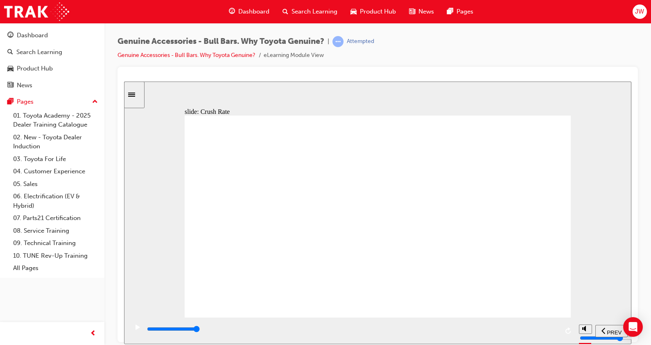
click at [458, 327] on div "playback controls" at bounding box center [352, 328] width 412 height 9
drag, startPoint x: 540, startPoint y: 326, endPoint x: 548, endPoint y: 328, distance: 8.9
click at [544, 326] on div "playback controls" at bounding box center [352, 330] width 412 height 12
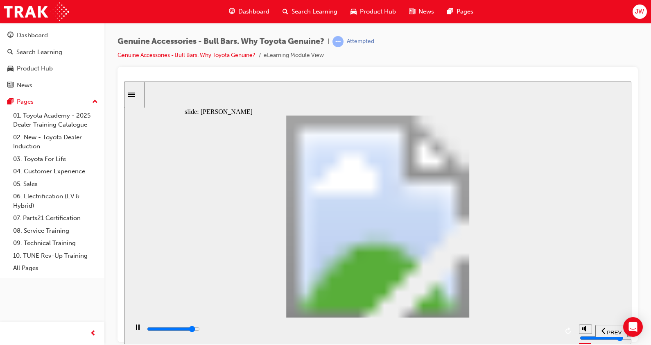
click at [200, 329] on input "slide progress" at bounding box center [173, 328] width 53 height 7
drag, startPoint x: 410, startPoint y: 191, endPoint x: 429, endPoint y: 190, distance: 19.7
drag, startPoint x: 501, startPoint y: 196, endPoint x: 521, endPoint y: 204, distance: 21.8
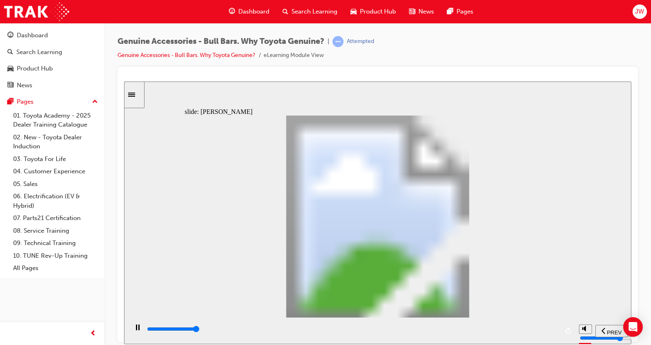
click at [551, 325] on div "playback controls" at bounding box center [352, 330] width 412 height 12
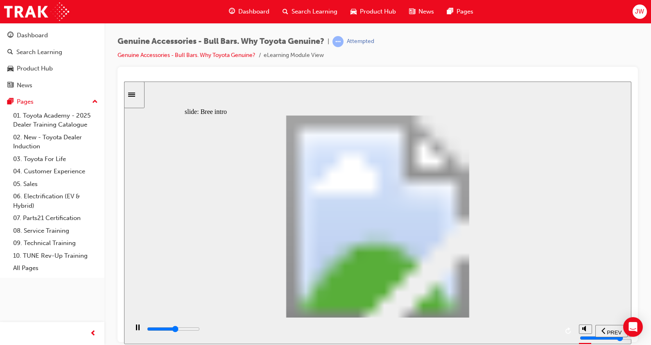
click at [369, 329] on div "playback controls" at bounding box center [352, 328] width 412 height 9
drag, startPoint x: 447, startPoint y: 333, endPoint x: 473, endPoint y: 333, distance: 25.8
click at [449, 333] on div "playback controls" at bounding box center [352, 328] width 412 height 9
drag, startPoint x: 506, startPoint y: 331, endPoint x: 526, endPoint y: 331, distance: 20.1
click at [510, 331] on div "playback controls" at bounding box center [352, 328] width 412 height 9
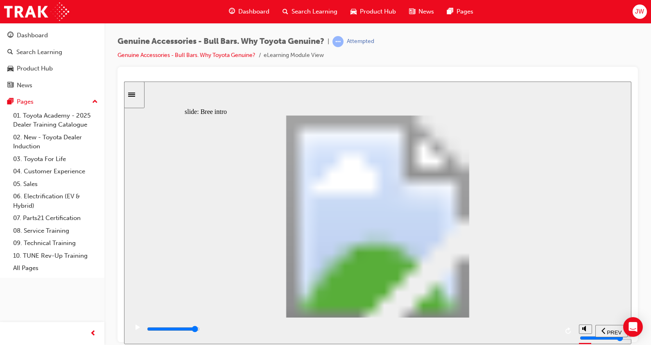
drag, startPoint x: 544, startPoint y: 333, endPoint x: 550, endPoint y: 333, distance: 6.1
click at [545, 333] on div "playback controls" at bounding box center [352, 328] width 412 height 9
click at [200, 331] on input "slide progress" at bounding box center [173, 328] width 53 height 7
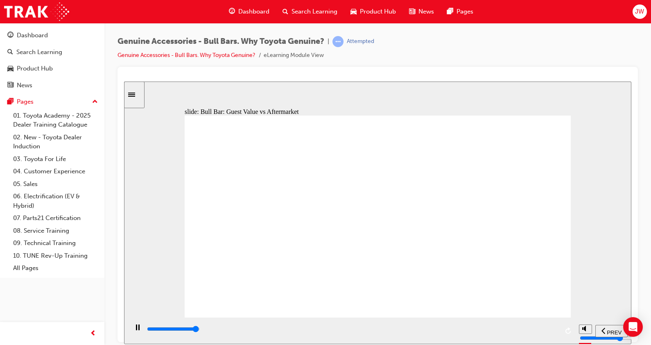
click at [200, 329] on input "slide progress" at bounding box center [173, 328] width 53 height 7
click at [550, 332] on div "playback controls" at bounding box center [352, 328] width 412 height 9
click at [547, 331] on div "playback controls" at bounding box center [352, 328] width 412 height 9
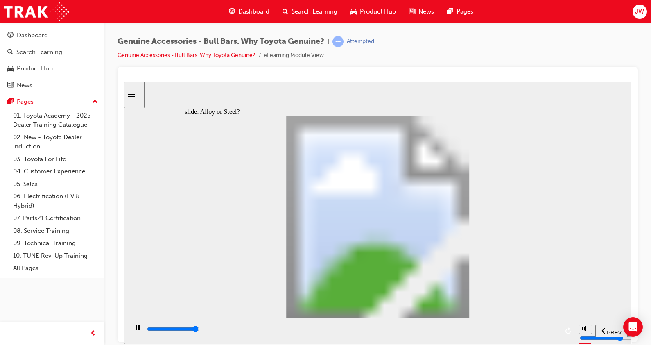
click at [549, 329] on div "playback controls" at bounding box center [352, 328] width 412 height 9
click at [510, 333] on div "playback controls" at bounding box center [352, 328] width 412 height 9
click at [200, 330] on input "slide progress" at bounding box center [173, 328] width 53 height 7
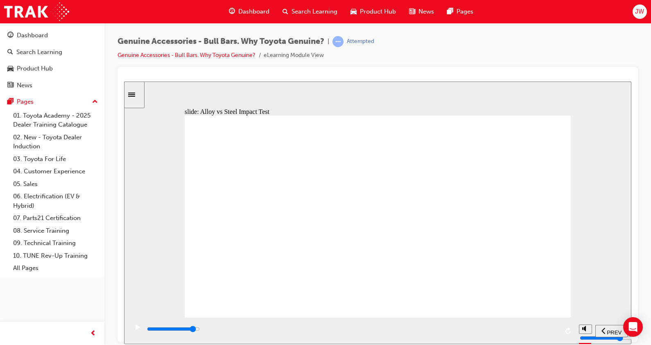
click at [528, 328] on div "playback controls" at bounding box center [352, 328] width 412 height 9
click at [534, 333] on div "playback controls" at bounding box center [352, 328] width 412 height 9
click at [537, 328] on div "playback controls" at bounding box center [352, 328] width 412 height 9
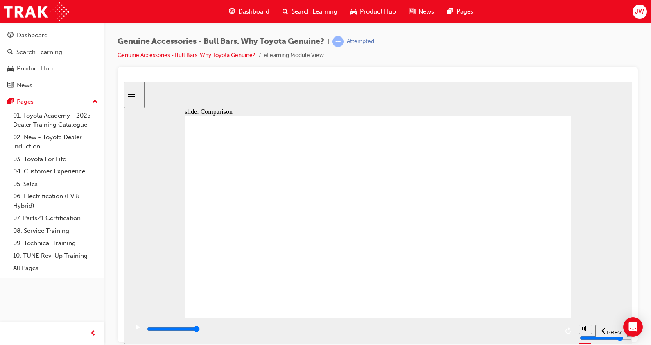
click at [547, 329] on div "playback controls" at bounding box center [352, 328] width 412 height 9
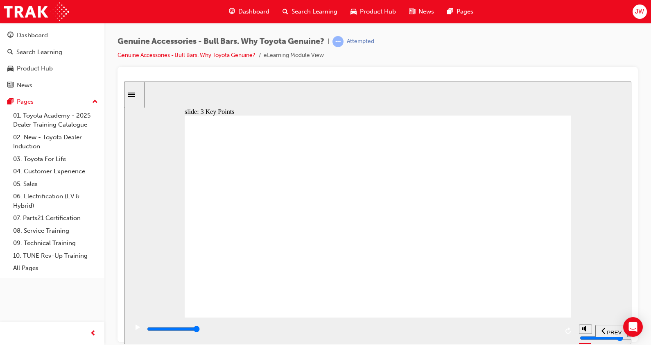
drag, startPoint x: 381, startPoint y: 267, endPoint x: 453, endPoint y: 260, distance: 72.4
click at [551, 331] on div "playback controls" at bounding box center [352, 328] width 412 height 9
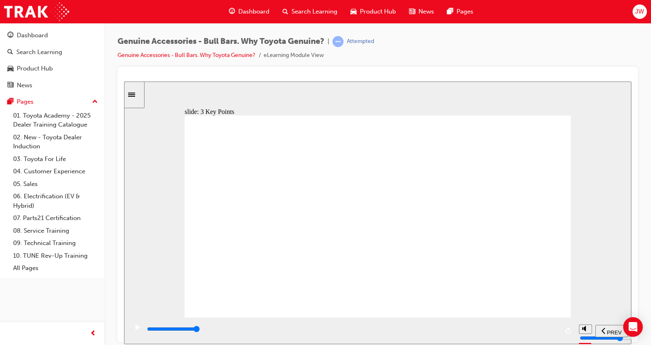
click at [537, 331] on div "playback controls" at bounding box center [352, 328] width 412 height 9
click at [544, 326] on div "playback controls" at bounding box center [352, 330] width 412 height 12
type input "9300"
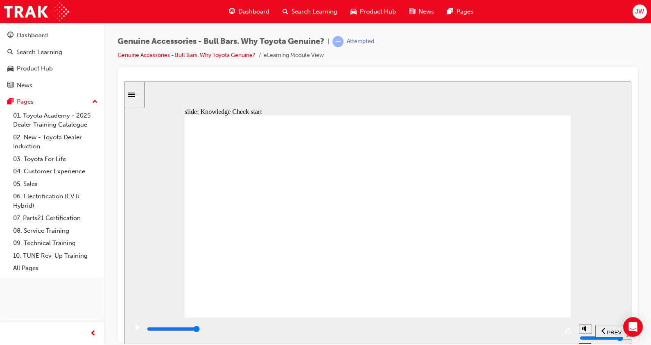
drag, startPoint x: 228, startPoint y: 171, endPoint x: 455, endPoint y: 179, distance: 227.1
radio input "true"
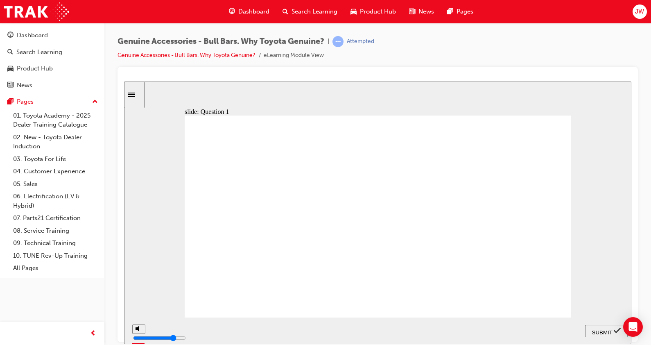
click at [620, 331] on icon "submit" at bounding box center [617, 329] width 7 height 7
drag, startPoint x: 217, startPoint y: 165, endPoint x: 325, endPoint y: 164, distance: 107.7
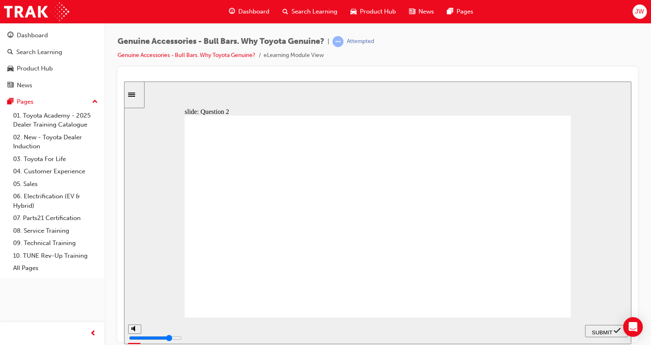
radio input "true"
click at [612, 329] on span "SUBMIT" at bounding box center [602, 332] width 20 height 6
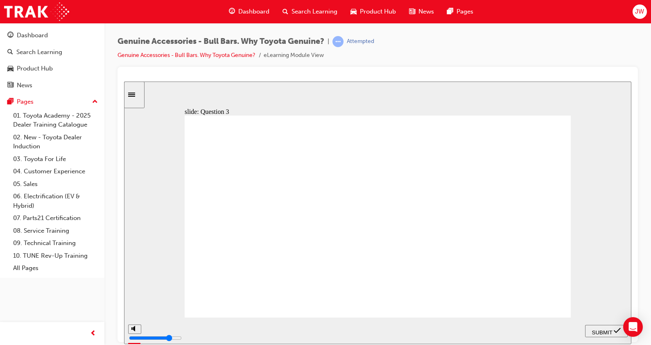
radio input "true"
click at [609, 330] on span "SUBMIT" at bounding box center [602, 332] width 20 height 6
drag, startPoint x: 216, startPoint y: 164, endPoint x: 389, endPoint y: 163, distance: 172.8
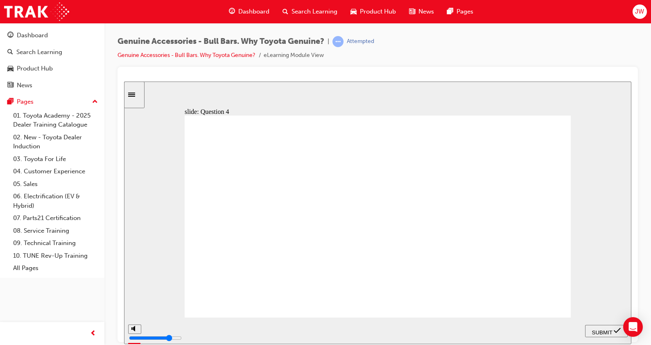
radio input "true"
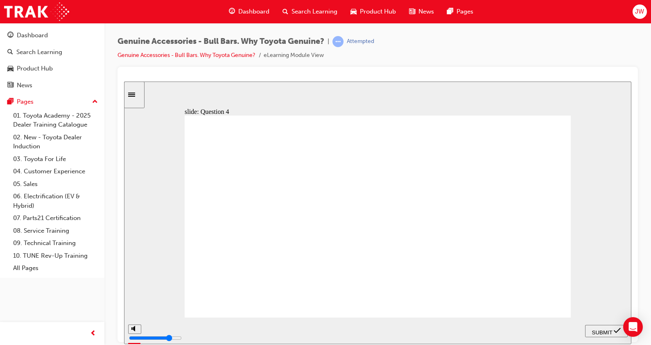
click at [599, 331] on span "SUBMIT" at bounding box center [602, 332] width 20 height 6
drag, startPoint x: 218, startPoint y: 168, endPoint x: 387, endPoint y: 161, distance: 168.9
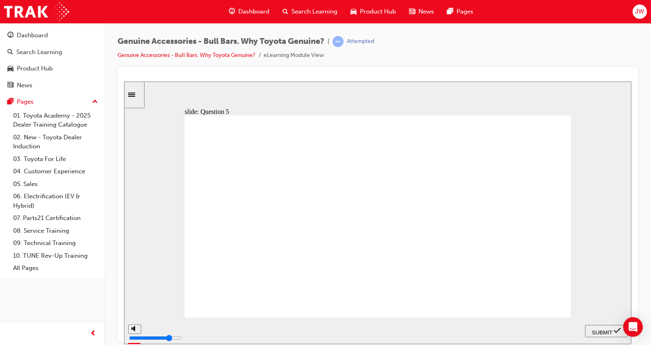
radio input "true"
click at [617, 330] on icon "submit" at bounding box center [617, 329] width 7 height 7
drag, startPoint x: 209, startPoint y: 163, endPoint x: 317, endPoint y: 168, distance: 108.6
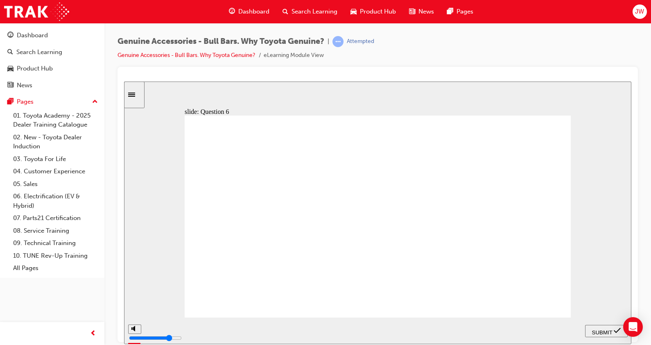
radio input "true"
click at [608, 330] on span "SUBMIT" at bounding box center [602, 332] width 20 height 6
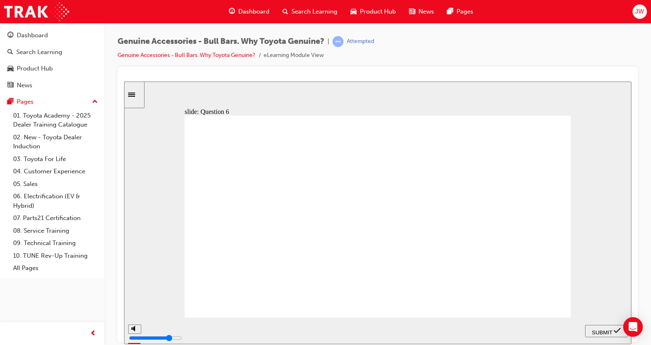
radio input "true"
click at [616, 328] on icon "submit" at bounding box center [617, 329] width 7 height 7
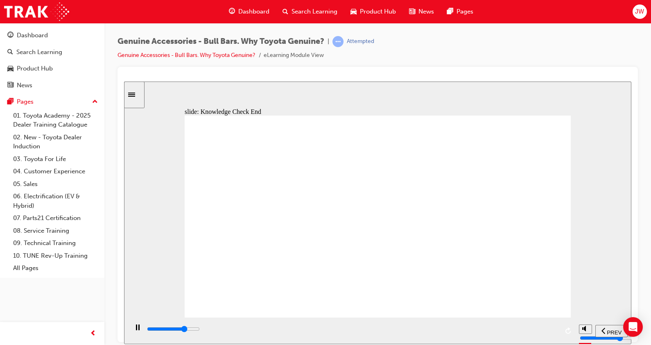
click at [539, 333] on div "playback controls" at bounding box center [352, 328] width 412 height 9
type input "22900"
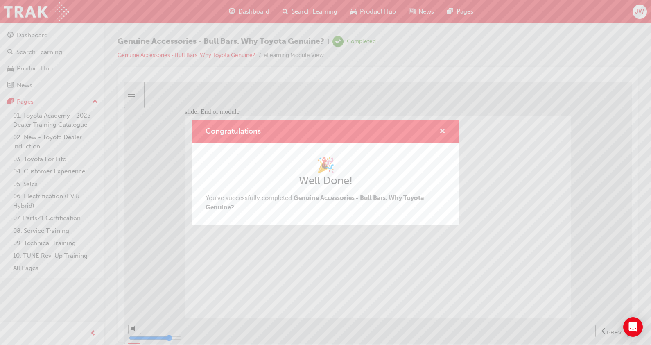
click at [442, 130] on span "cross-icon" at bounding box center [442, 131] width 6 height 7
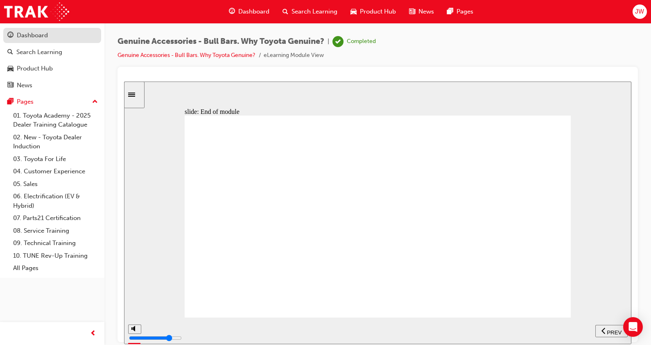
click at [47, 41] on link "Dashboard" at bounding box center [52, 35] width 98 height 15
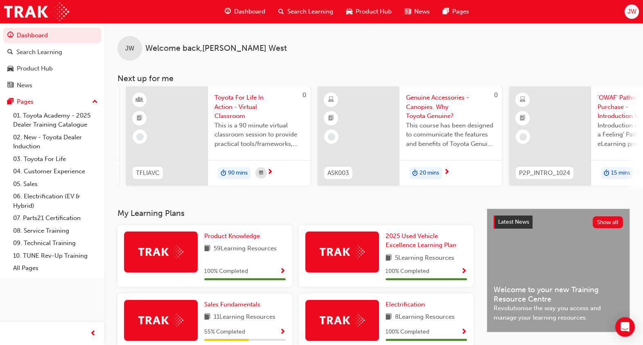
scroll to position [0, 221]
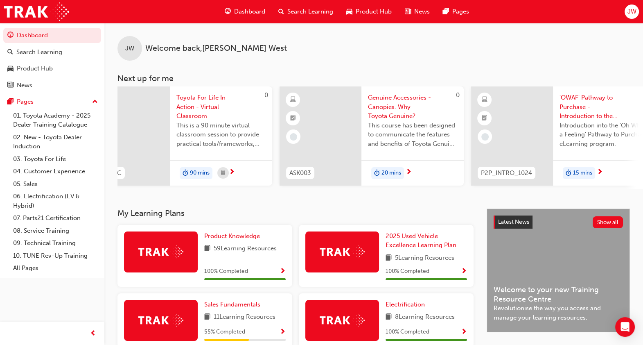
drag, startPoint x: 416, startPoint y: 192, endPoint x: 455, endPoint y: 191, distance: 39.3
click at [455, 191] on div "JW Welcome back , Joshua West Next up for me 0 SFP_TNGA Sales Fundamentals Toyo…" at bounding box center [373, 116] width 539 height 186
drag, startPoint x: 420, startPoint y: 191, endPoint x: 430, endPoint y: 191, distance: 9.8
click at [430, 191] on div "JW Welcome back , Joshua West Next up for me 0 SFP_TNGA Sales Fundamentals Toyo…" at bounding box center [373, 116] width 539 height 186
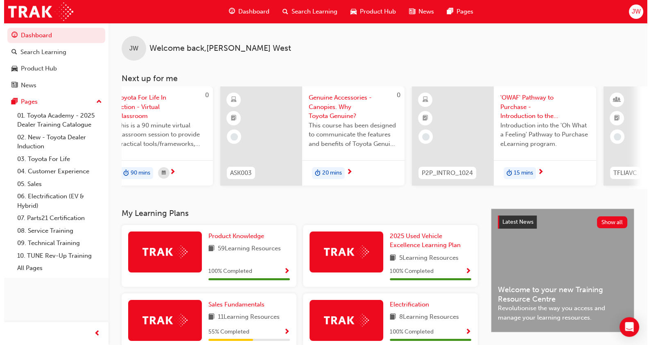
scroll to position [0, 290]
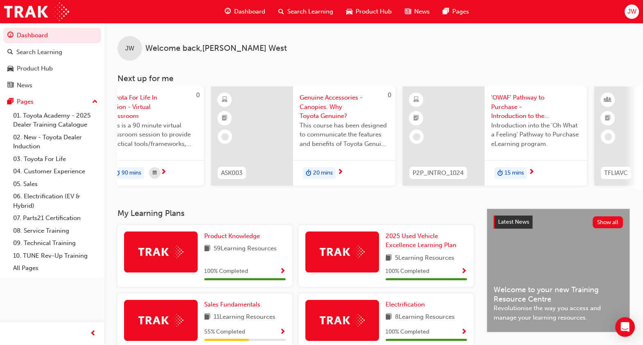
click at [494, 101] on span "'OWAF' Pathway to Purchase - Introduction to the Training Program" at bounding box center [535, 107] width 89 height 28
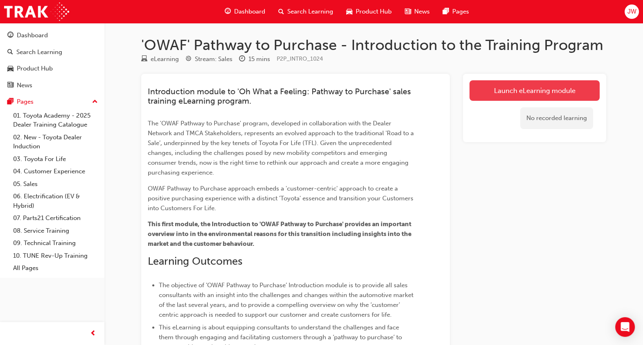
click at [502, 94] on link "Launch eLearning module" at bounding box center [535, 90] width 130 height 20
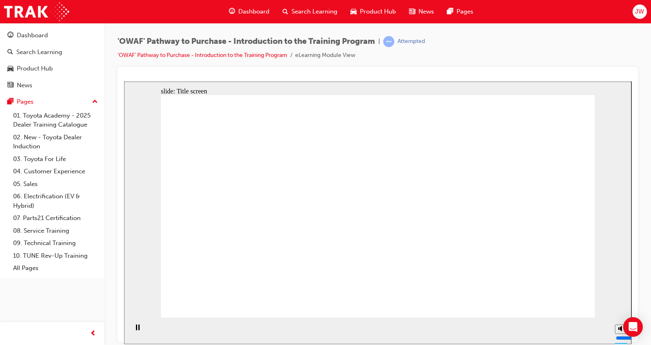
drag, startPoint x: 299, startPoint y: 141, endPoint x: 382, endPoint y: 142, distance: 83.1
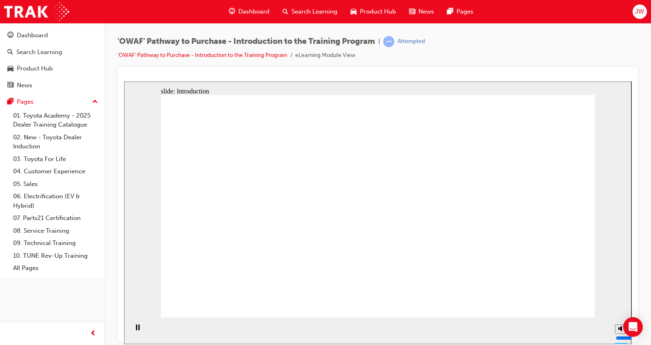
drag, startPoint x: 226, startPoint y: 184, endPoint x: 279, endPoint y: 149, distance: 63.2
drag, startPoint x: 293, startPoint y: 131, endPoint x: 337, endPoint y: 160, distance: 52.7
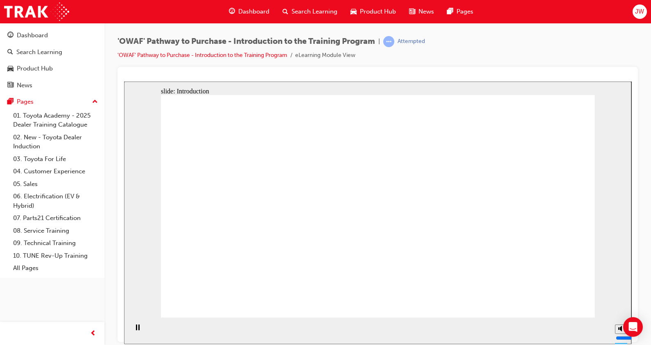
drag, startPoint x: 345, startPoint y: 162, endPoint x: 344, endPoint y: 209, distance: 46.7
drag, startPoint x: 322, startPoint y: 260, endPoint x: 263, endPoint y: 262, distance: 59.4
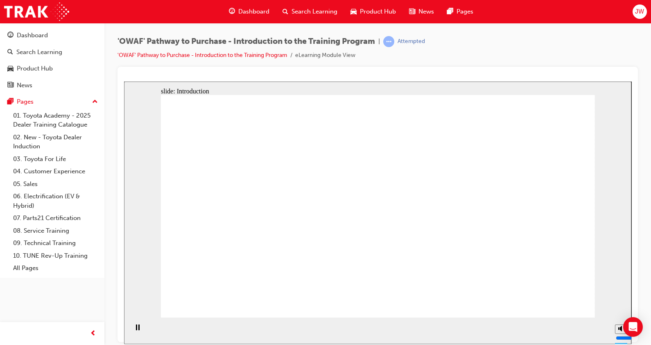
drag, startPoint x: 571, startPoint y: 163, endPoint x: 523, endPoint y: 190, distance: 53.9
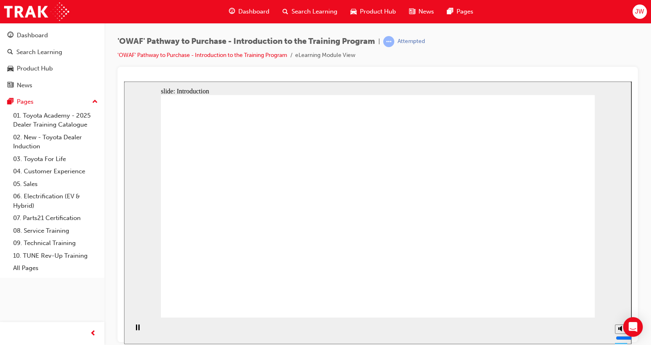
drag, startPoint x: 522, startPoint y: 207, endPoint x: 519, endPoint y: 213, distance: 6.2
drag, startPoint x: 487, startPoint y: 249, endPoint x: 477, endPoint y: 260, distance: 15.4
drag, startPoint x: 465, startPoint y: 268, endPoint x: 395, endPoint y: 278, distance: 71.1
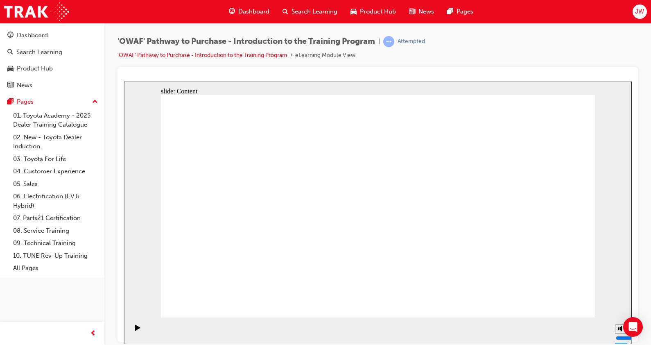
drag, startPoint x: 302, startPoint y: 214, endPoint x: 302, endPoint y: 201, distance: 13.1
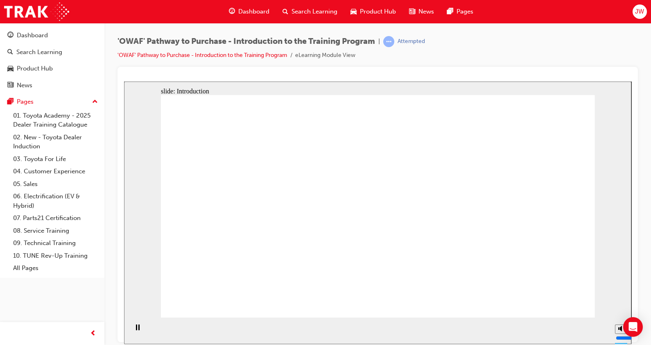
drag, startPoint x: 426, startPoint y: 131, endPoint x: 442, endPoint y: 159, distance: 32.5
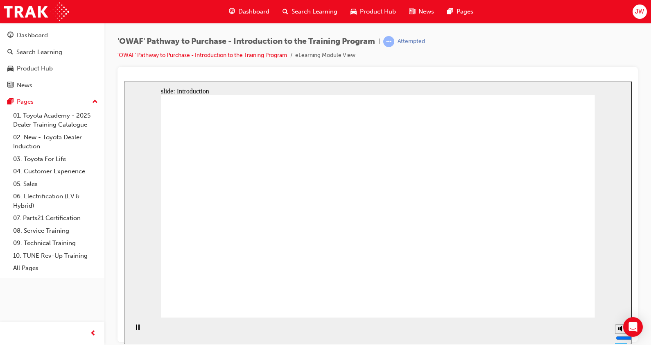
drag, startPoint x: 385, startPoint y: 261, endPoint x: 366, endPoint y: 252, distance: 20.7
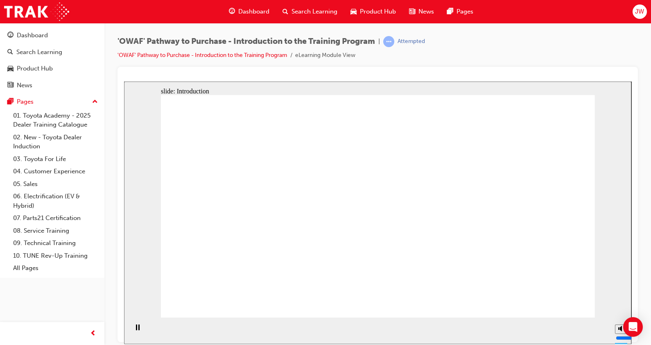
drag, startPoint x: 379, startPoint y: 205, endPoint x: 373, endPoint y: 183, distance: 23.2
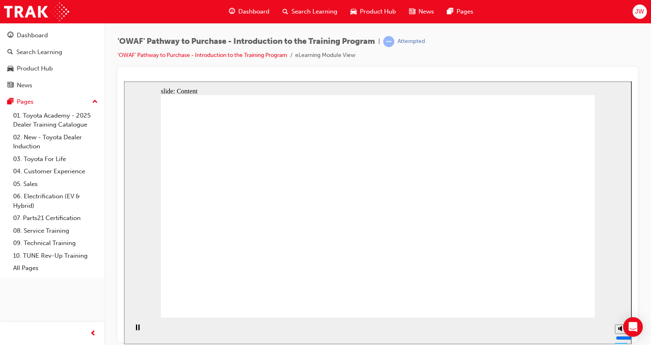
drag, startPoint x: 254, startPoint y: 167, endPoint x: 378, endPoint y: 157, distance: 124.9
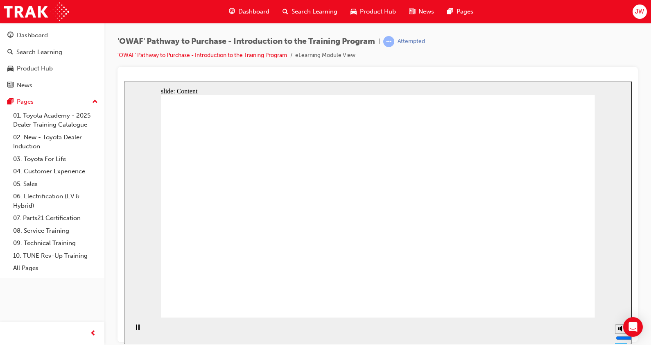
drag, startPoint x: 430, startPoint y: 248, endPoint x: 369, endPoint y: 249, distance: 61.9
drag, startPoint x: 318, startPoint y: 245, endPoint x: 311, endPoint y: 246, distance: 6.6
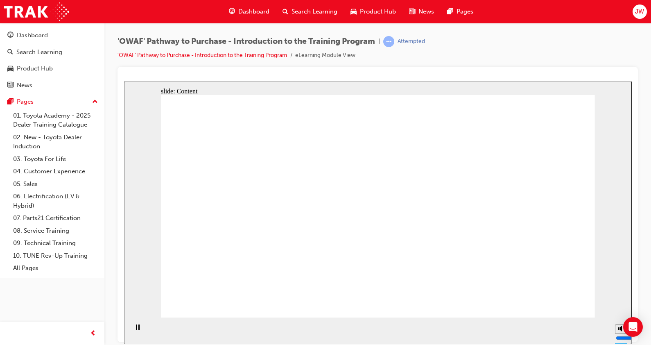
drag, startPoint x: 426, startPoint y: 254, endPoint x: 513, endPoint y: 262, distance: 86.7
drag, startPoint x: 561, startPoint y: 263, endPoint x: 530, endPoint y: 263, distance: 31.5
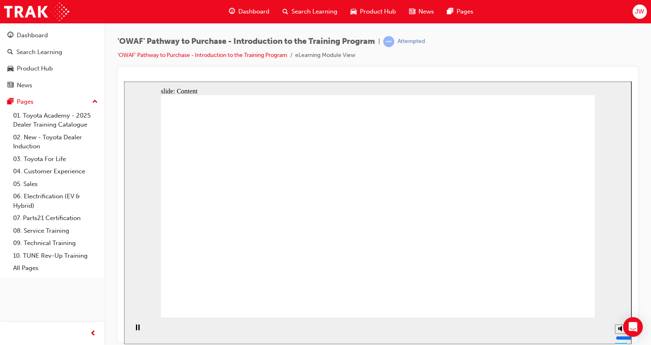
drag, startPoint x: 465, startPoint y: 244, endPoint x: 217, endPoint y: 235, distance: 248.0
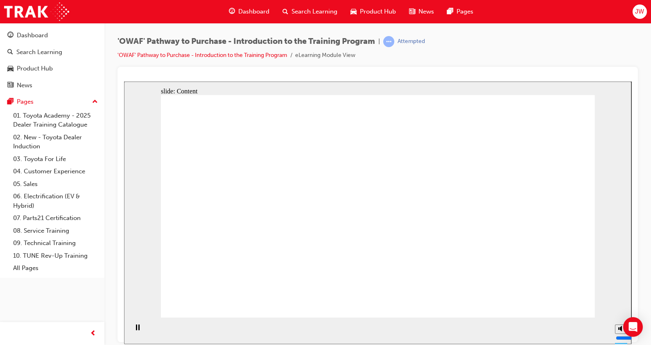
drag, startPoint x: 220, startPoint y: 194, endPoint x: 374, endPoint y: 170, distance: 155.4
drag, startPoint x: 378, startPoint y: 168, endPoint x: 397, endPoint y: 167, distance: 18.9
drag, startPoint x: 487, startPoint y: 167, endPoint x: 472, endPoint y: 239, distance: 73.7
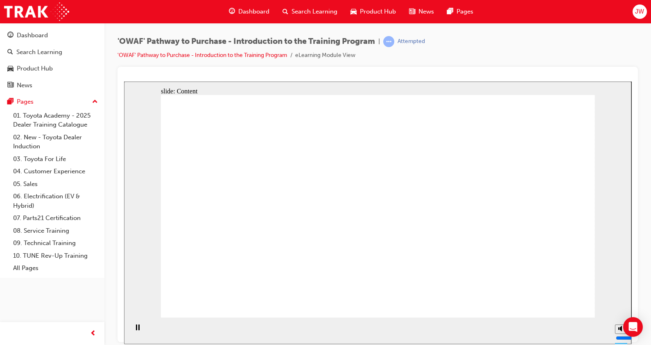
drag, startPoint x: 279, startPoint y: 184, endPoint x: 381, endPoint y: 158, distance: 105.3
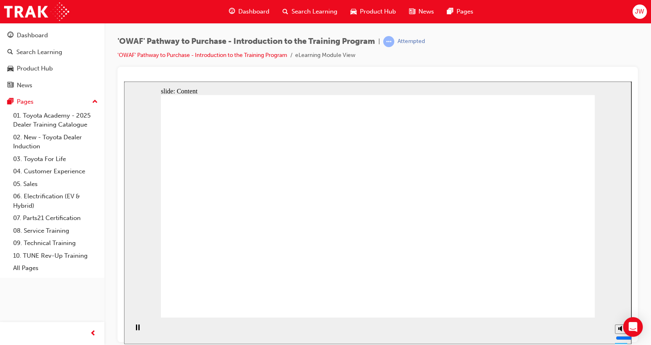
drag, startPoint x: 381, startPoint y: 158, endPoint x: 519, endPoint y: 151, distance: 138.2
drag, startPoint x: 460, startPoint y: 241, endPoint x: 200, endPoint y: 235, distance: 259.8
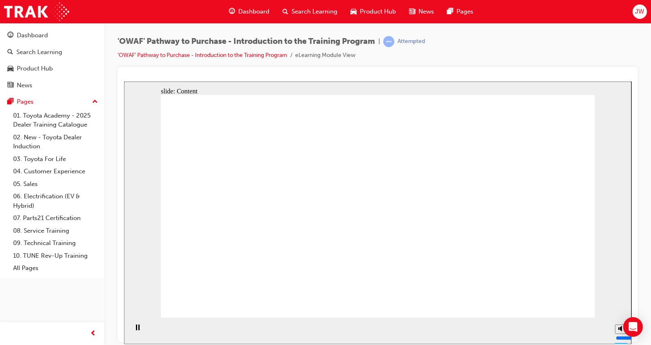
drag, startPoint x: 200, startPoint y: 235, endPoint x: 182, endPoint y: 178, distance: 59.6
drag, startPoint x: 182, startPoint y: 178, endPoint x: 428, endPoint y: 156, distance: 246.7
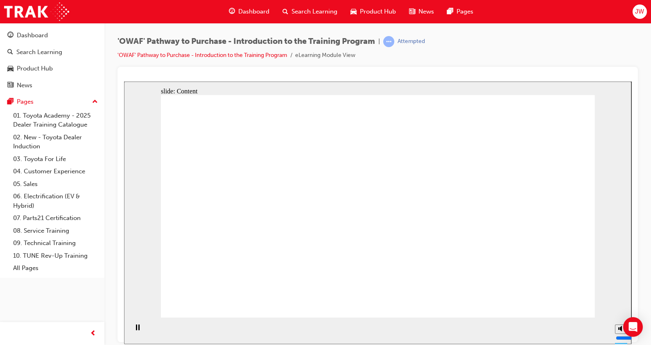
drag, startPoint x: 515, startPoint y: 152, endPoint x: 516, endPoint y: 159, distance: 6.2
drag, startPoint x: 488, startPoint y: 227, endPoint x: 244, endPoint y: 245, distance: 244.7
drag, startPoint x: 244, startPoint y: 245, endPoint x: 244, endPoint y: 235, distance: 10.2
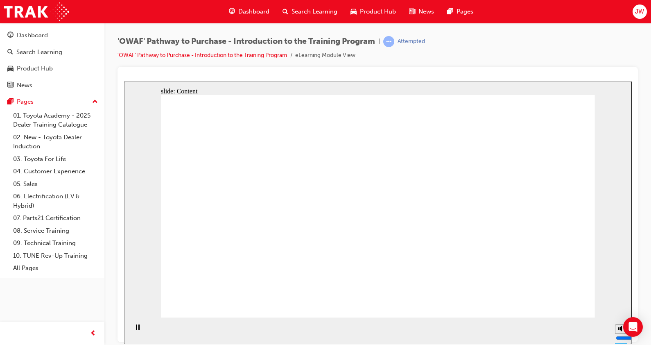
drag, startPoint x: 240, startPoint y: 193, endPoint x: 371, endPoint y: 183, distance: 131.4
drag, startPoint x: 371, startPoint y: 183, endPoint x: 490, endPoint y: 178, distance: 119.7
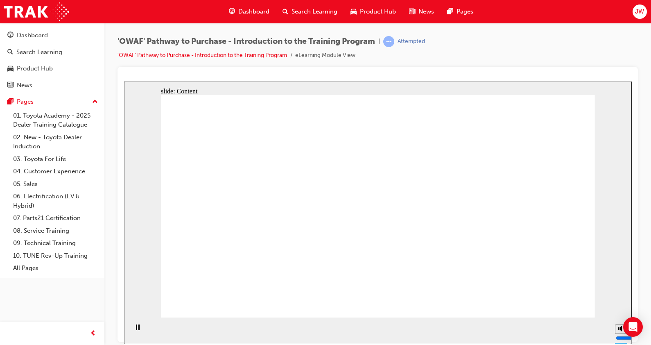
drag, startPoint x: 490, startPoint y: 178, endPoint x: 454, endPoint y: 228, distance: 61.5
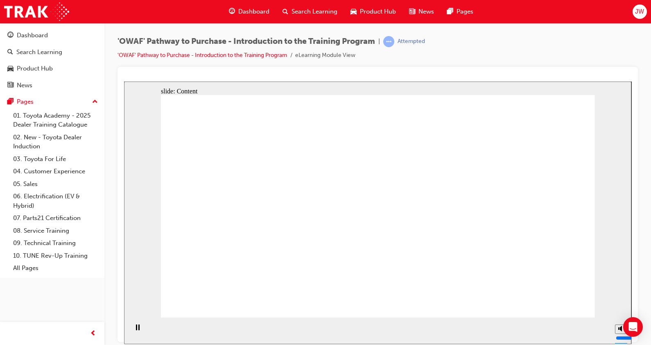
drag, startPoint x: 281, startPoint y: 174, endPoint x: 429, endPoint y: 158, distance: 148.8
drag, startPoint x: 475, startPoint y: 149, endPoint x: 454, endPoint y: 196, distance: 50.6
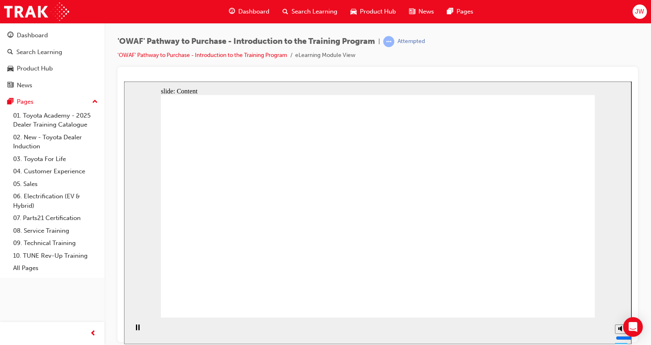
drag, startPoint x: 451, startPoint y: 207, endPoint x: 267, endPoint y: 220, distance: 184.8
drag, startPoint x: 168, startPoint y: 229, endPoint x: 182, endPoint y: 178, distance: 53.3
drag, startPoint x: 190, startPoint y: 163, endPoint x: 290, endPoint y: 157, distance: 100.2
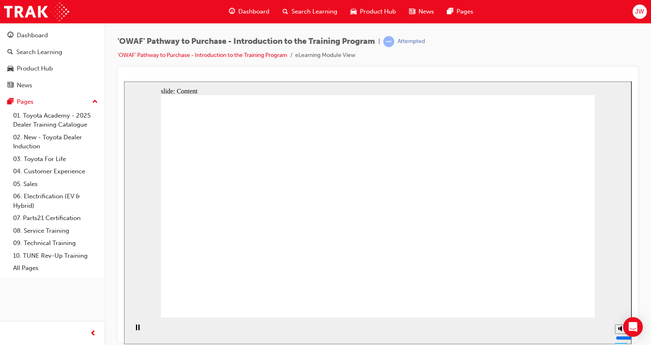
drag, startPoint x: 348, startPoint y: 157, endPoint x: 474, endPoint y: 153, distance: 126.2
drag, startPoint x: 503, startPoint y: 153, endPoint x: 454, endPoint y: 226, distance: 87.5
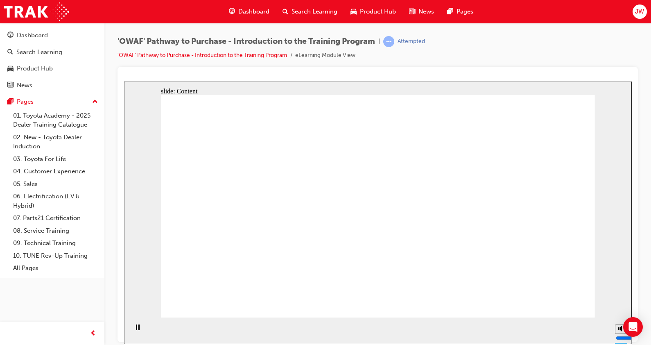
drag, startPoint x: 454, startPoint y: 226, endPoint x: 284, endPoint y: 234, distance: 169.7
drag, startPoint x: 284, startPoint y: 234, endPoint x: 285, endPoint y: 184, distance: 49.6
drag, startPoint x: 285, startPoint y: 184, endPoint x: 518, endPoint y: 159, distance: 234.0
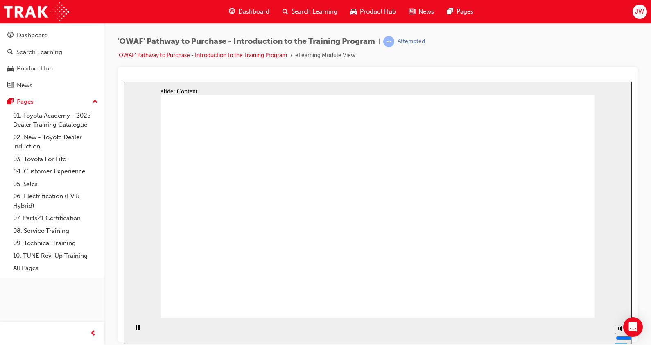
drag, startPoint x: 317, startPoint y: 247, endPoint x: 317, endPoint y: 239, distance: 7.8
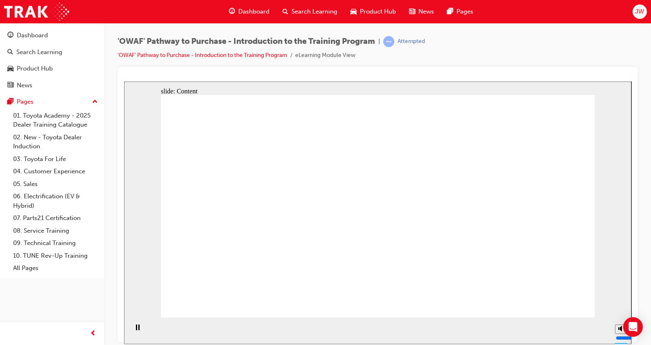
drag, startPoint x: 317, startPoint y: 198, endPoint x: 328, endPoint y: 193, distance: 12.5
drag, startPoint x: 473, startPoint y: 211, endPoint x: 259, endPoint y: 225, distance: 215.1
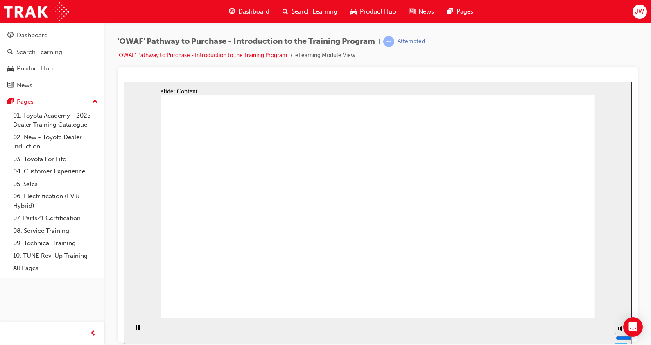
drag, startPoint x: 267, startPoint y: 166, endPoint x: 438, endPoint y: 157, distance: 171.5
drag, startPoint x: 460, startPoint y: 188, endPoint x: 289, endPoint y: 237, distance: 178.2
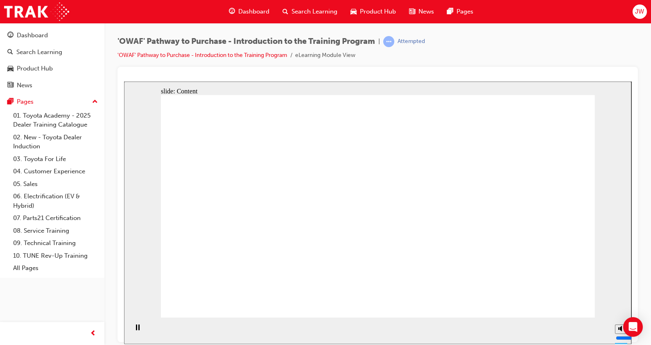
drag
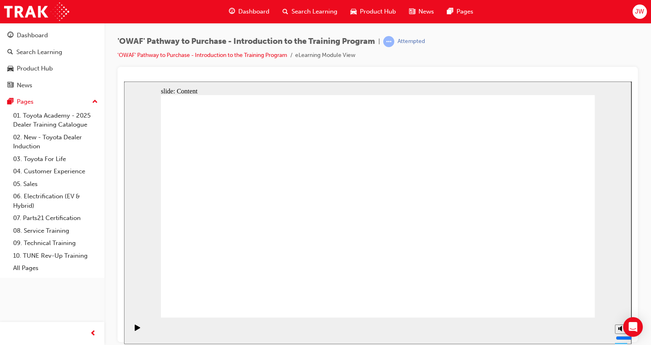
drag, startPoint x: 502, startPoint y: 220, endPoint x: 490, endPoint y: 159, distance: 62.7
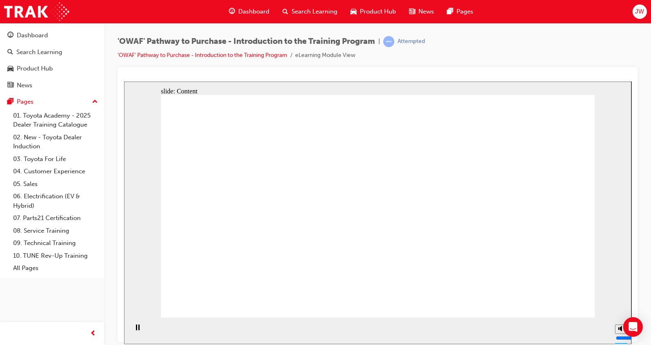
drag, startPoint x: 385, startPoint y: 140, endPoint x: 433, endPoint y: 140, distance: 47.5
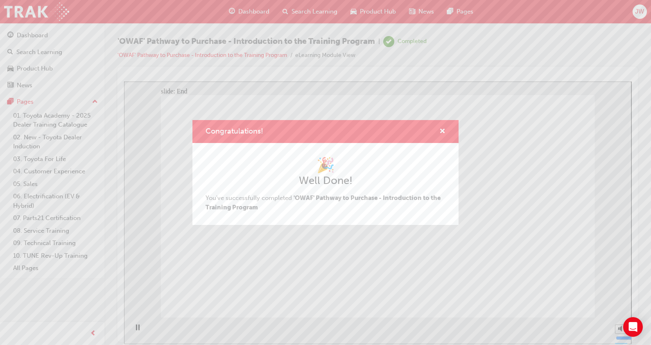
click at [436, 128] on div "Congratulations!" at bounding box center [439, 132] width 13 height 10
click at [250, 300] on div "Congratulations! 🎉 Well Done! You've successfully completed 'OWAF' Pathway to P…" at bounding box center [325, 172] width 651 height 345
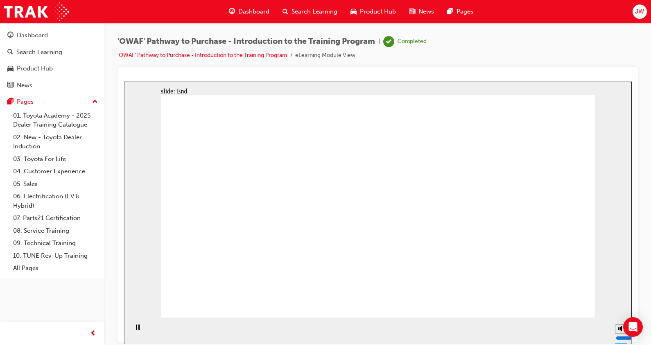
click at [46, 23] on div "Dashboard Search Learning Product Hub News Pages JW" at bounding box center [325, 11] width 651 height 23
click at [49, 31] on div "Dashboard" at bounding box center [52, 35] width 90 height 10
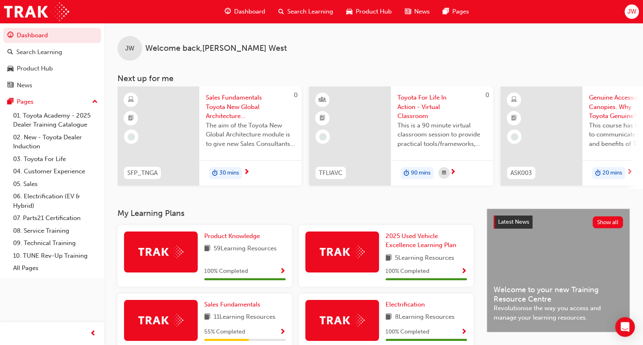
drag, startPoint x: 331, startPoint y: 194, endPoint x: 344, endPoint y: 192, distance: 13.2
click at [354, 188] on div "JW Welcome back , Joshua West Next up for me 0 SFP_TNGA Sales Fundamentals Toyo…" at bounding box center [373, 116] width 539 height 186
drag, startPoint x: 344, startPoint y: 192, endPoint x: 351, endPoint y: 193, distance: 7.4
click at [363, 190] on div "JW Welcome back , Joshua West Next up for me 0 SFP_TNGA Sales Fundamentals Toyo…" at bounding box center [373, 116] width 539 height 186
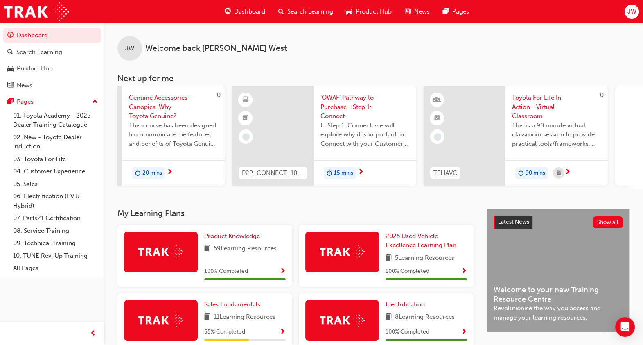
scroll to position [0, 475]
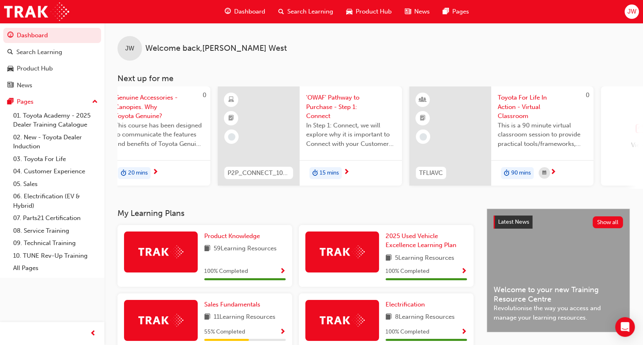
click at [340, 96] on span "'OWAF' Pathway to Purchase - Step 1: Connect" at bounding box center [350, 107] width 89 height 28
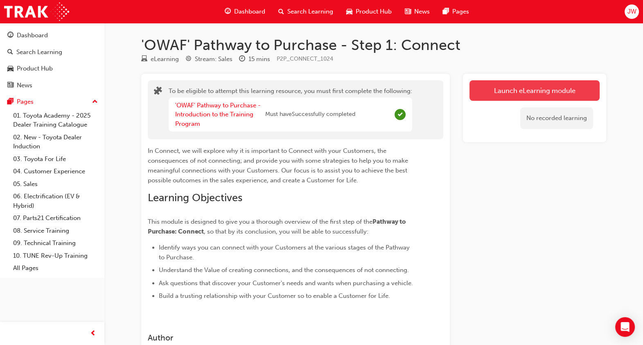
click at [535, 93] on button "Launch eLearning module" at bounding box center [535, 90] width 130 height 20
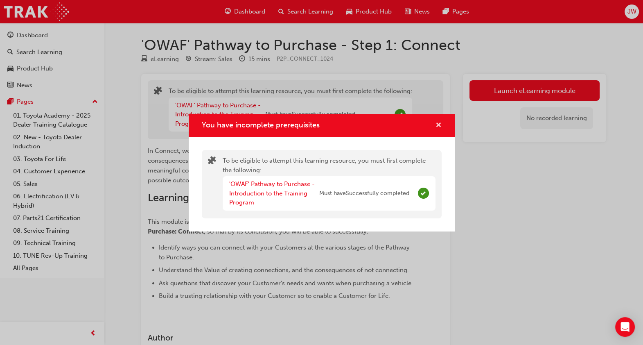
click at [441, 124] on span "cross-icon" at bounding box center [439, 125] width 6 height 7
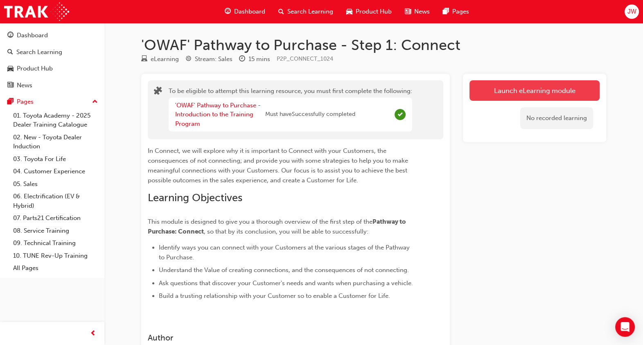
click at [516, 100] on button "Launch eLearning module" at bounding box center [535, 90] width 130 height 20
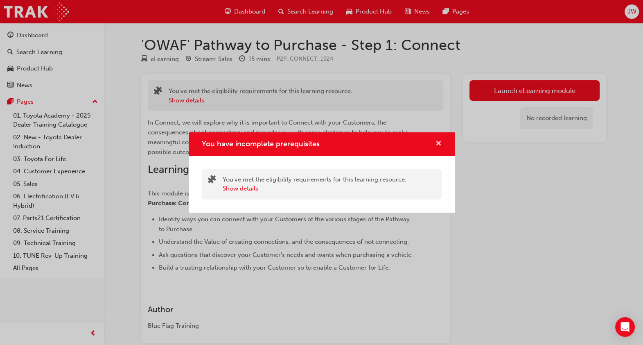
click at [439, 143] on span "cross-icon" at bounding box center [439, 143] width 6 height 7
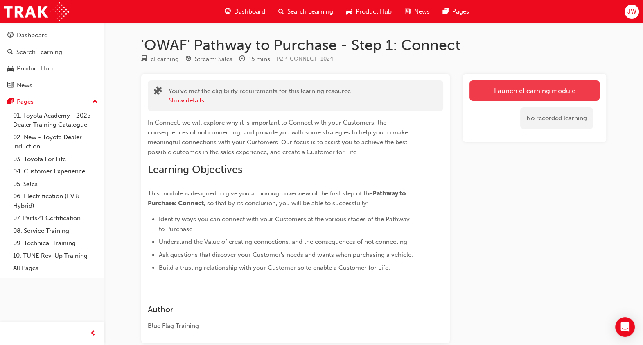
click at [480, 84] on button "Launch eLearning module" at bounding box center [535, 90] width 130 height 20
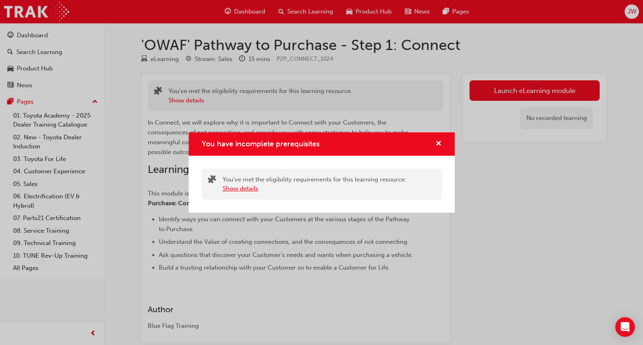
click at [233, 187] on button "Show details" at bounding box center [241, 188] width 36 height 9
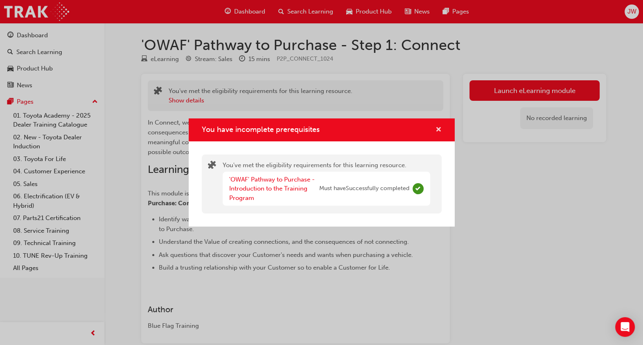
click at [438, 128] on span "cross-icon" at bounding box center [439, 130] width 6 height 7
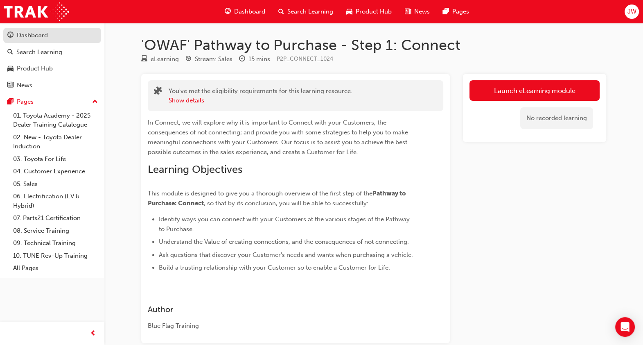
click at [40, 34] on div "Dashboard" at bounding box center [32, 35] width 31 height 9
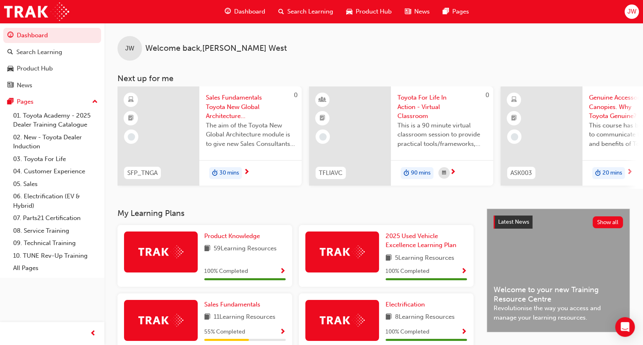
drag, startPoint x: 334, startPoint y: 193, endPoint x: 367, endPoint y: 191, distance: 32.8
click at [367, 191] on div "JW Welcome back , [PERSON_NAME] Next up for me 0 SFP_TNGA Sales Fundamentals To…" at bounding box center [373, 116] width 539 height 186
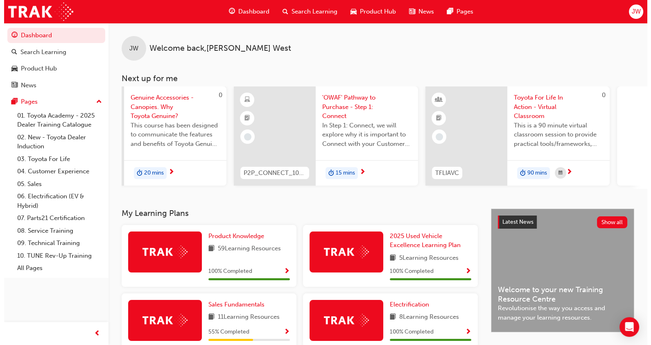
scroll to position [0, 487]
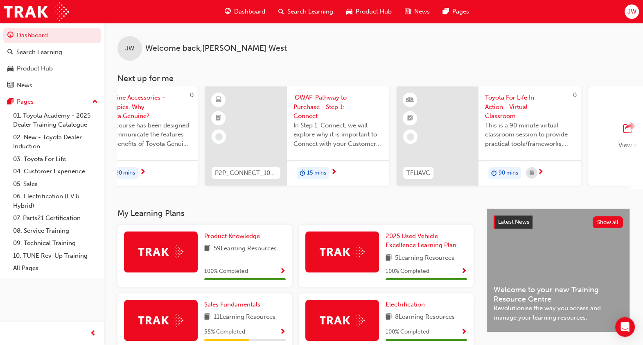
click at [317, 93] on span "'OWAF' Pathway to Purchase - Step 1: Connect" at bounding box center [338, 107] width 89 height 28
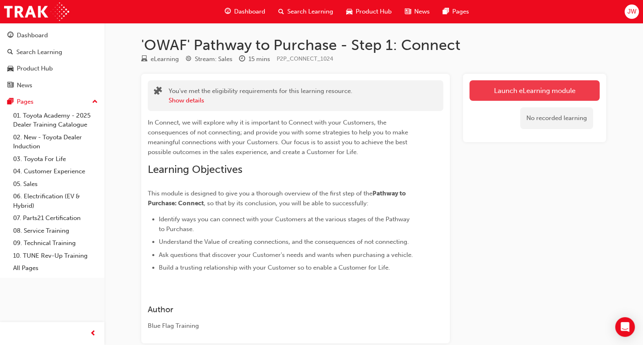
click at [518, 92] on link "Launch eLearning module" at bounding box center [535, 90] width 130 height 20
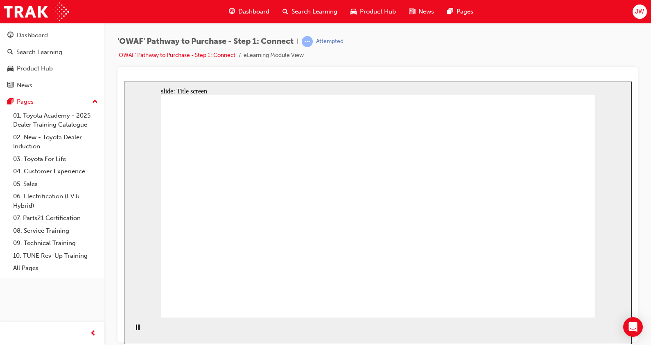
click at [346, 68] on div at bounding box center [378, 204] width 521 height 275
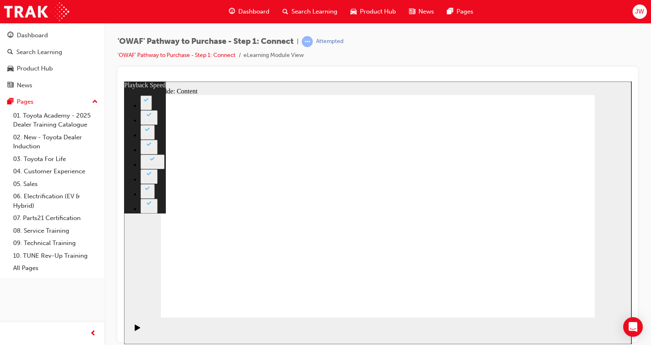
type input "76"
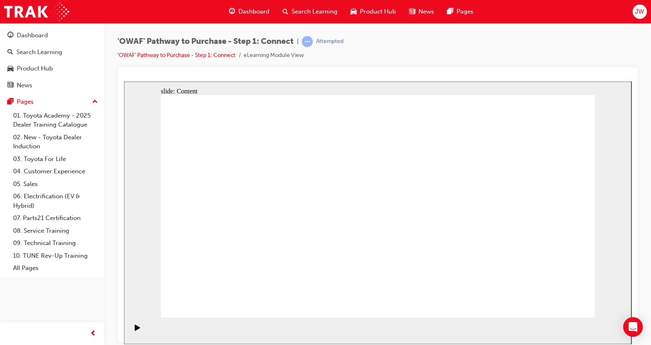
drag, startPoint x: 212, startPoint y: 182, endPoint x: 219, endPoint y: 201, distance: 19.9
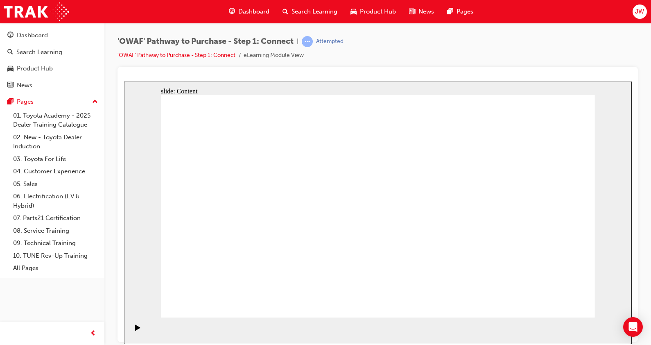
drag, startPoint x: 374, startPoint y: 119, endPoint x: 427, endPoint y: 128, distance: 53.9
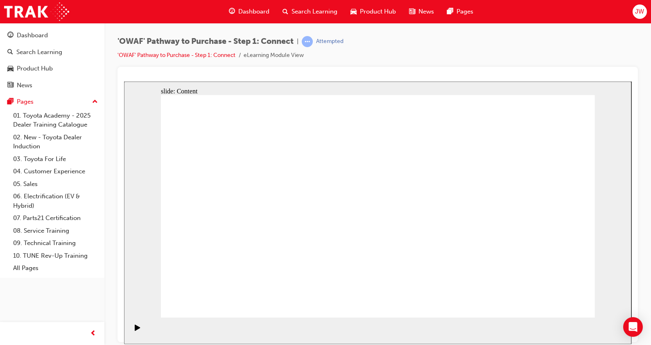
drag, startPoint x: 352, startPoint y: 127, endPoint x: 457, endPoint y: 128, distance: 105.3
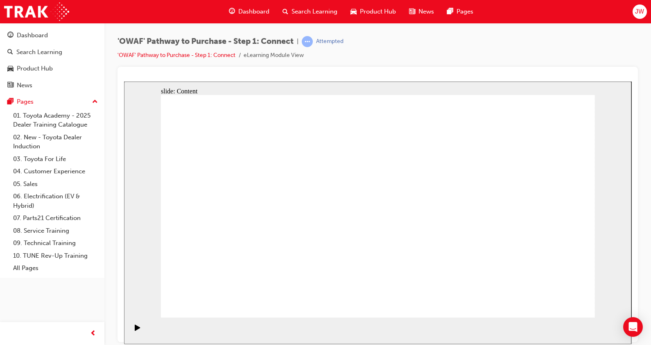
drag, startPoint x: 496, startPoint y: 130, endPoint x: 514, endPoint y: 130, distance: 18.4
drag, startPoint x: 514, startPoint y: 130, endPoint x: 405, endPoint y: 133, distance: 108.6
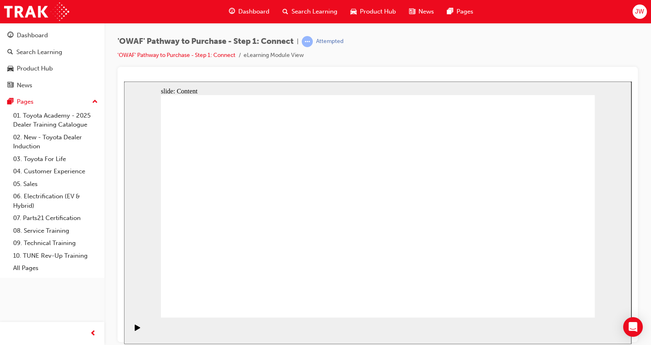
drag, startPoint x: 405, startPoint y: 133, endPoint x: 473, endPoint y: 126, distance: 67.5
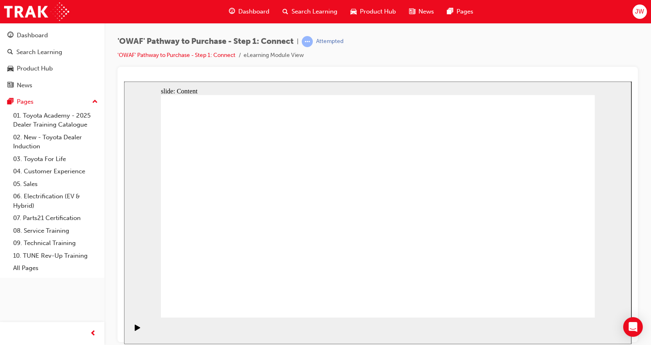
drag, startPoint x: 492, startPoint y: 126, endPoint x: 442, endPoint y: 276, distance: 158.7
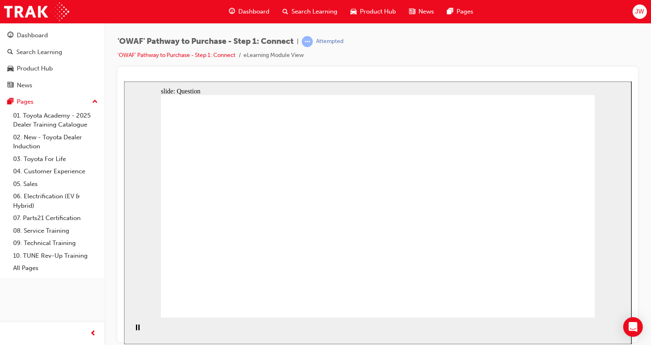
drag, startPoint x: 204, startPoint y: 222, endPoint x: 252, endPoint y: 229, distance: 48.0
drag, startPoint x: 280, startPoint y: 228, endPoint x: 292, endPoint y: 229, distance: 12.3
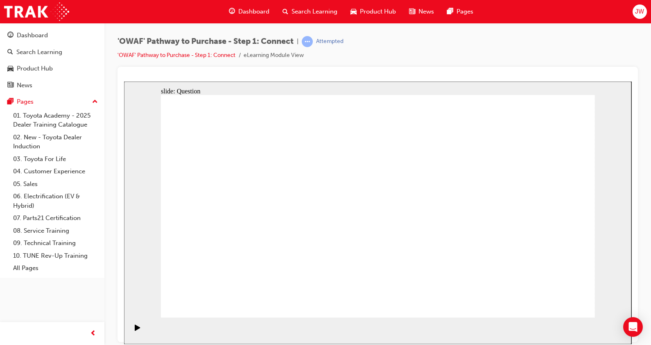
drag, startPoint x: 238, startPoint y: 279, endPoint x: 457, endPoint y: 168, distance: 245.4
drag, startPoint x: 219, startPoint y: 222, endPoint x: 433, endPoint y: 214, distance: 214.0
drag, startPoint x: 360, startPoint y: 233, endPoint x: 457, endPoint y: 266, distance: 103.2
drag, startPoint x: 292, startPoint y: 282, endPoint x: 500, endPoint y: 141, distance: 250.6
drag, startPoint x: 343, startPoint y: 273, endPoint x: 550, endPoint y: 159, distance: 236.7
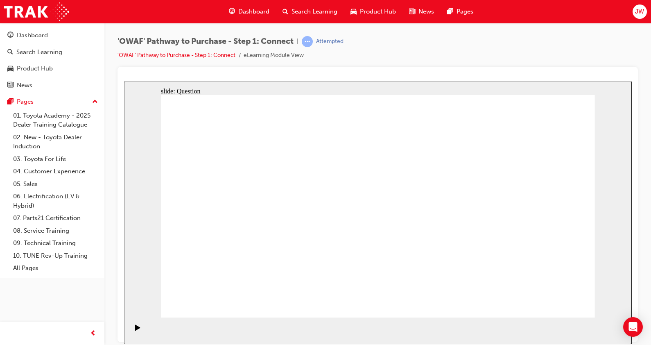
drag, startPoint x: 262, startPoint y: 224, endPoint x: 269, endPoint y: 224, distance: 7.0
drag, startPoint x: 300, startPoint y: 226, endPoint x: 319, endPoint y: 233, distance: 20.9
drag, startPoint x: 247, startPoint y: 228, endPoint x: 518, endPoint y: 279, distance: 276.3
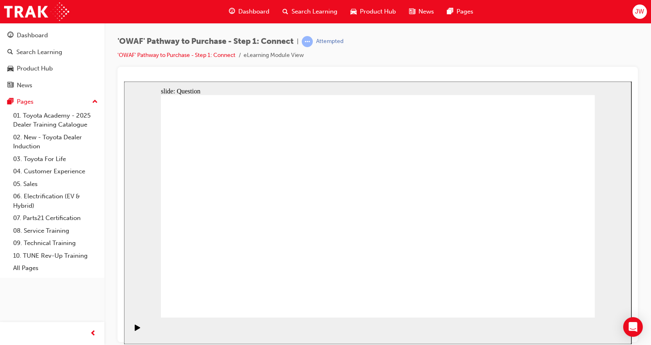
drag, startPoint x: 523, startPoint y: 258, endPoint x: 305, endPoint y: 265, distance: 218.0
drag, startPoint x: 564, startPoint y: 215, endPoint x: 520, endPoint y: 264, distance: 66.2
drag, startPoint x: 257, startPoint y: 228, endPoint x: 547, endPoint y: 224, distance: 290.0
drag, startPoint x: 509, startPoint y: 243, endPoint x: 240, endPoint y: 234, distance: 268.8
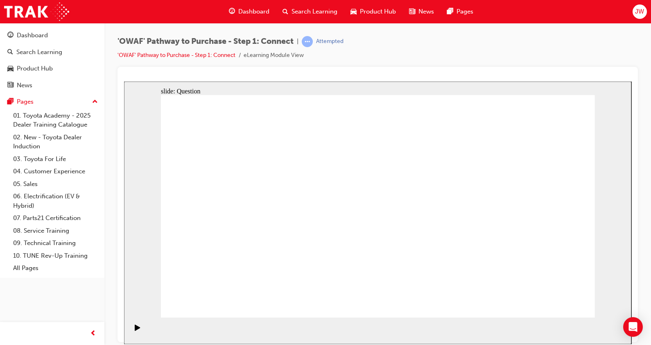
drag, startPoint x: 500, startPoint y: 233, endPoint x: 235, endPoint y: 234, distance: 265.0
drag, startPoint x: 514, startPoint y: 229, endPoint x: 377, endPoint y: 236, distance: 137.0
drag, startPoint x: 508, startPoint y: 238, endPoint x: 355, endPoint y: 239, distance: 153.6
drag, startPoint x: 501, startPoint y: 229, endPoint x: 383, endPoint y: 229, distance: 118.4
drag, startPoint x: 502, startPoint y: 247, endPoint x: 233, endPoint y: 247, distance: 268.7
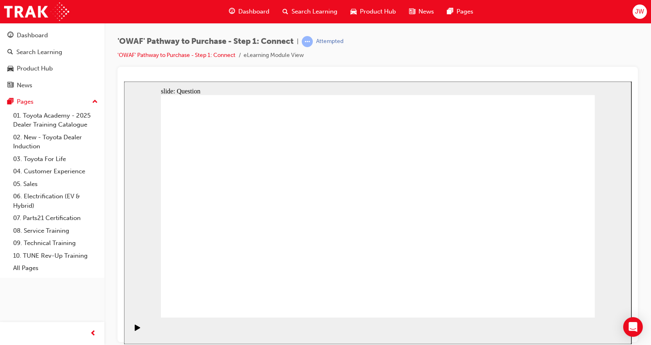
drag, startPoint x: 516, startPoint y: 242, endPoint x: 239, endPoint y: 237, distance: 276.9
drag, startPoint x: 496, startPoint y: 231, endPoint x: 233, endPoint y: 237, distance: 263.0
drag, startPoint x: 507, startPoint y: 216, endPoint x: 362, endPoint y: 223, distance: 144.7
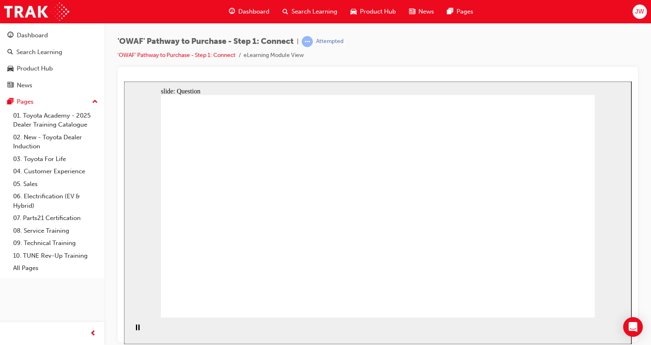
drag, startPoint x: 508, startPoint y: 237, endPoint x: 263, endPoint y: 237, distance: 245.3
drag, startPoint x: 532, startPoint y: 245, endPoint x: 423, endPoint y: 241, distance: 108.6
drag, startPoint x: 501, startPoint y: 245, endPoint x: 382, endPoint y: 239, distance: 118.9
drag, startPoint x: 494, startPoint y: 230, endPoint x: 366, endPoint y: 232, distance: 127.4
drag, startPoint x: 503, startPoint y: 232, endPoint x: 266, endPoint y: 225, distance: 237.2
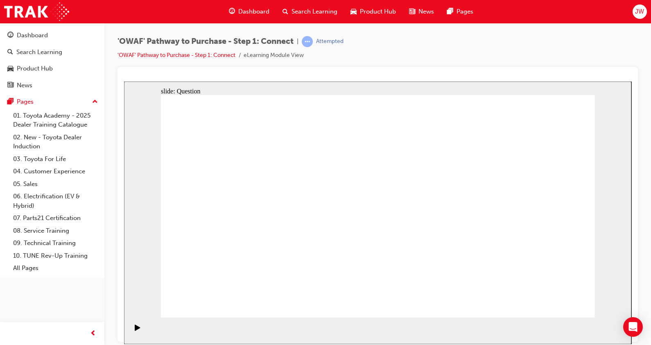
drag, startPoint x: 476, startPoint y: 234, endPoint x: 190, endPoint y: 229, distance: 285.9
drag, startPoint x: 518, startPoint y: 230, endPoint x: 215, endPoint y: 231, distance: 302.7
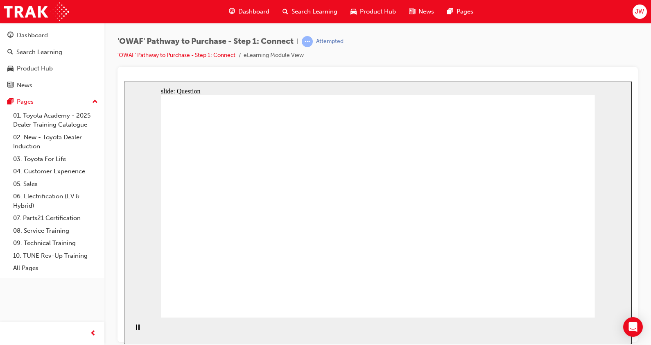
drag, startPoint x: 265, startPoint y: 181, endPoint x: 294, endPoint y: 224, distance: 51.2
drag, startPoint x: 205, startPoint y: 193, endPoint x: 262, endPoint y: 214, distance: 61.0
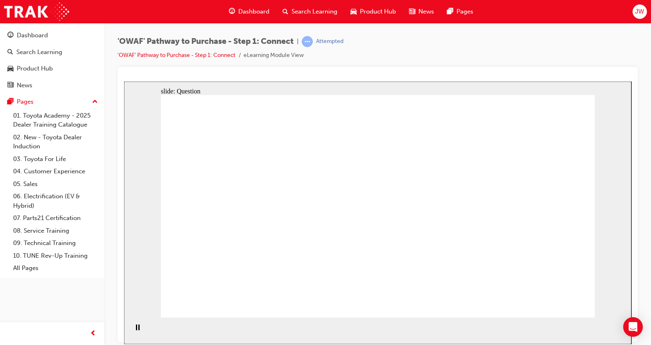
drag, startPoint x: 263, startPoint y: 214, endPoint x: 291, endPoint y: 214, distance: 28.3
drag, startPoint x: 428, startPoint y: 173, endPoint x: 455, endPoint y: 181, distance: 28.6
radio input "true"
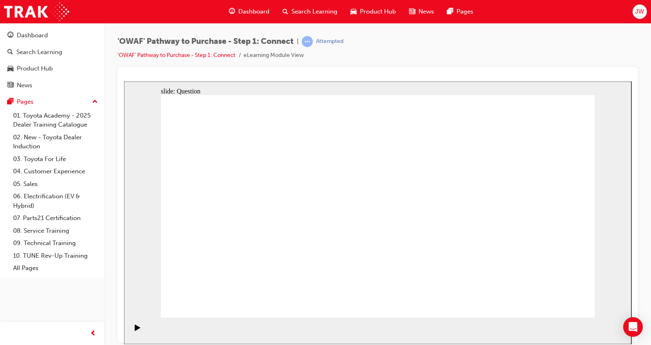
drag, startPoint x: 365, startPoint y: 113, endPoint x: 496, endPoint y: 113, distance: 131.5
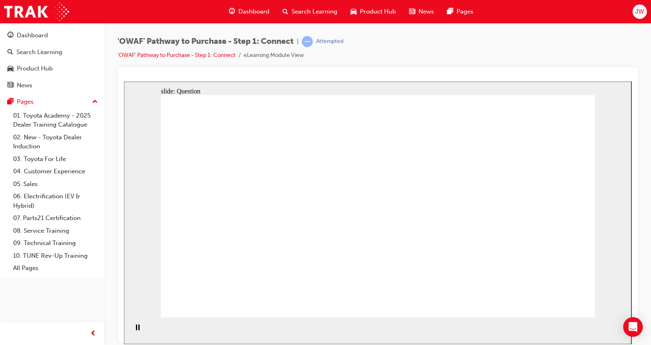
drag, startPoint x: 471, startPoint y: 128, endPoint x: 533, endPoint y: 129, distance: 61.8
drag, startPoint x: 348, startPoint y: 122, endPoint x: 489, endPoint y: 123, distance: 141.3
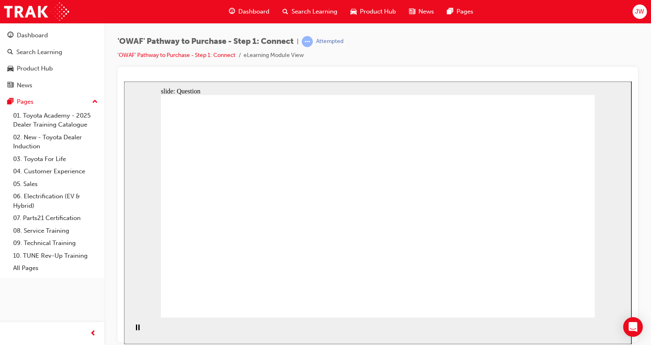
drag, startPoint x: 489, startPoint y: 123, endPoint x: 484, endPoint y: 123, distance: 5.7
drag, startPoint x: 390, startPoint y: 120, endPoint x: 509, endPoint y: 112, distance: 119.5
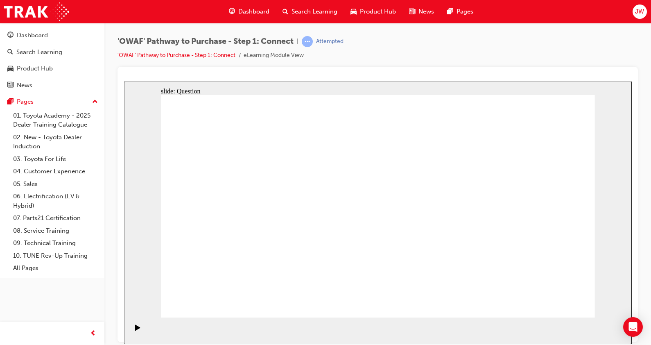
checkbox input "true"
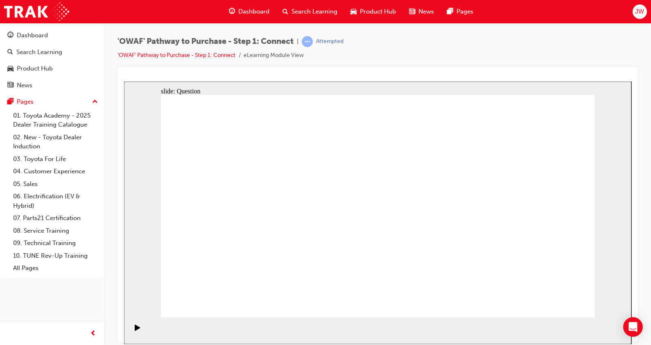
checkbox input "true"
drag, startPoint x: 254, startPoint y: 275, endPoint x: 395, endPoint y: 180, distance: 170.5
drag, startPoint x: 328, startPoint y: 296, endPoint x: 484, endPoint y: 183, distance: 192.8
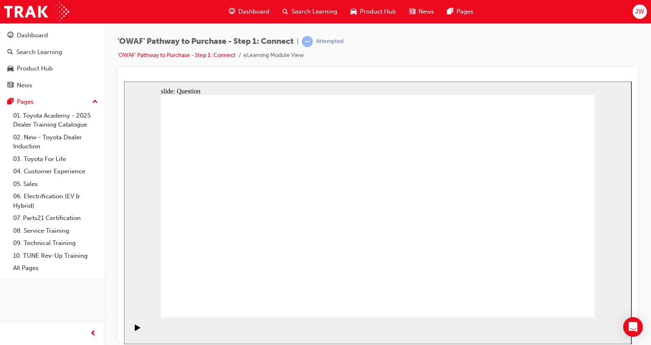
drag, startPoint x: 414, startPoint y: 275, endPoint x: 264, endPoint y: 206, distance: 165.5
drag, startPoint x: 500, startPoint y: 276, endPoint x: 489, endPoint y: 277, distance: 10.3
drag, startPoint x: 490, startPoint y: 253, endPoint x: 354, endPoint y: 201, distance: 146.0
drag, startPoint x: 393, startPoint y: 245, endPoint x: 392, endPoint y: 252, distance: 6.7
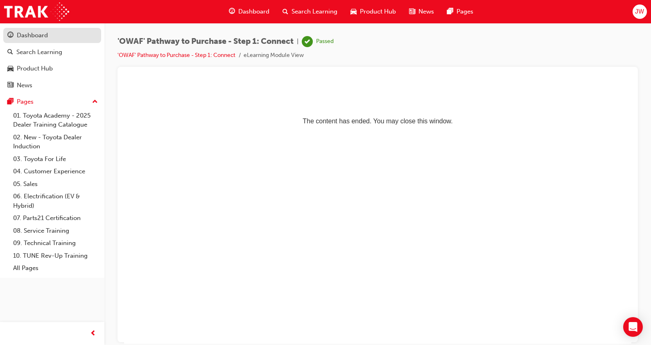
click at [52, 37] on div "Dashboard" at bounding box center [52, 35] width 90 height 10
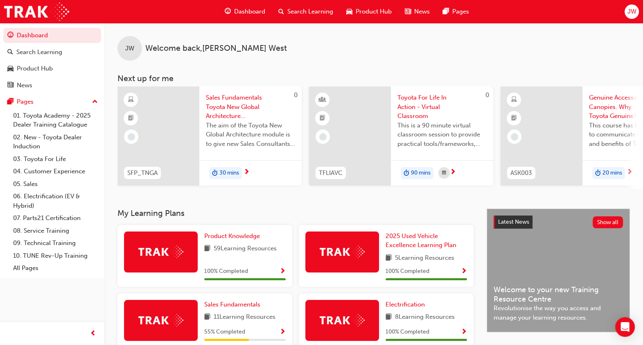
click at [236, 113] on span "Sales Fundamentals Toyota New Global Architecture eLearning Module" at bounding box center [250, 107] width 89 height 28
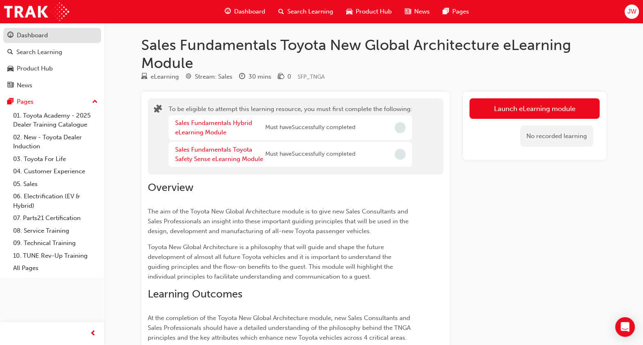
click at [45, 41] on link "Dashboard" at bounding box center [52, 35] width 98 height 15
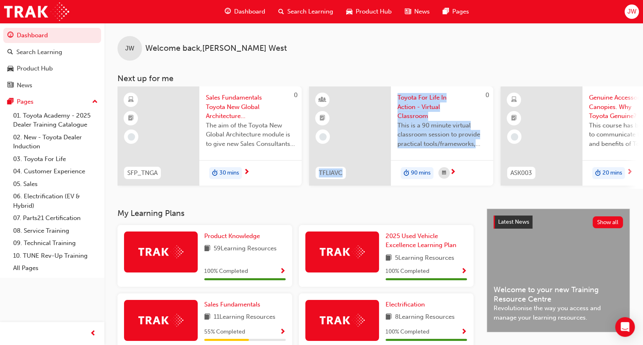
drag, startPoint x: 344, startPoint y: 192, endPoint x: 401, endPoint y: 186, distance: 57.2
click at [401, 186] on div "JW Welcome back , Joshua West Next up for me 0 SFP_TNGA Sales Fundamentals Toyo…" at bounding box center [373, 116] width 539 height 186
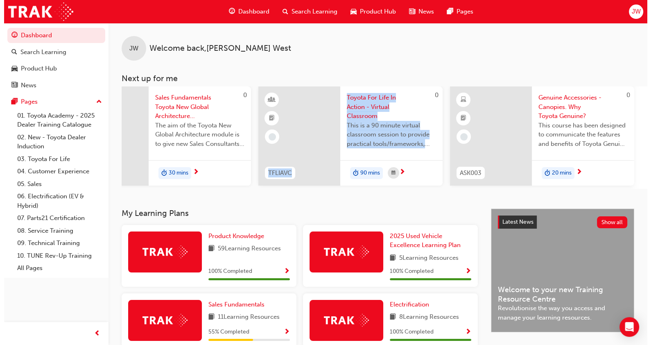
scroll to position [0, 195]
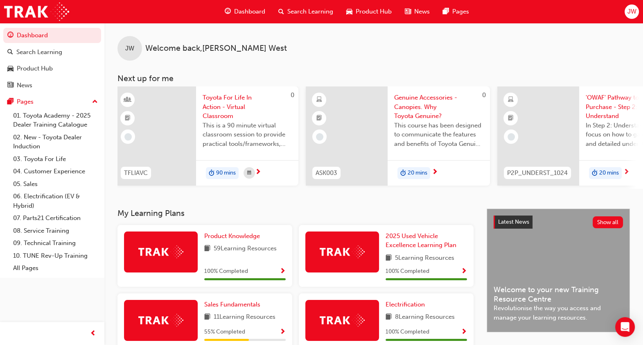
click at [413, 204] on div "JW Welcome back , Joshua West Next up for me 0 SFP_TNGA Sales Fundamentals Toyo…" at bounding box center [373, 116] width 539 height 186
click at [413, 115] on span "Genuine Accessories - Canopies. Why Toyota Genuine?" at bounding box center [438, 107] width 89 height 28
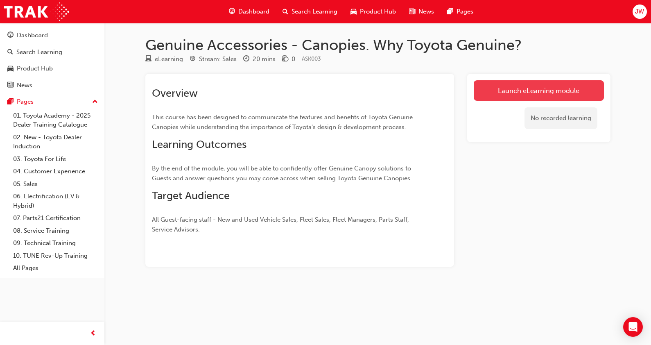
click at [557, 98] on link "Launch eLearning module" at bounding box center [539, 90] width 130 height 20
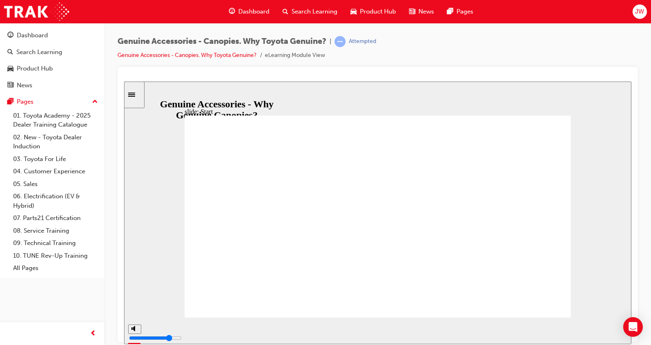
drag, startPoint x: 358, startPoint y: 288, endPoint x: 367, endPoint y: 295, distance: 11.1
click at [550, 329] on div "playback controls" at bounding box center [352, 328] width 412 height 9
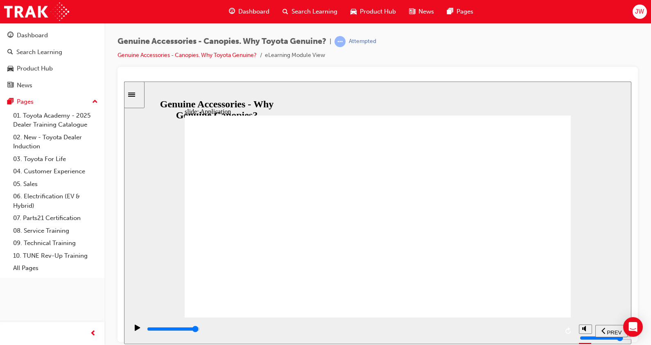
click at [200, 330] on input "slide progress" at bounding box center [173, 328] width 53 height 7
click at [550, 328] on div "playback controls" at bounding box center [352, 328] width 412 height 9
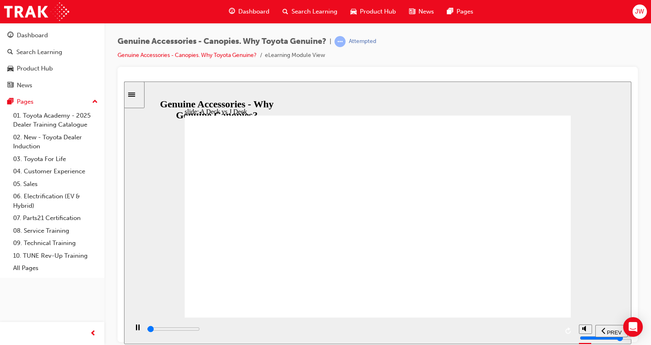
drag, startPoint x: 546, startPoint y: 322, endPoint x: 547, endPoint y: 328, distance: 6.2
click at [547, 328] on div "playback controls" at bounding box center [351, 330] width 447 height 27
click at [547, 328] on div "playback controls" at bounding box center [352, 328] width 412 height 9
drag, startPoint x: 251, startPoint y: 220, endPoint x: 284, endPoint y: 224, distance: 33.4
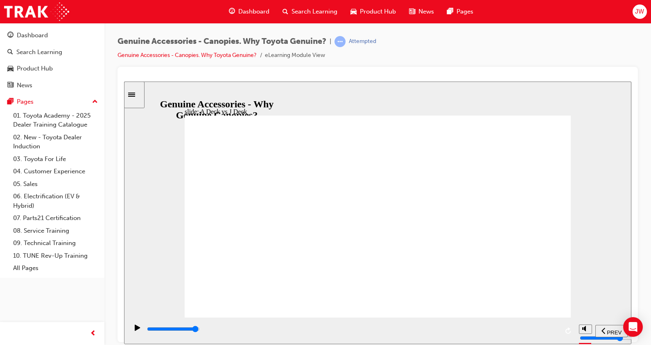
drag, startPoint x: 545, startPoint y: 327, endPoint x: 549, endPoint y: 324, distance: 5.6
click at [548, 324] on div "playback controls" at bounding box center [352, 330] width 412 height 12
click at [549, 333] on div "playback controls" at bounding box center [352, 328] width 412 height 9
drag, startPoint x: 444, startPoint y: 234, endPoint x: 443, endPoint y: 216, distance: 18.4
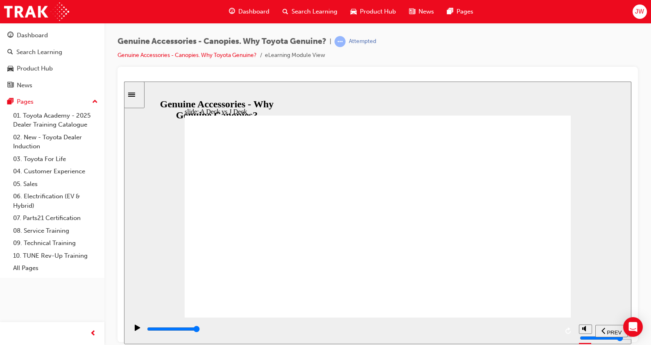
drag, startPoint x: 435, startPoint y: 204, endPoint x: 444, endPoint y: 201, distance: 9.7
click at [547, 329] on div "playback controls" at bounding box center [352, 328] width 412 height 9
click at [534, 326] on div "playback controls" at bounding box center [352, 330] width 412 height 12
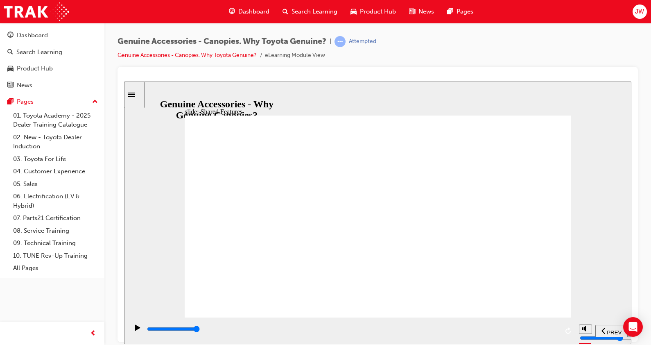
drag, startPoint x: 241, startPoint y: 287, endPoint x: 250, endPoint y: 286, distance: 9.1
drag, startPoint x: 301, startPoint y: 287, endPoint x: 319, endPoint y: 287, distance: 18.0
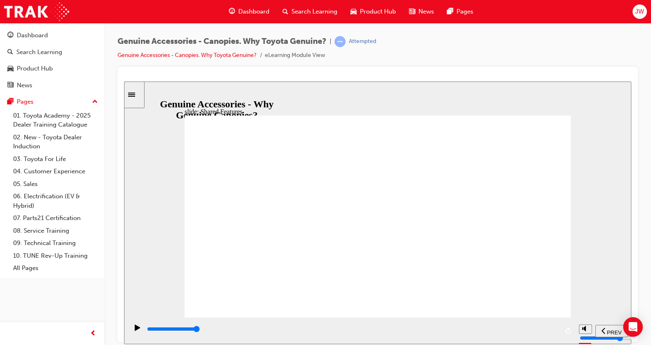
drag, startPoint x: 322, startPoint y: 287, endPoint x: 335, endPoint y: 286, distance: 13.9
drag, startPoint x: 336, startPoint y: 286, endPoint x: 343, endPoint y: 286, distance: 7.4
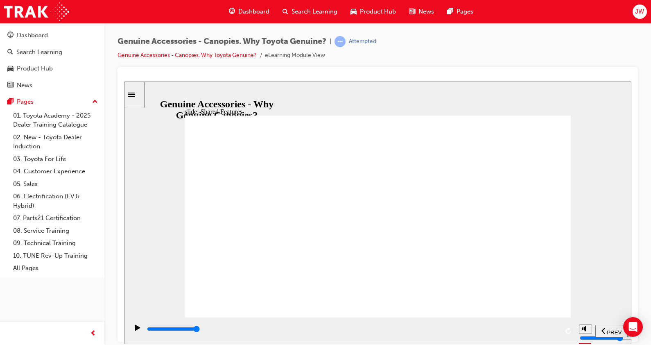
drag, startPoint x: 361, startPoint y: 291, endPoint x: 383, endPoint y: 287, distance: 22.0
drag, startPoint x: 396, startPoint y: 290, endPoint x: 408, endPoint y: 277, distance: 18.0
drag, startPoint x: 428, startPoint y: 286, endPoint x: 439, endPoint y: 287, distance: 11.1
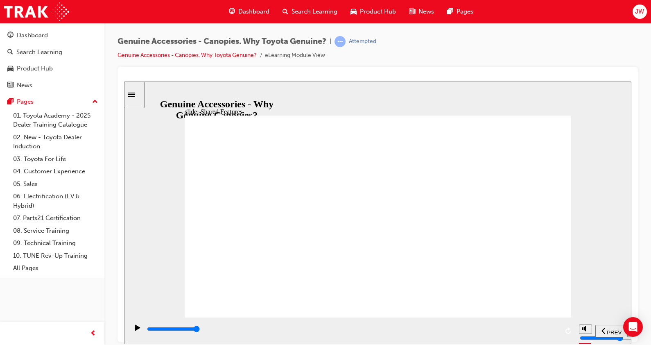
drag, startPoint x: 460, startPoint y: 284, endPoint x: 474, endPoint y: 284, distance: 13.9
drag, startPoint x: 491, startPoint y: 289, endPoint x: 508, endPoint y: 288, distance: 16.8
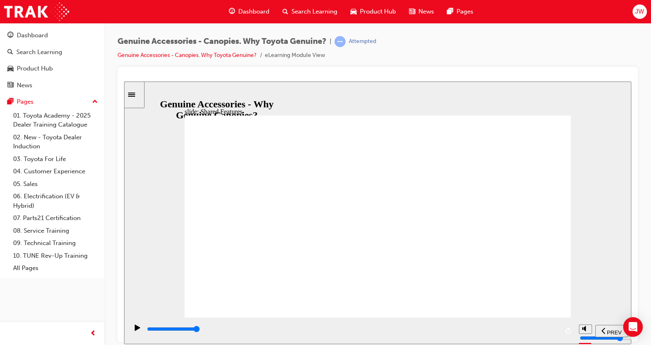
drag, startPoint x: 519, startPoint y: 288, endPoint x: 532, endPoint y: 294, distance: 14.7
click at [200, 329] on input "slide progress" at bounding box center [173, 328] width 53 height 7
click at [585, 333] on div "playback controls" at bounding box center [370, 328] width 448 height 9
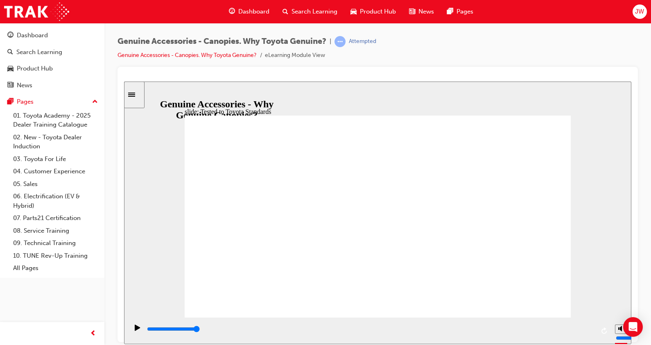
click at [541, 331] on div "playback controls" at bounding box center [352, 328] width 412 height 9
click at [547, 331] on div "playback controls" at bounding box center [352, 328] width 412 height 9
drag, startPoint x: 540, startPoint y: 329, endPoint x: 462, endPoint y: 310, distance: 80.4
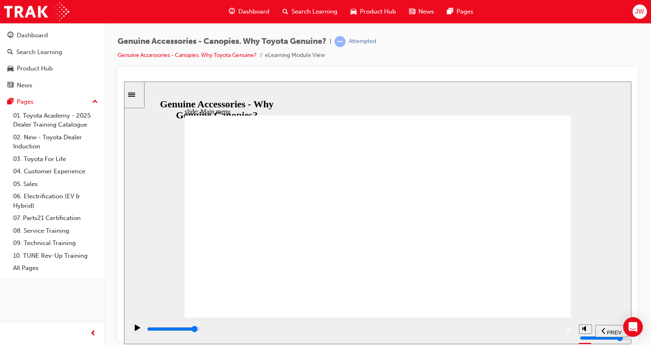
click at [541, 329] on div "playback controls" at bounding box center [352, 328] width 412 height 9
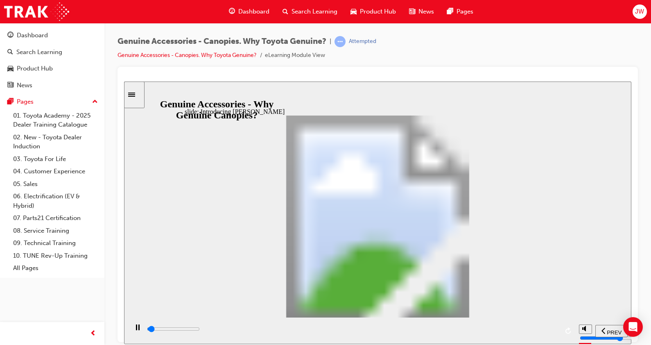
drag, startPoint x: 419, startPoint y: 231, endPoint x: 424, endPoint y: 231, distance: 5.3
drag, startPoint x: 426, startPoint y: 231, endPoint x: 495, endPoint y: 242, distance: 69.7
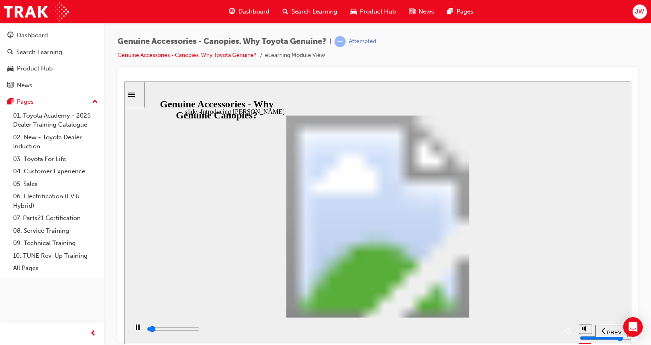
click at [543, 321] on div "playback controls" at bounding box center [351, 330] width 447 height 27
click at [548, 328] on div "playback controls" at bounding box center [352, 328] width 412 height 9
click at [200, 329] on input "slide progress" at bounding box center [173, 328] width 53 height 7
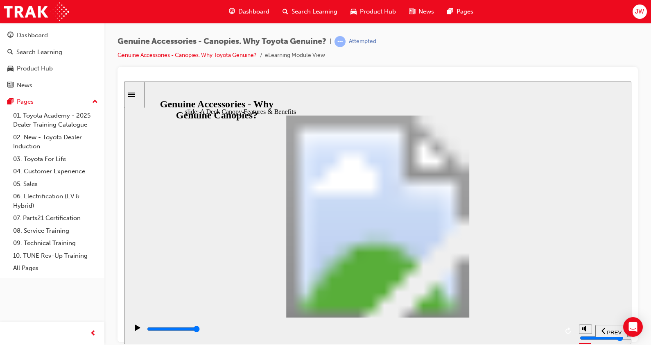
click at [549, 326] on div "playback controls" at bounding box center [352, 328] width 412 height 9
click at [545, 333] on div "playback controls" at bounding box center [352, 328] width 412 height 9
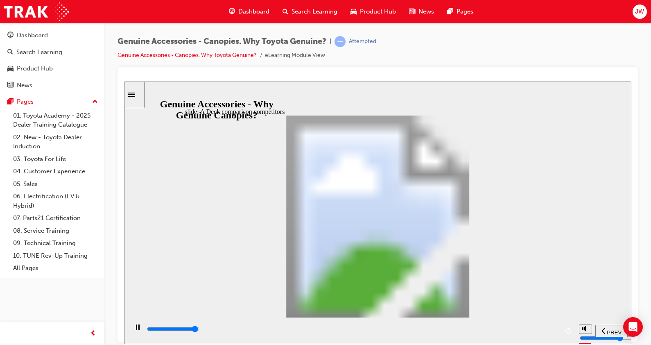
click at [545, 329] on div "playback controls" at bounding box center [352, 328] width 412 height 9
drag, startPoint x: 504, startPoint y: 281, endPoint x: 518, endPoint y: 295, distance: 19.7
click at [541, 327] on div "playback controls" at bounding box center [352, 328] width 412 height 9
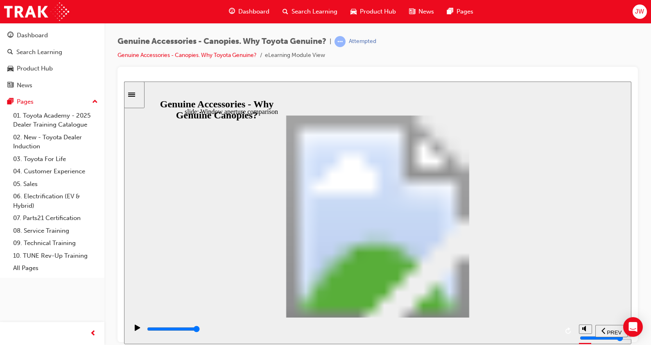
drag, startPoint x: 292, startPoint y: 236, endPoint x: 291, endPoint y: 241, distance: 5.0
click at [200, 331] on input "slide progress" at bounding box center [173, 328] width 53 height 7
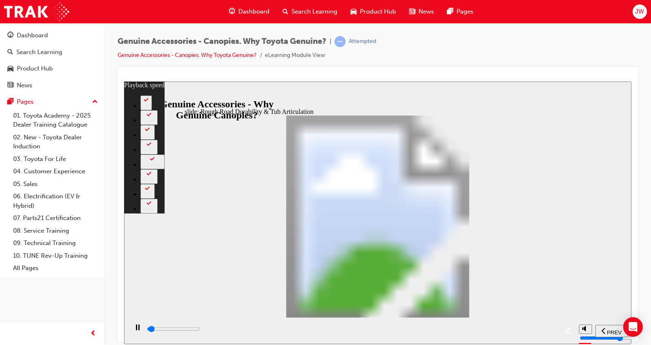
type input "35200"
type input "34"
click at [549, 333] on div "playback controls" at bounding box center [352, 328] width 412 height 9
type input "35200"
type input "34"
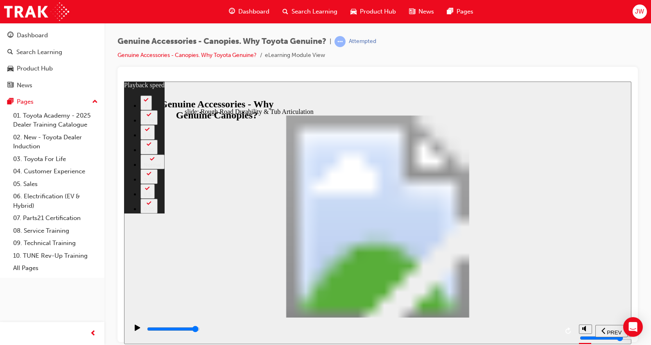
type input "35200"
type input "34"
type input "35200"
type input "34"
type input "35500"
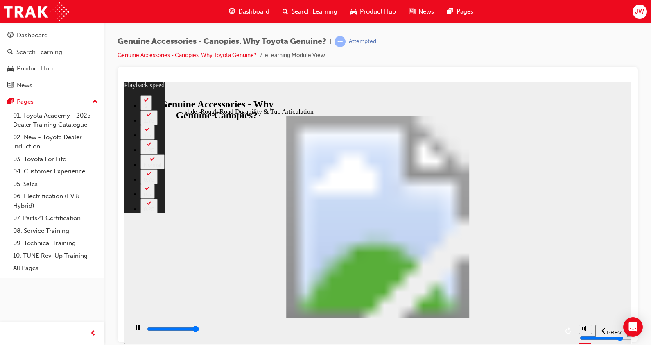
type input "34"
type input "35800"
type input "35"
type input "36000"
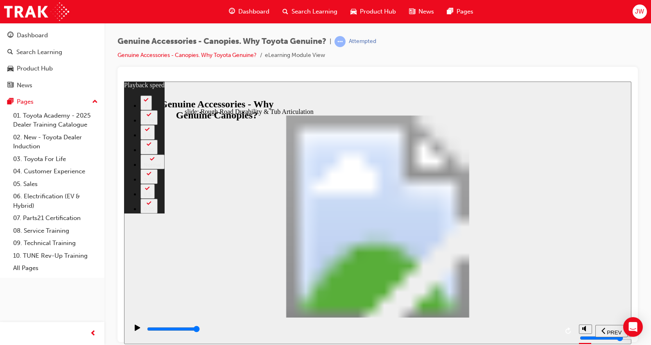
type input "38"
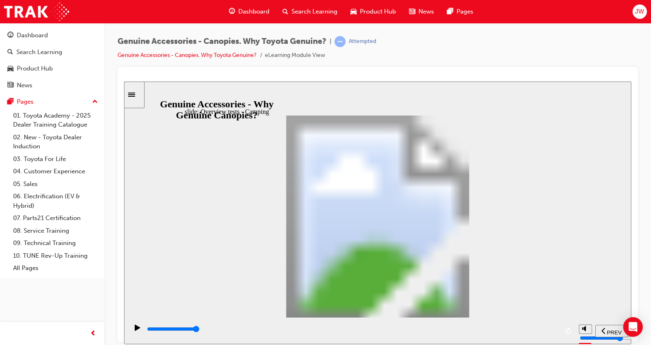
click at [552, 333] on div "playback controls" at bounding box center [352, 328] width 412 height 9
drag, startPoint x: 504, startPoint y: 163, endPoint x: 534, endPoint y: 206, distance: 52.8
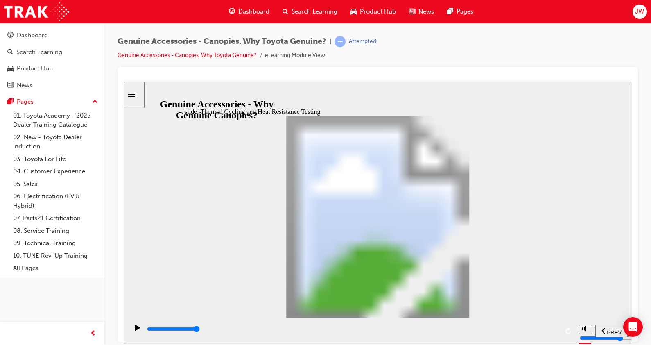
drag, startPoint x: 337, startPoint y: 180, endPoint x: 337, endPoint y: 193, distance: 13.1
click at [200, 329] on input "slide progress" at bounding box center [173, 328] width 53 height 7
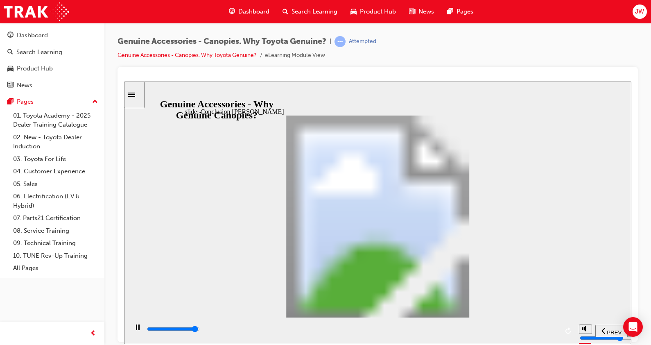
drag, startPoint x: 356, startPoint y: 192, endPoint x: 357, endPoint y: 204, distance: 11.6
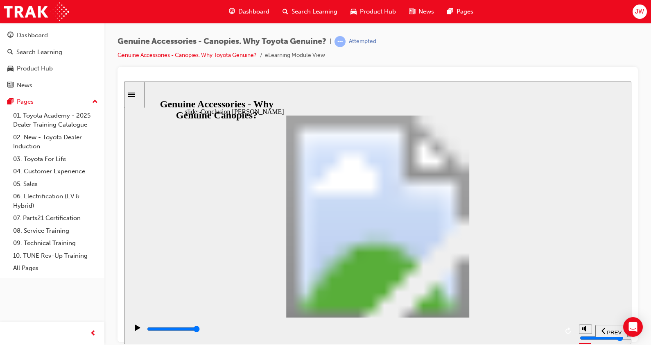
drag, startPoint x: 347, startPoint y: 248, endPoint x: 374, endPoint y: 260, distance: 30.1
drag, startPoint x: 389, startPoint y: 278, endPoint x: 394, endPoint y: 281, distance: 6.6
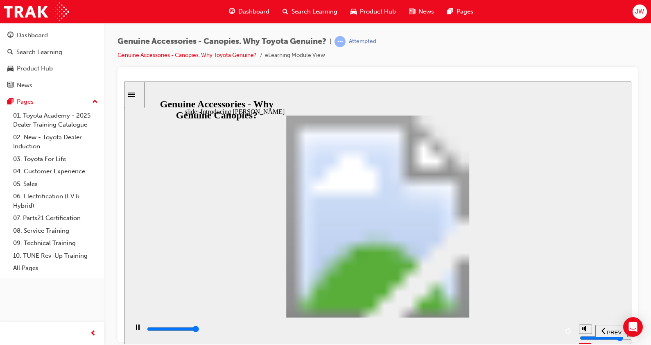
click at [552, 332] on div "playback controls" at bounding box center [352, 328] width 412 height 9
click at [545, 326] on div "playback controls" at bounding box center [352, 330] width 412 height 12
drag, startPoint x: 377, startPoint y: 218, endPoint x: 387, endPoint y: 215, distance: 10.8
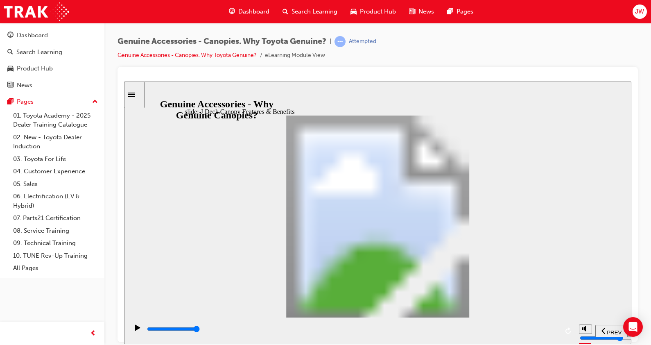
drag, startPoint x: 444, startPoint y: 177, endPoint x: 488, endPoint y: 249, distance: 83.8
drag, startPoint x: 492, startPoint y: 240, endPoint x: 496, endPoint y: 262, distance: 22.1
drag, startPoint x: 547, startPoint y: 329, endPoint x: 515, endPoint y: 291, distance: 49.1
click at [548, 329] on div "playback controls" at bounding box center [352, 328] width 412 height 9
drag, startPoint x: 507, startPoint y: 306, endPoint x: 504, endPoint y: 300, distance: 7.0
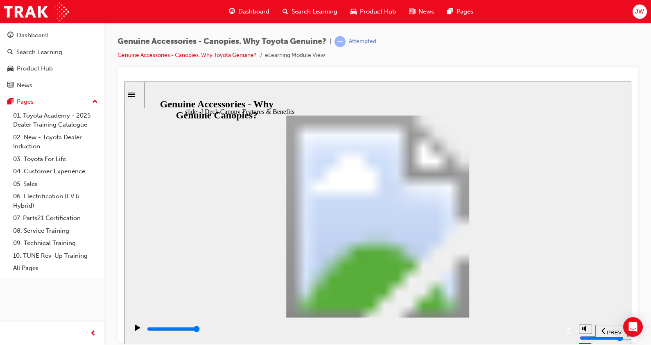
click at [200, 329] on input "slide progress" at bounding box center [173, 328] width 53 height 7
click at [549, 328] on div "playback controls" at bounding box center [352, 328] width 412 height 9
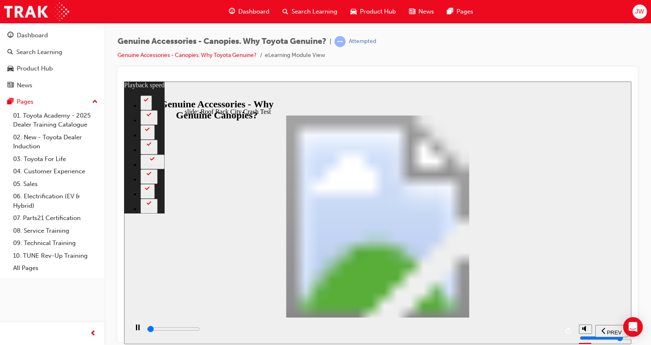
type input "40800"
type input "23"
drag, startPoint x: 545, startPoint y: 329, endPoint x: 550, endPoint y: 326, distance: 5.9
click at [546, 328] on div "playback controls" at bounding box center [352, 328] width 412 height 9
type input "41000"
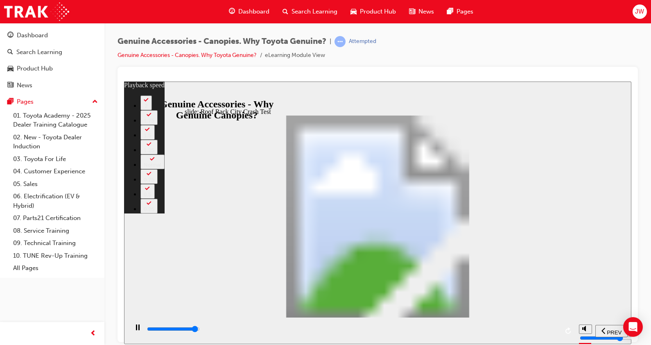
type input "23"
type input "41100"
type input "23"
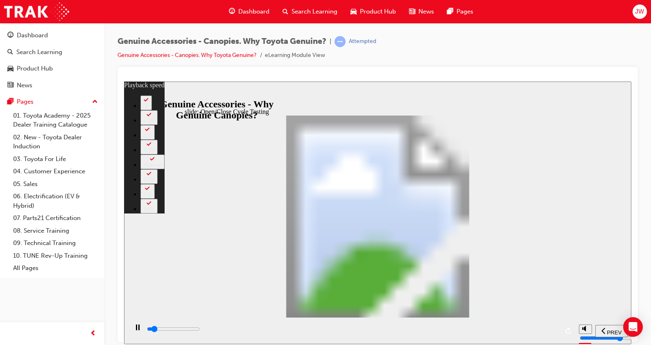
type input "26900"
type input "15"
click at [468, 328] on div "playback controls" at bounding box center [352, 328] width 412 height 9
type input "27000"
type input "15"
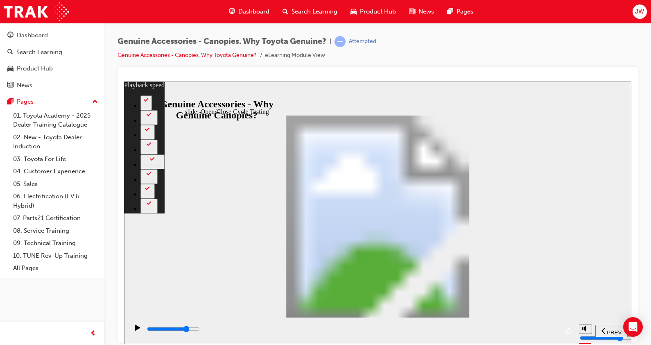
type input "27000"
type input "15"
type input "27100"
type input "15"
type input "33300"
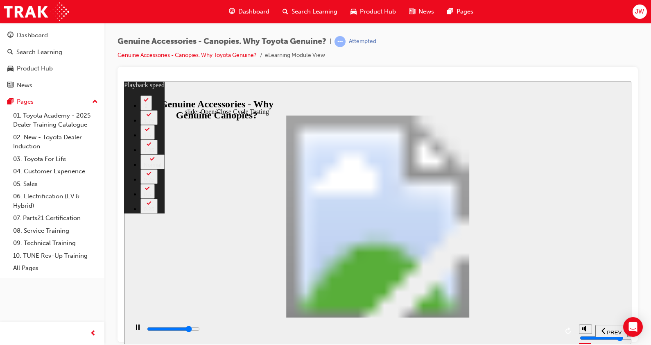
type input "15"
click at [544, 333] on div "playback controls" at bounding box center [352, 328] width 412 height 9
type input "33300"
type input "15"
type input "33400"
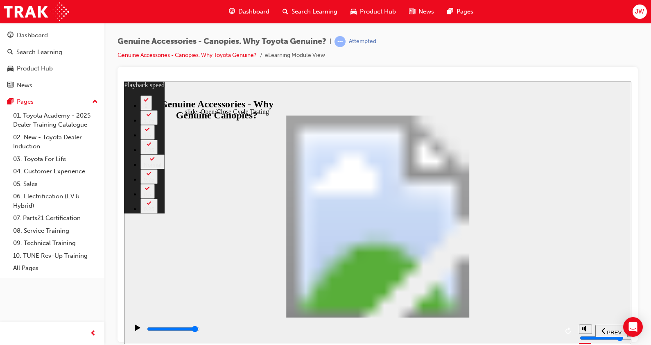
type input "0"
type input "33600"
type input "0"
type input "33900"
type input "0"
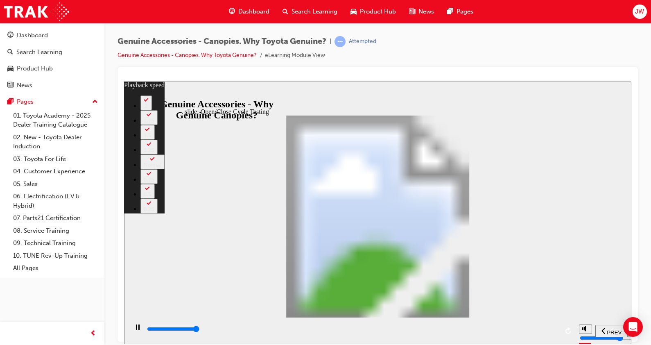
type input "34100"
type input "1"
drag, startPoint x: 557, startPoint y: 154, endPoint x: 554, endPoint y: 138, distance: 15.8
type input "34400"
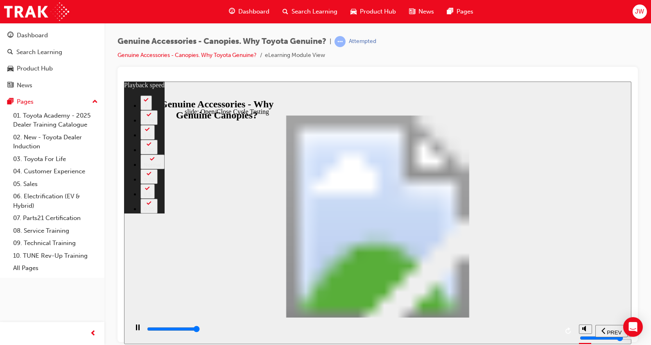
type input "1"
type input "34500"
type input "2"
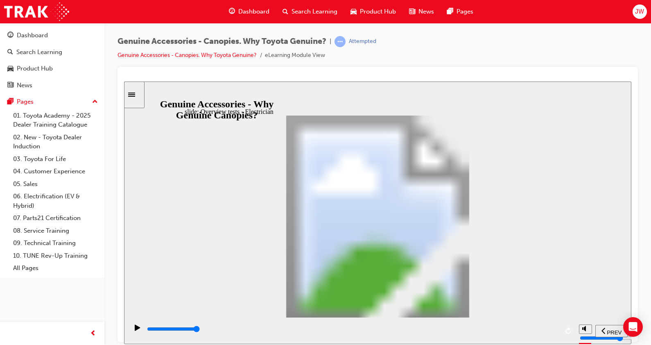
drag, startPoint x: 354, startPoint y: 263, endPoint x: 354, endPoint y: 267, distance: 4.5
click at [552, 333] on div "playback controls" at bounding box center [352, 328] width 412 height 9
type input "21000"
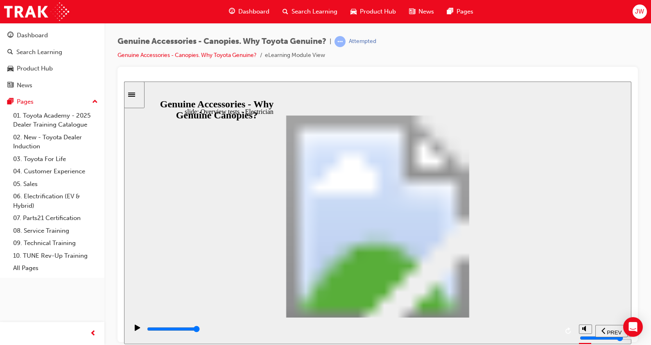
drag, startPoint x: 258, startPoint y: 302, endPoint x: 250, endPoint y: 301, distance: 7.9
click at [528, 331] on div "playback controls" at bounding box center [352, 328] width 412 height 9
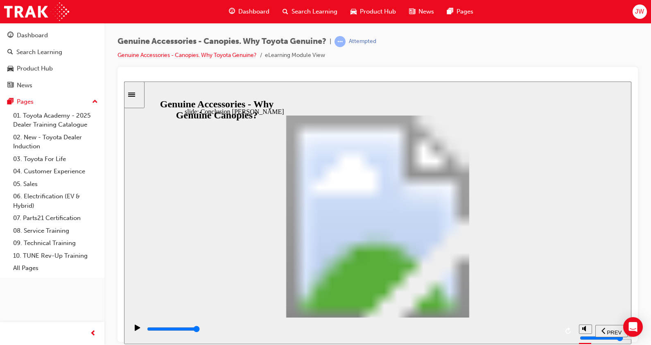
drag, startPoint x: 549, startPoint y: 333, endPoint x: 549, endPoint y: 325, distance: 8.2
click at [549, 333] on div "playback controls" at bounding box center [352, 328] width 412 height 9
drag, startPoint x: 293, startPoint y: 295, endPoint x: 300, endPoint y: 294, distance: 7.4
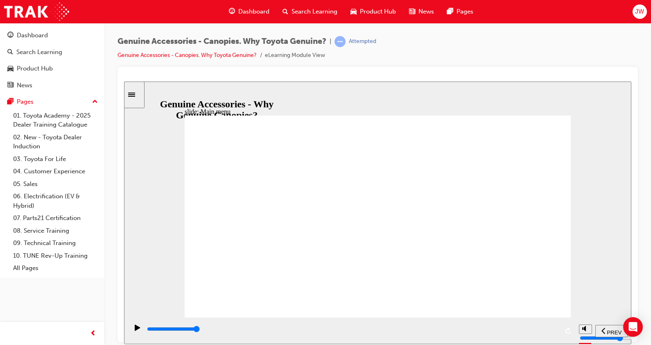
click at [541, 327] on div "playback controls" at bounding box center [352, 328] width 412 height 9
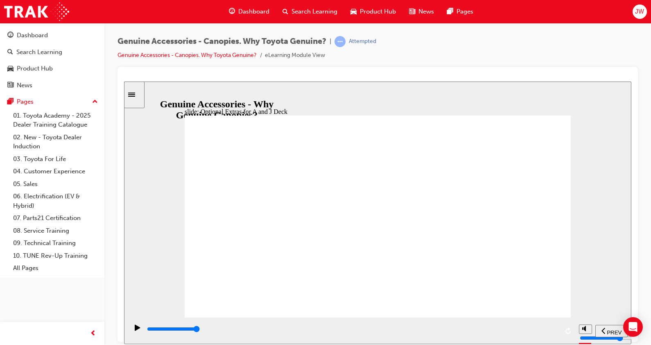
drag, startPoint x: 369, startPoint y: 276, endPoint x: 367, endPoint y: 292, distance: 15.6
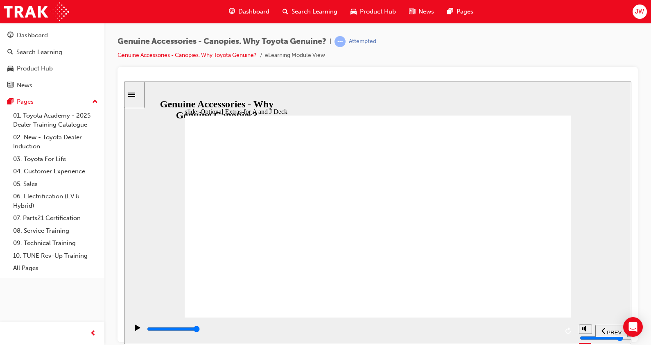
drag, startPoint x: 258, startPoint y: 269, endPoint x: 338, endPoint y: 256, distance: 81.0
drag, startPoint x: 530, startPoint y: 327, endPoint x: 512, endPoint y: 329, distance: 18.9
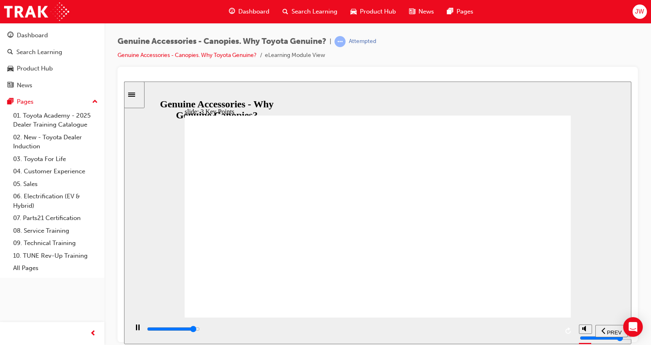
click at [531, 327] on div "playback controls" at bounding box center [352, 328] width 412 height 9
drag, startPoint x: 360, startPoint y: 264, endPoint x: 449, endPoint y: 262, distance: 88.5
drag, startPoint x: 461, startPoint y: 261, endPoint x: 494, endPoint y: 264, distance: 33.3
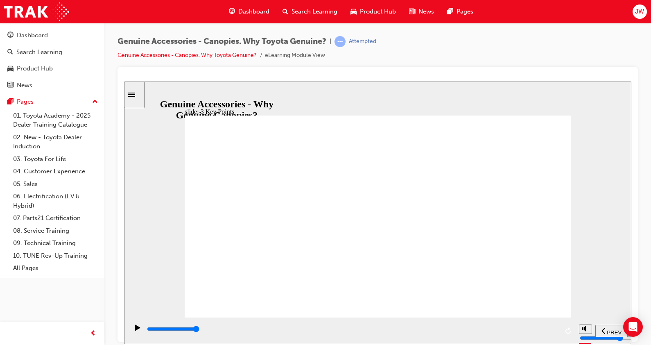
drag, startPoint x: 549, startPoint y: 330, endPoint x: 553, endPoint y: 327, distance: 4.9
click at [200, 330] on input "slide progress" at bounding box center [173, 328] width 53 height 7
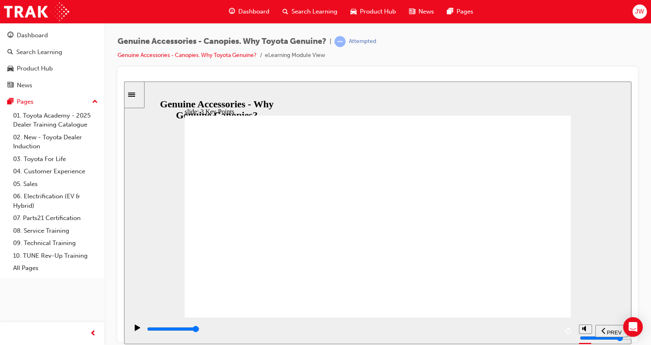
drag, startPoint x: 386, startPoint y: 222, endPoint x: 386, endPoint y: 227, distance: 4.9
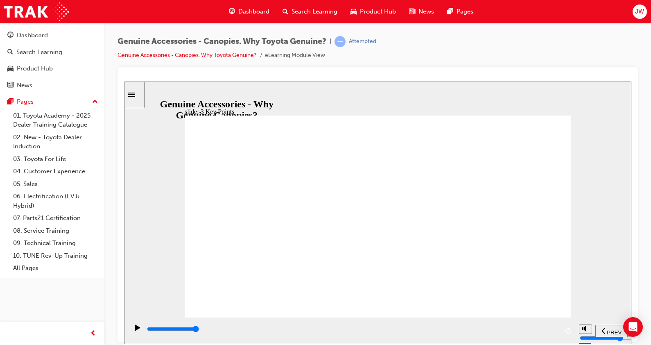
drag, startPoint x: 270, startPoint y: 271, endPoint x: 445, endPoint y: 315, distance: 181.2
drag, startPoint x: 495, startPoint y: 335, endPoint x: 497, endPoint y: 332, distance: 4.4
click at [495, 333] on div "playback controls" at bounding box center [352, 328] width 412 height 9
drag, startPoint x: 133, startPoint y: 331, endPoint x: 282, endPoint y: 331, distance: 149.1
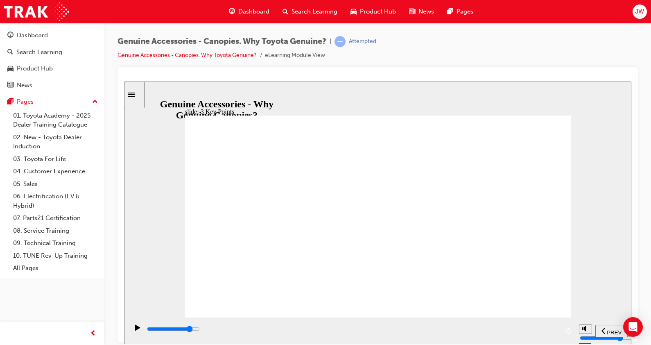
click at [136, 330] on icon "play/pause" at bounding box center [137, 327] width 5 height 6
click at [200, 331] on input "slide progress" at bounding box center [173, 328] width 53 height 7
drag, startPoint x: 547, startPoint y: 330, endPoint x: 553, endPoint y: 327, distance: 6.8
click at [550, 328] on div "playback controls" at bounding box center [352, 328] width 412 height 9
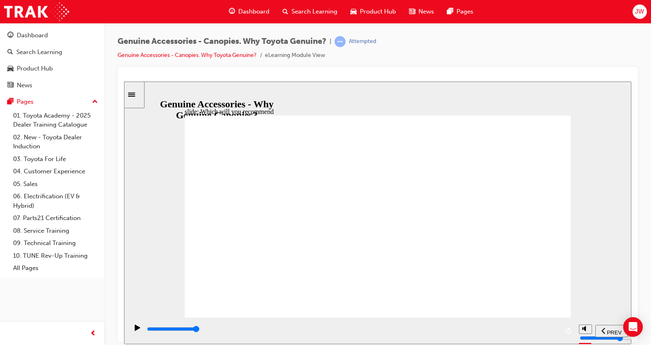
drag, startPoint x: 551, startPoint y: 331, endPoint x: 551, endPoint y: 320, distance: 11.1
click at [553, 329] on div "playback controls" at bounding box center [352, 328] width 412 height 9
type input "10200"
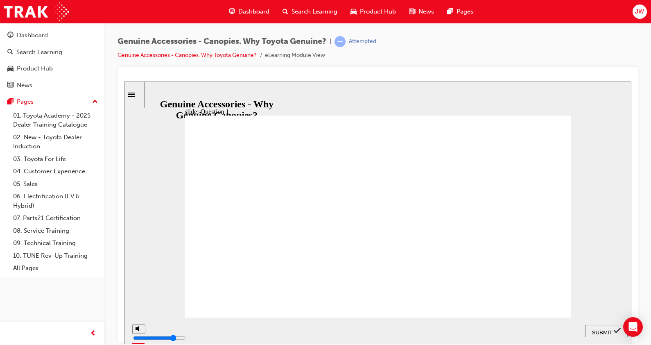
radio input "true"
click at [601, 330] on span "SUBMIT" at bounding box center [602, 332] width 20 height 6
drag, startPoint x: 224, startPoint y: 173, endPoint x: 422, endPoint y: 176, distance: 198.3
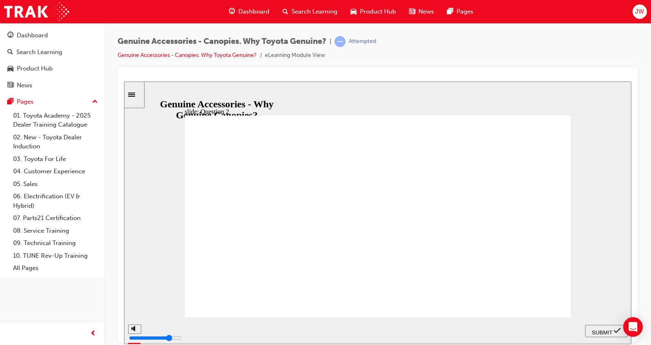
drag, startPoint x: 438, startPoint y: 169, endPoint x: 359, endPoint y: 173, distance: 78.7
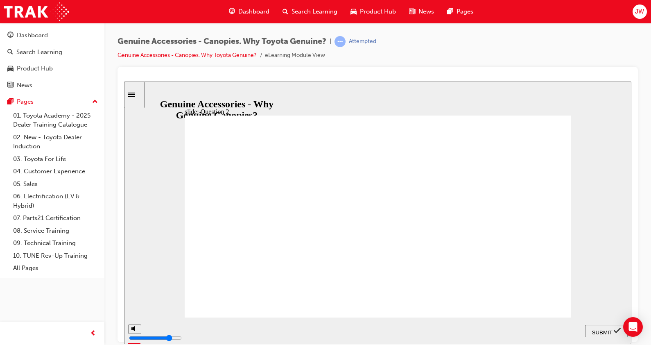
radio input "true"
click at [593, 326] on div "SUBMIT" at bounding box center [607, 330] width 36 height 9
drag, startPoint x: 410, startPoint y: 171, endPoint x: 290, endPoint y: 180, distance: 120.3
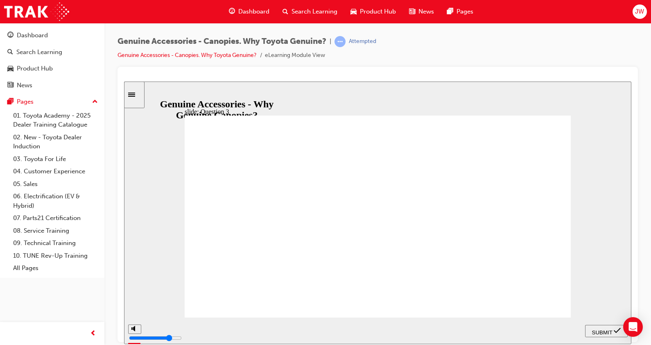
radio input "true"
click at [603, 329] on span "SUBMIT" at bounding box center [602, 332] width 20 height 6
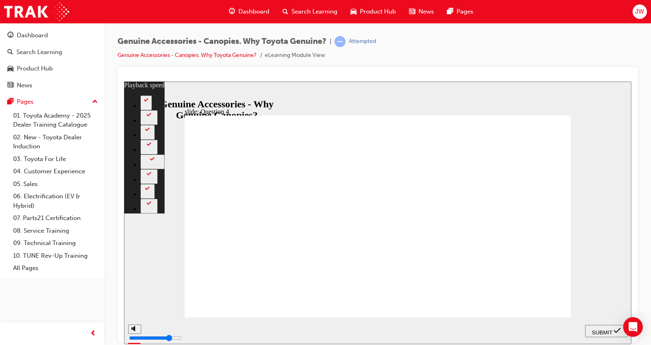
type input "7"
radio input "true"
click at [602, 334] on div "SUBMIT" at bounding box center [607, 330] width 36 height 9
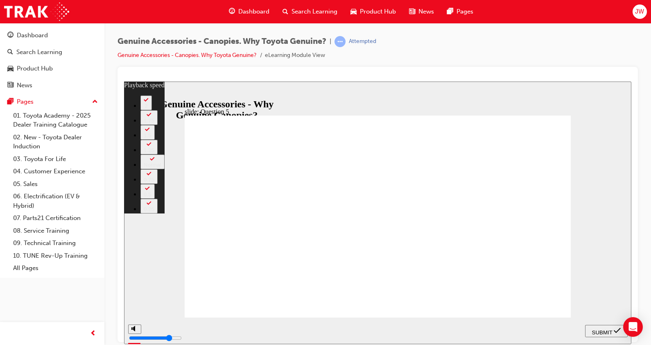
type input "10"
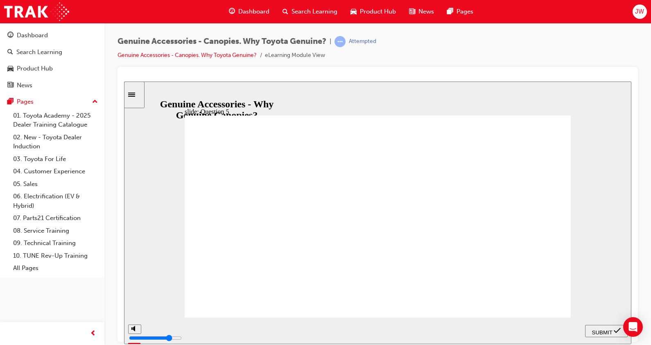
radio input "true"
click at [593, 329] on span "SUBMIT" at bounding box center [602, 332] width 20 height 6
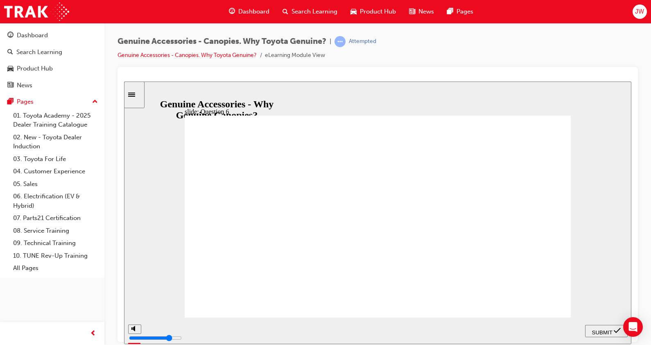
radio input "true"
click at [606, 333] on div "SUBMIT" at bounding box center [607, 330] width 36 height 9
drag, startPoint x: 313, startPoint y: 179, endPoint x: 462, endPoint y: 179, distance: 148.7
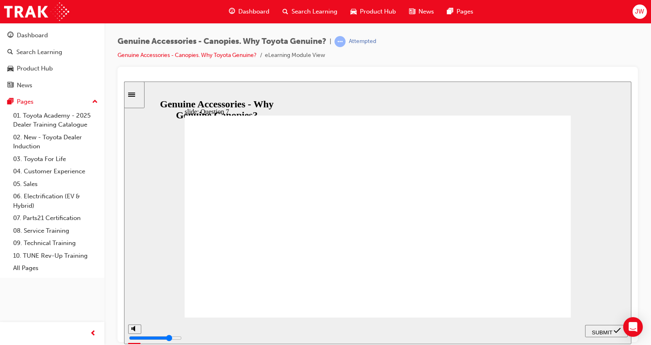
drag, startPoint x: 368, startPoint y: 224, endPoint x: 426, endPoint y: 242, distance: 60.6
radio input "true"
click at [610, 332] on span "SUBMIT" at bounding box center [602, 332] width 20 height 6
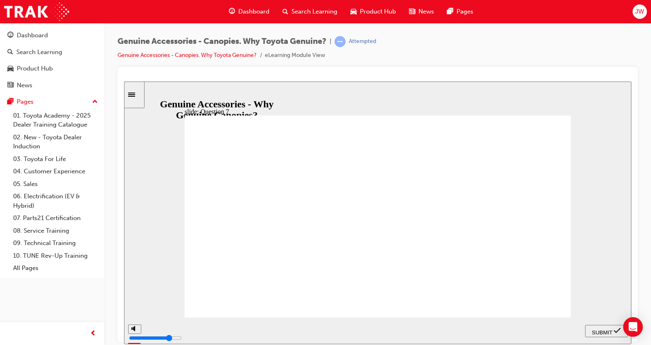
radio input "true"
click at [607, 326] on div "SUBMIT" at bounding box center [607, 330] width 36 height 9
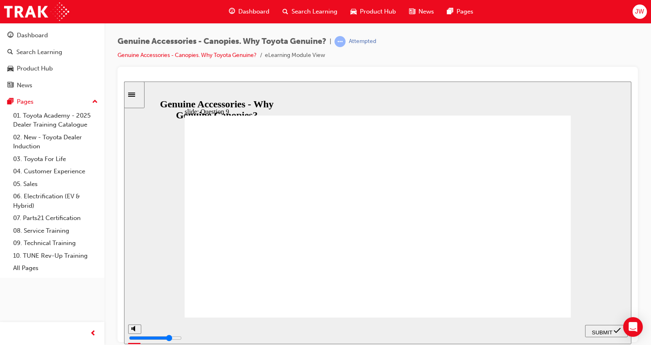
drag, startPoint x: 229, startPoint y: 168, endPoint x: 422, endPoint y: 167, distance: 192.5
radio input "true"
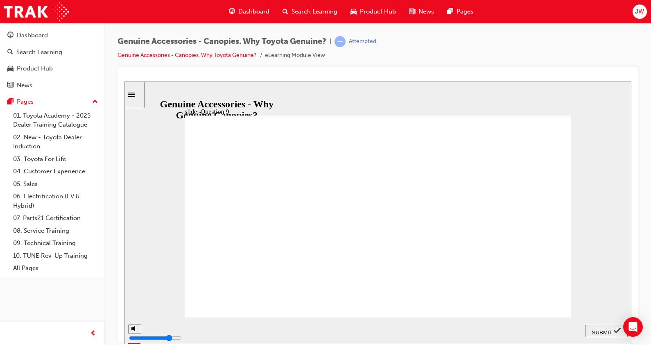
click at [607, 329] on span "SUBMIT" at bounding box center [602, 332] width 20 height 6
click at [537, 329] on div "playback controls" at bounding box center [352, 328] width 412 height 9
click at [536, 325] on div "playback controls" at bounding box center [352, 330] width 412 height 12
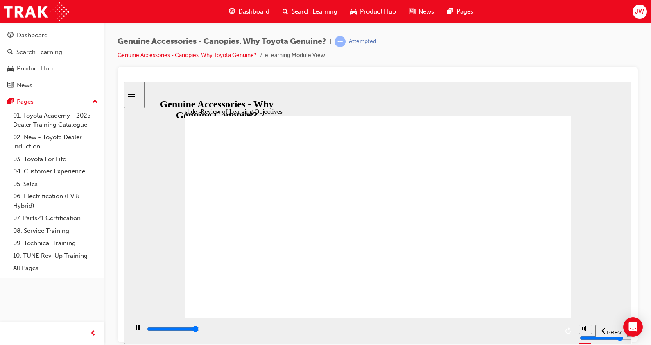
click at [544, 328] on div "playback controls" at bounding box center [352, 328] width 412 height 9
type input "11500"
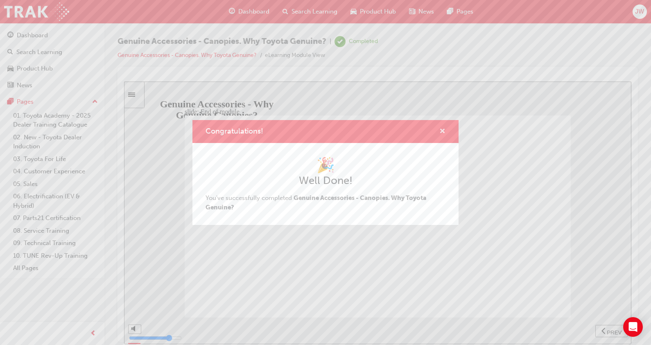
click at [440, 129] on span "cross-icon" at bounding box center [442, 131] width 6 height 7
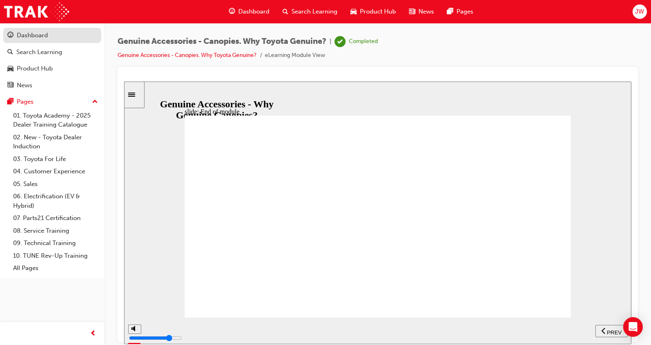
click at [39, 33] on div "Dashboard" at bounding box center [32, 35] width 31 height 9
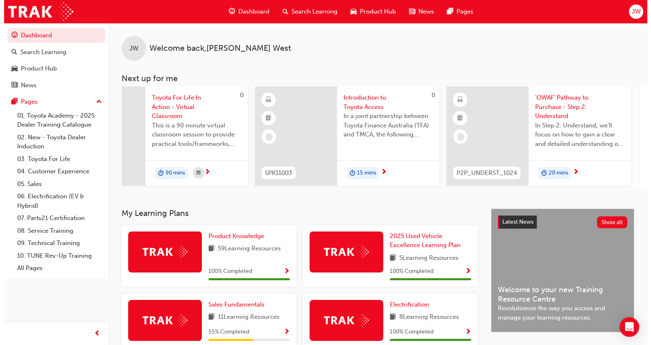
scroll to position [0, 310]
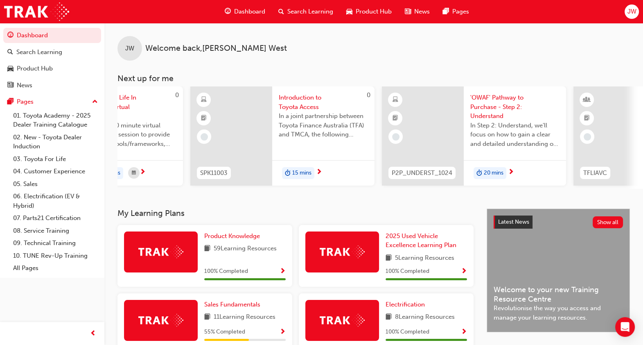
click at [496, 98] on span "'OWAF' Pathway to Purchase - Step 2: Understand" at bounding box center [515, 107] width 89 height 28
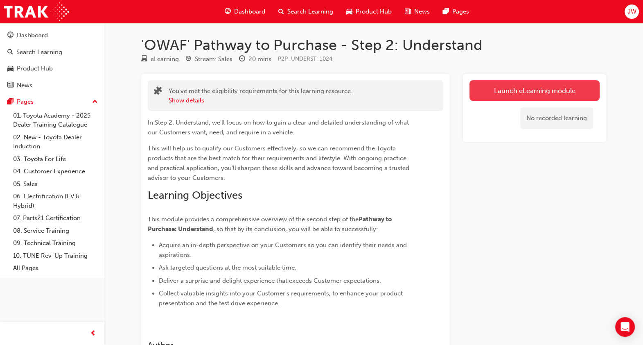
click at [543, 100] on link "Launch eLearning module" at bounding box center [535, 90] width 130 height 20
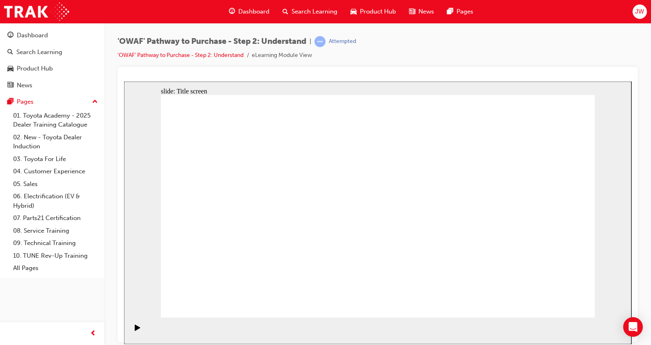
drag, startPoint x: 427, startPoint y: 176, endPoint x: 436, endPoint y: 183, distance: 11.6
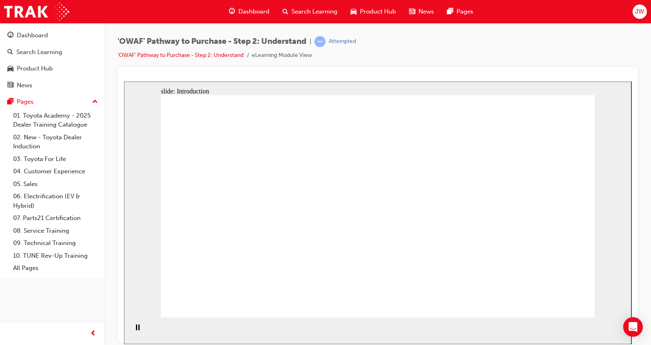
drag, startPoint x: 436, startPoint y: 125, endPoint x: 408, endPoint y: 177, distance: 60.1
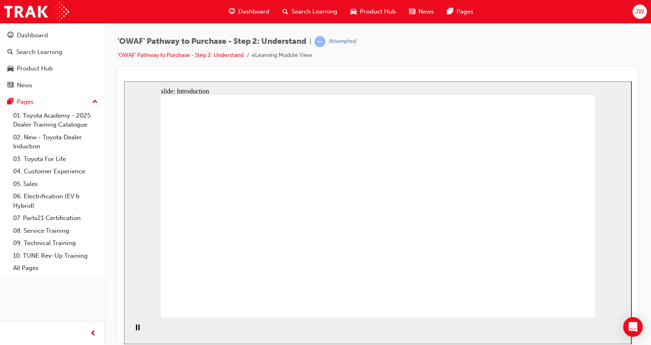
drag, startPoint x: 560, startPoint y: 296, endPoint x: 559, endPoint y: 306, distance: 9.5
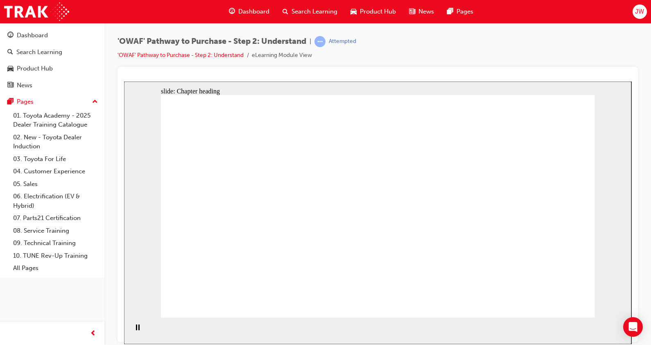
drag, startPoint x: 369, startPoint y: 191, endPoint x: 438, endPoint y: 197, distance: 69.9
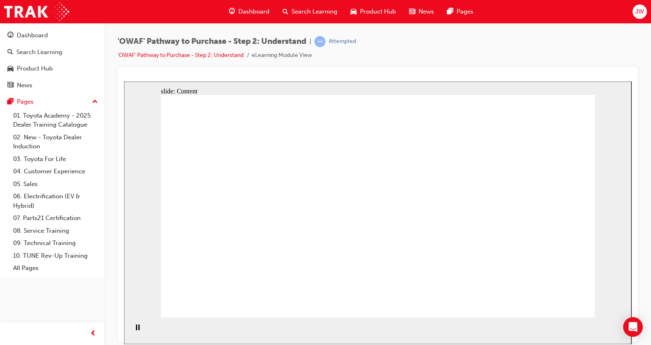
drag, startPoint x: 499, startPoint y: 201, endPoint x: 507, endPoint y: 201, distance: 7.4
drag, startPoint x: 507, startPoint y: 201, endPoint x: 518, endPoint y: 204, distance: 11.3
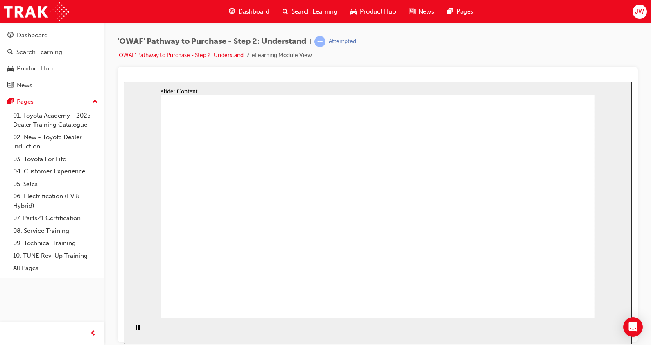
drag, startPoint x: 405, startPoint y: 157, endPoint x: 391, endPoint y: 207, distance: 52.0
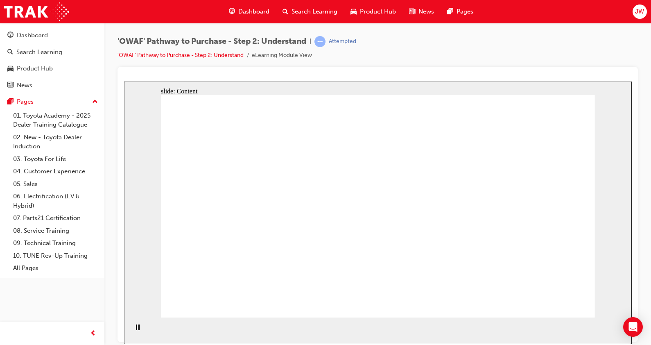
drag, startPoint x: 382, startPoint y: 208, endPoint x: 427, endPoint y: 204, distance: 45.2
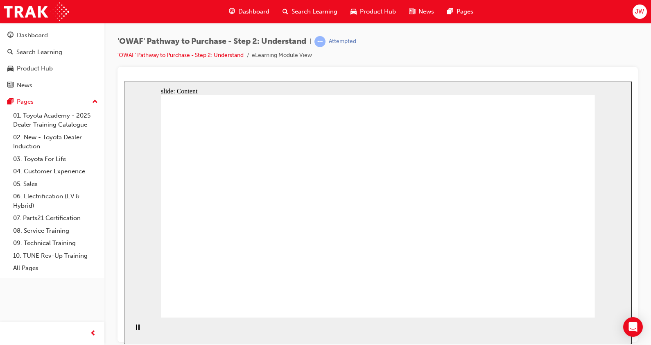
drag, startPoint x: 454, startPoint y: 190, endPoint x: 502, endPoint y: 188, distance: 47.6
drag, startPoint x: 502, startPoint y: 188, endPoint x: 492, endPoint y: 195, distance: 11.8
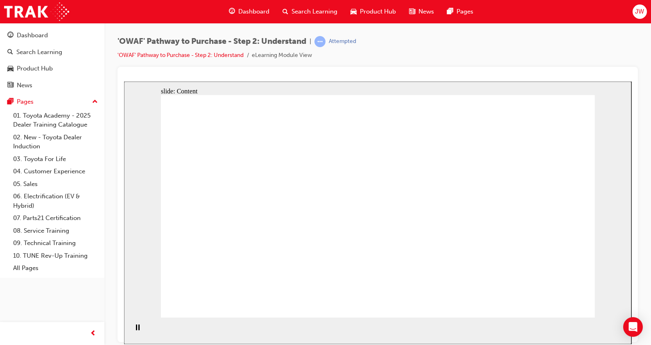
drag, startPoint x: 469, startPoint y: 204, endPoint x: 283, endPoint y: 209, distance: 186.8
drag, startPoint x: 283, startPoint y: 209, endPoint x: 475, endPoint y: 211, distance: 192.5
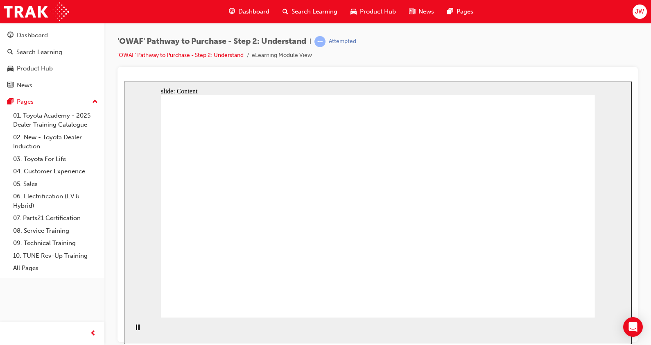
drag, startPoint x: 289, startPoint y: 212, endPoint x: 420, endPoint y: 197, distance: 132.3
drag, startPoint x: 420, startPoint y: 197, endPoint x: 252, endPoint y: 200, distance: 168.4
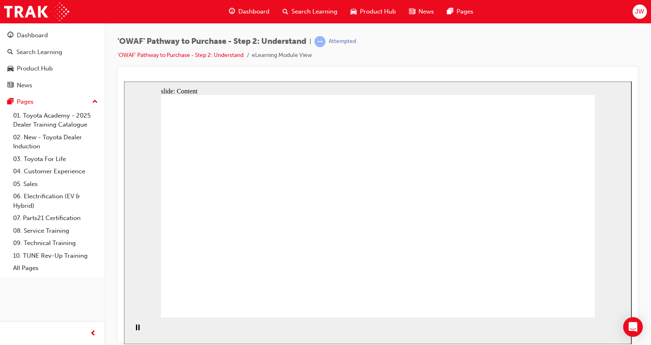
drag, startPoint x: 233, startPoint y: 200, endPoint x: 445, endPoint y: 190, distance: 212.8
drag, startPoint x: 445, startPoint y: 190, endPoint x: 342, endPoint y: 190, distance: 103.2
drag, startPoint x: 342, startPoint y: 190, endPoint x: 478, endPoint y: 183, distance: 136.6
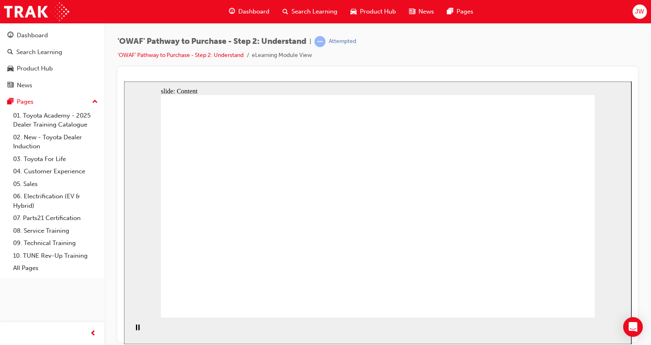
drag, startPoint x: 326, startPoint y: 194, endPoint x: 374, endPoint y: 189, distance: 48.6
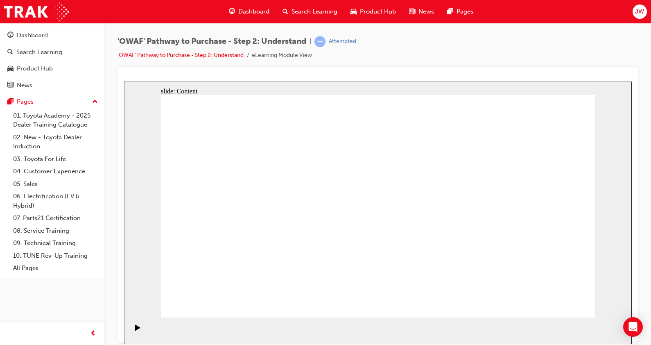
drag, startPoint x: 438, startPoint y: 208, endPoint x: 379, endPoint y: 210, distance: 59.4
